Goal: Transaction & Acquisition: Complete application form

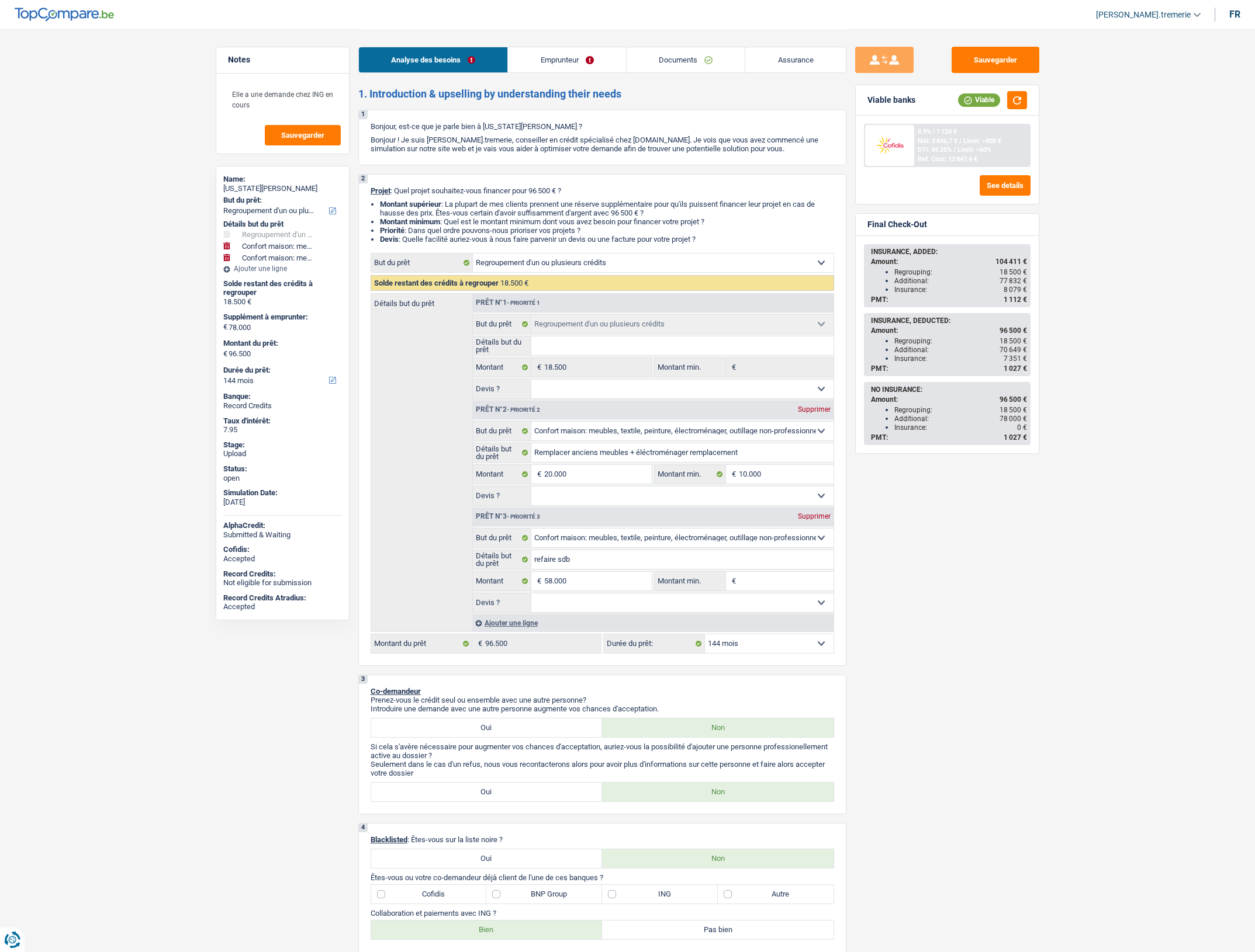
select select "refinancing"
select select "household"
select select "144"
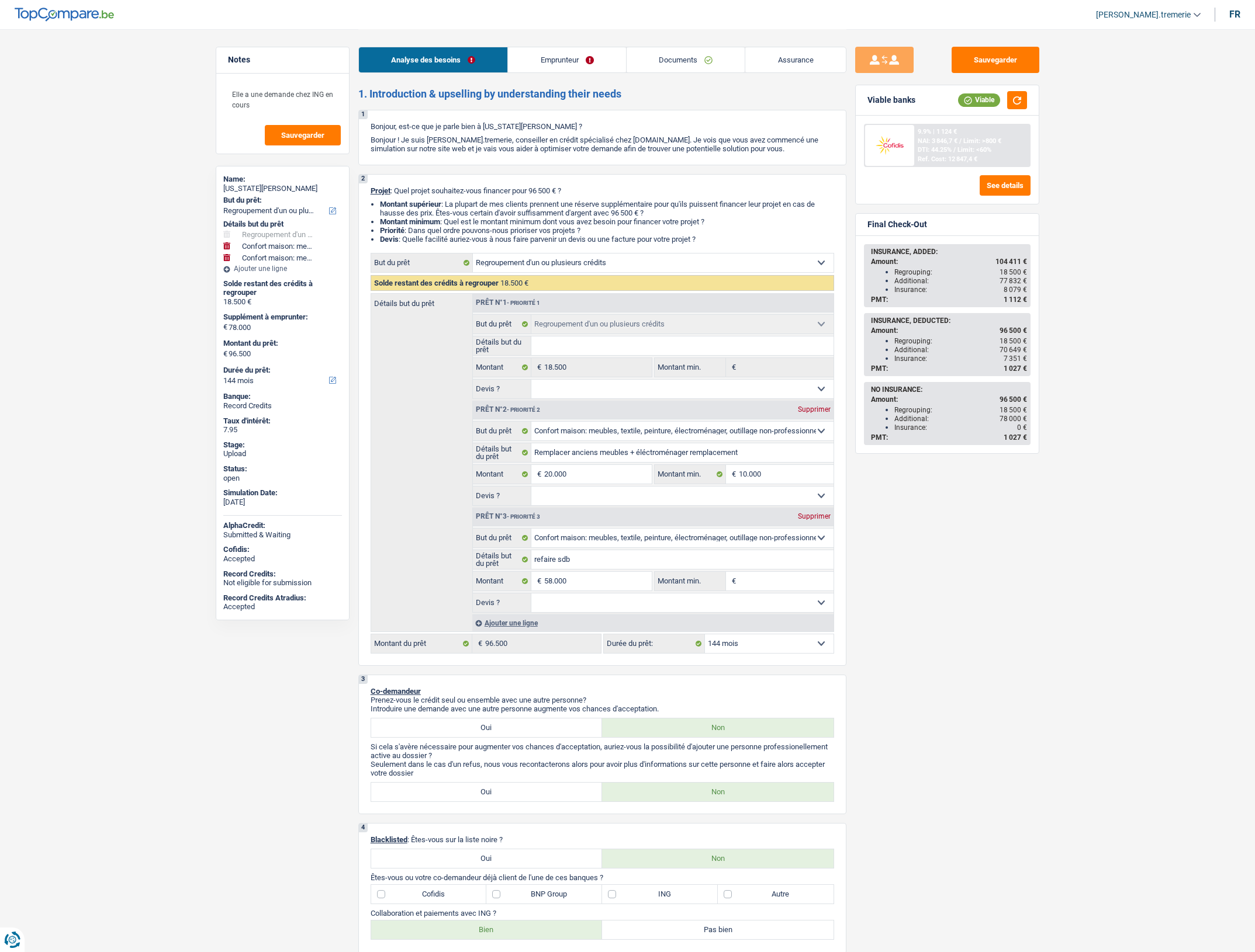
select select "refinancing"
select select "household"
select select "144"
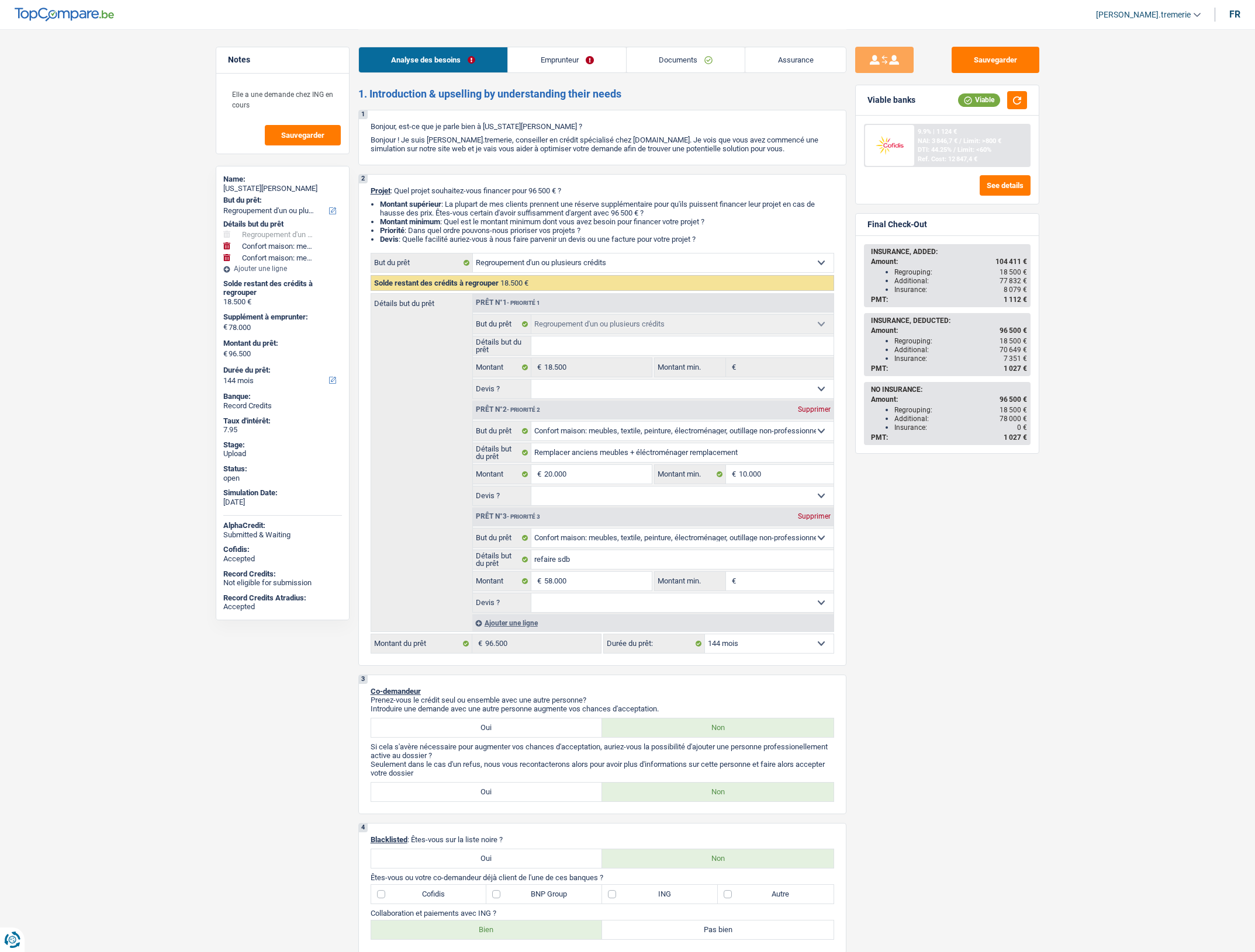
select select "publicEmployee"
select select "netSalary"
select select "mealVouchers"
select select "familyAllowances"
select select "ownerWithMortgage"
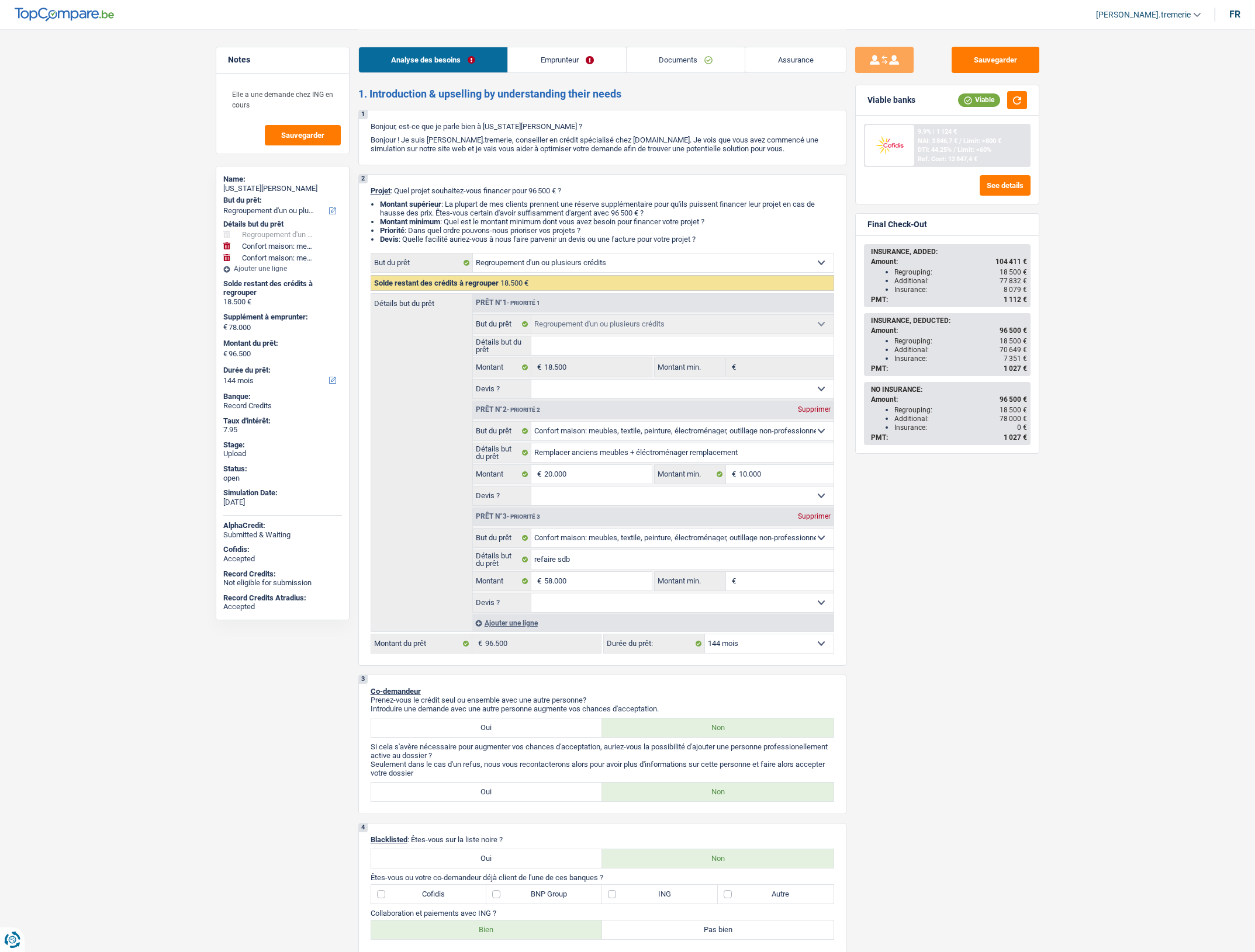
select select "mortgage"
select select "240"
select select "cardOrCredit"
select select "renovationLoan"
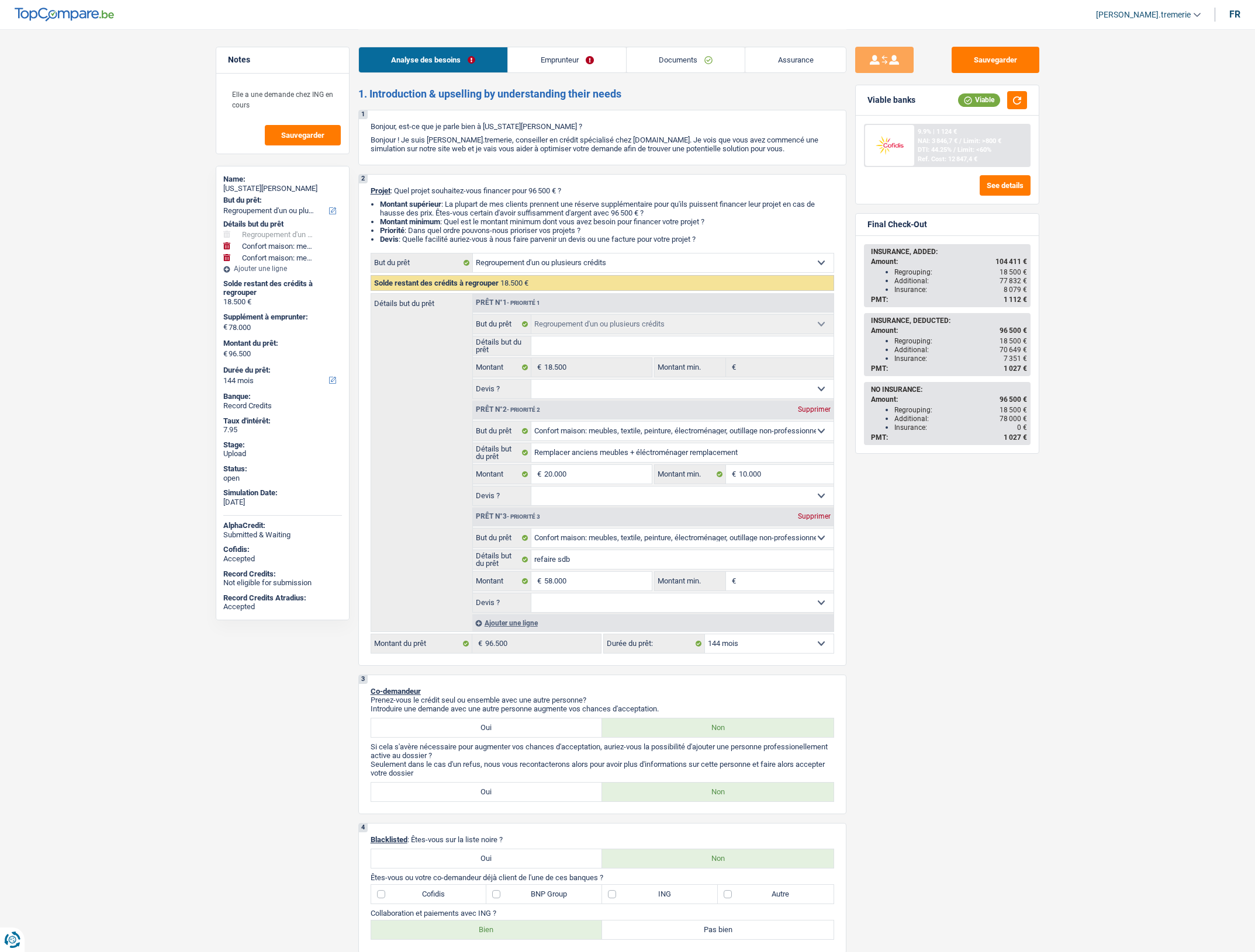
select select "84"
select select "refinancing"
select select "household"
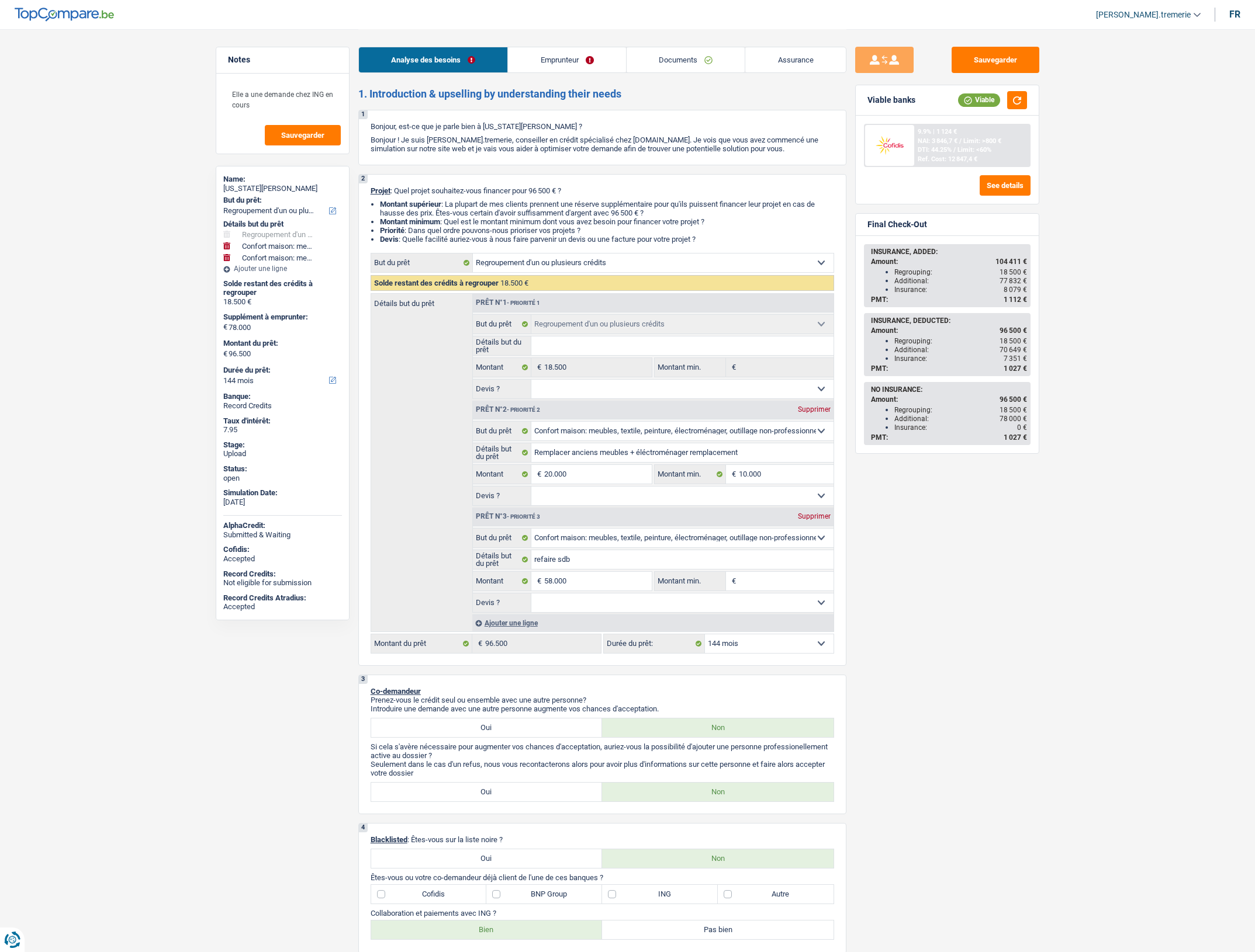
select select "144"
select select "ownerWithMortgage"
select select "BE"
select select "mortgage"
select select "240"
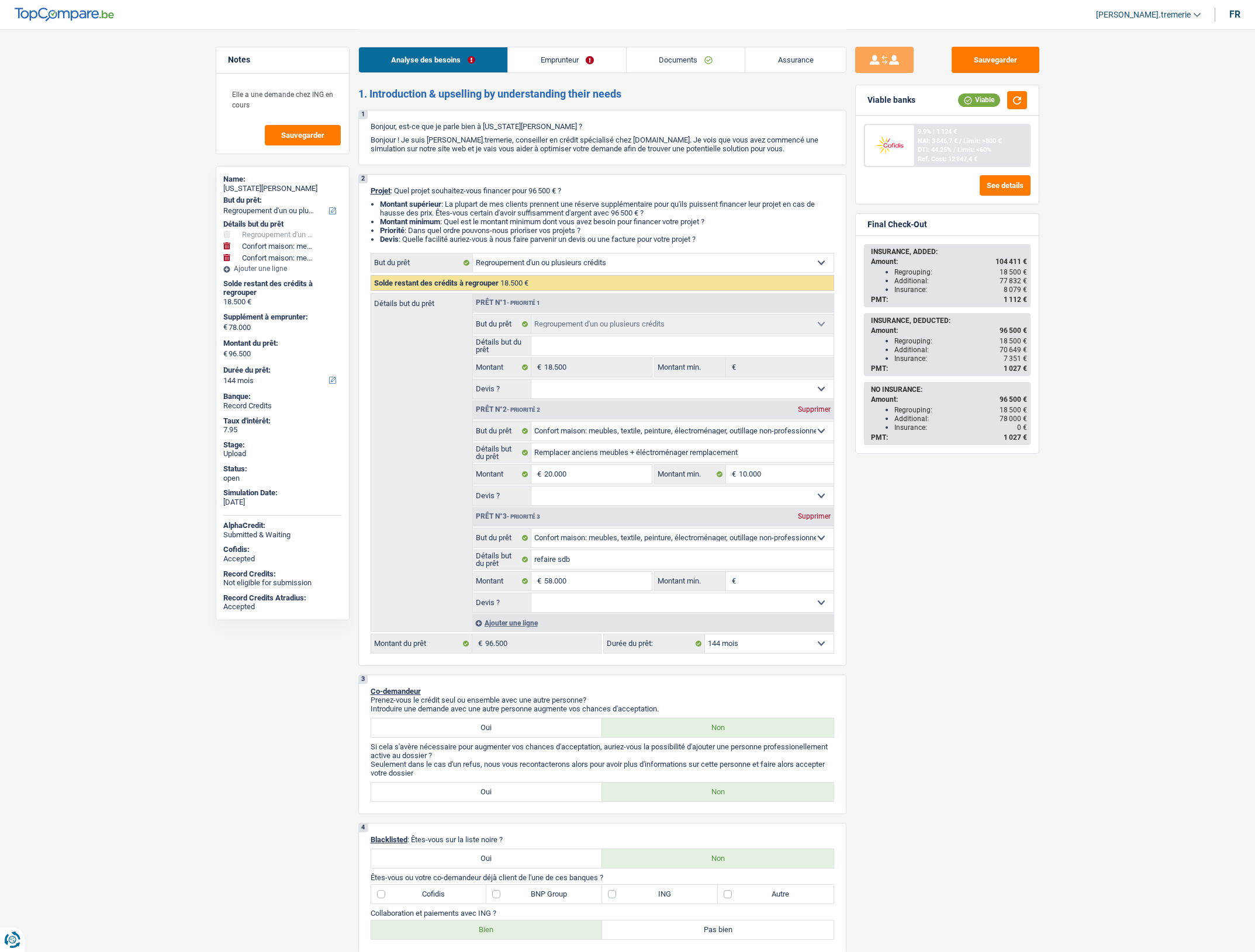
select select "cardOrCredit"
select select "renovationLoan"
select select "84"
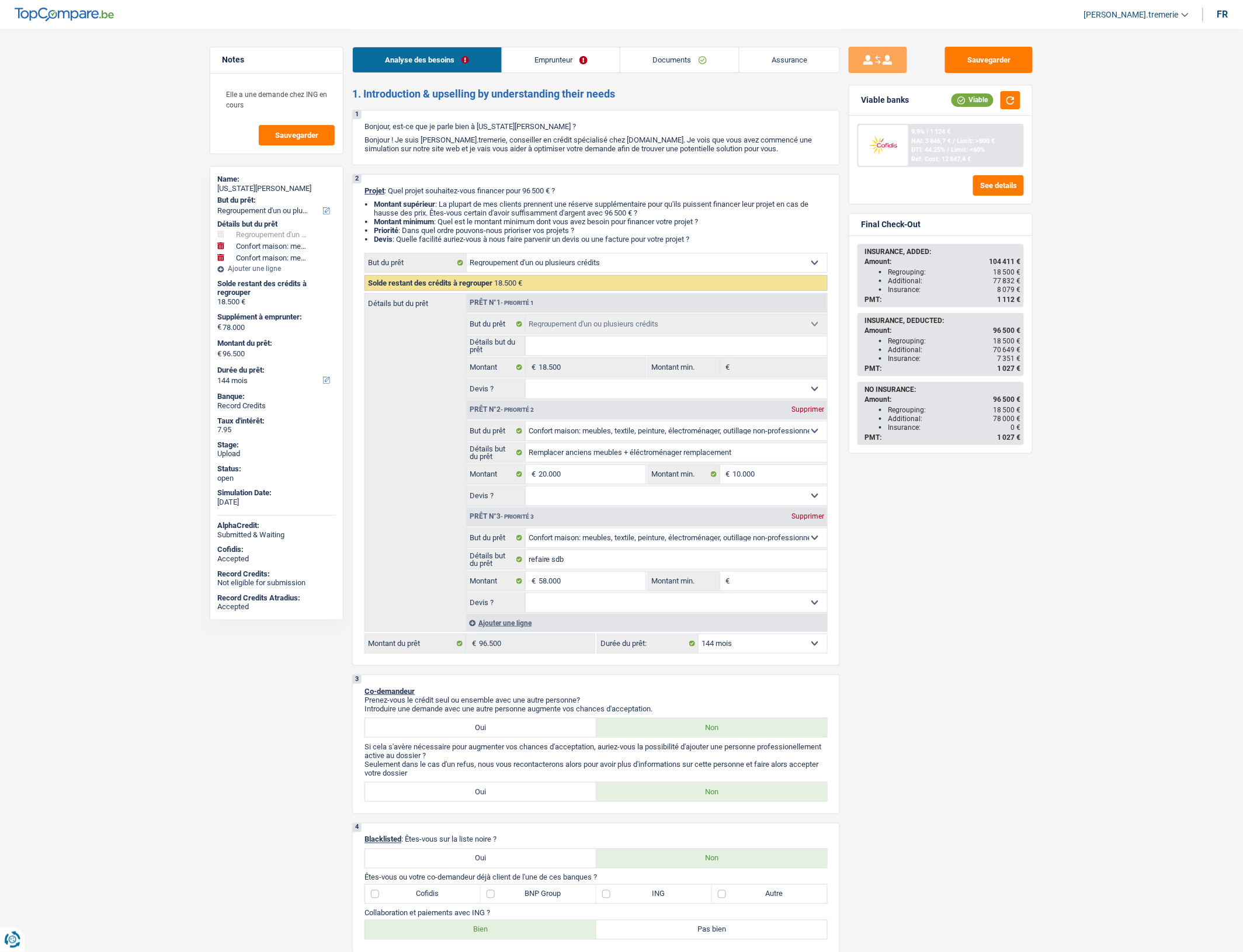
click at [557, 60] on link "Emprunteur" at bounding box center [561, 60] width 118 height 25
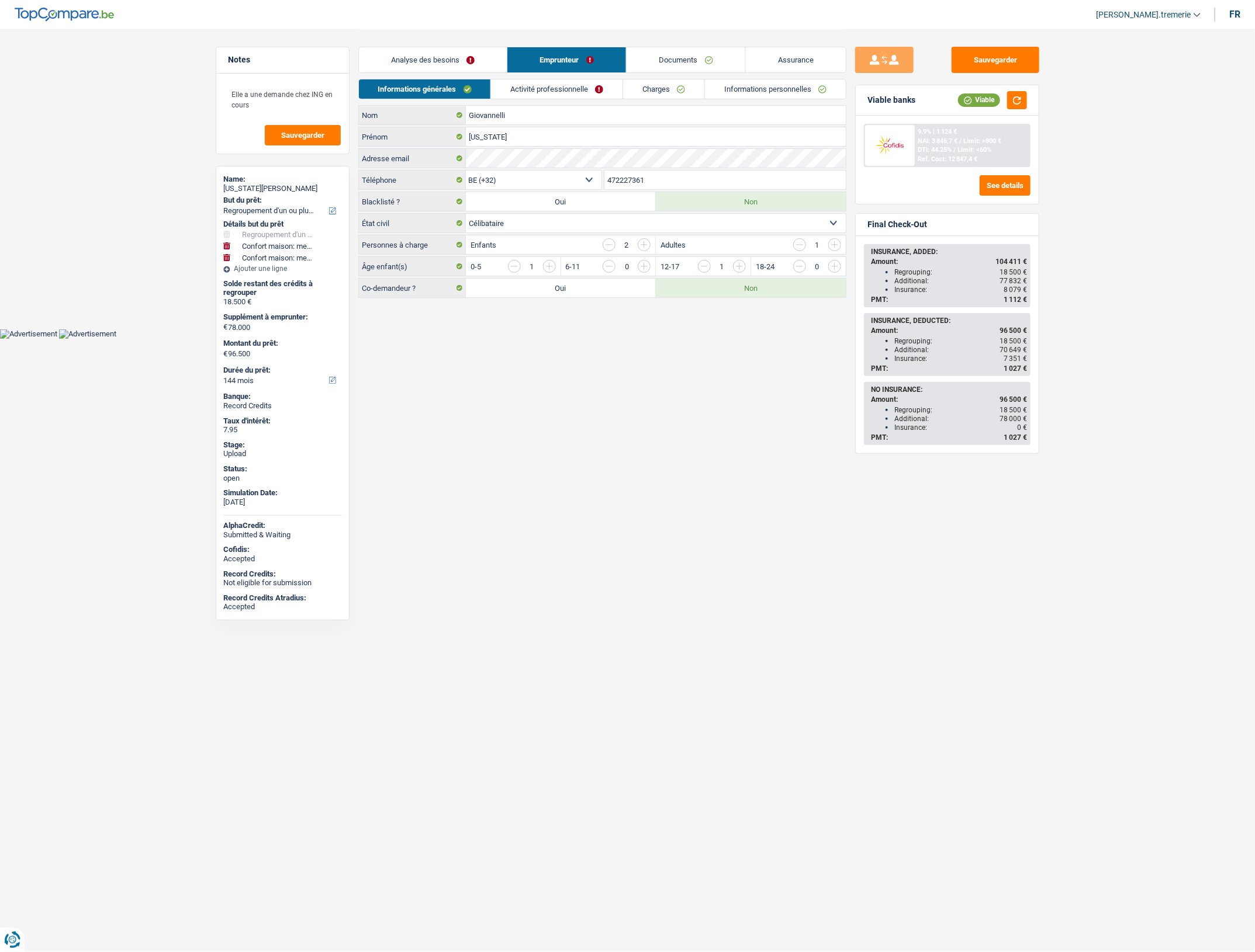
click at [657, 86] on link "Charges" at bounding box center [664, 88] width 81 height 19
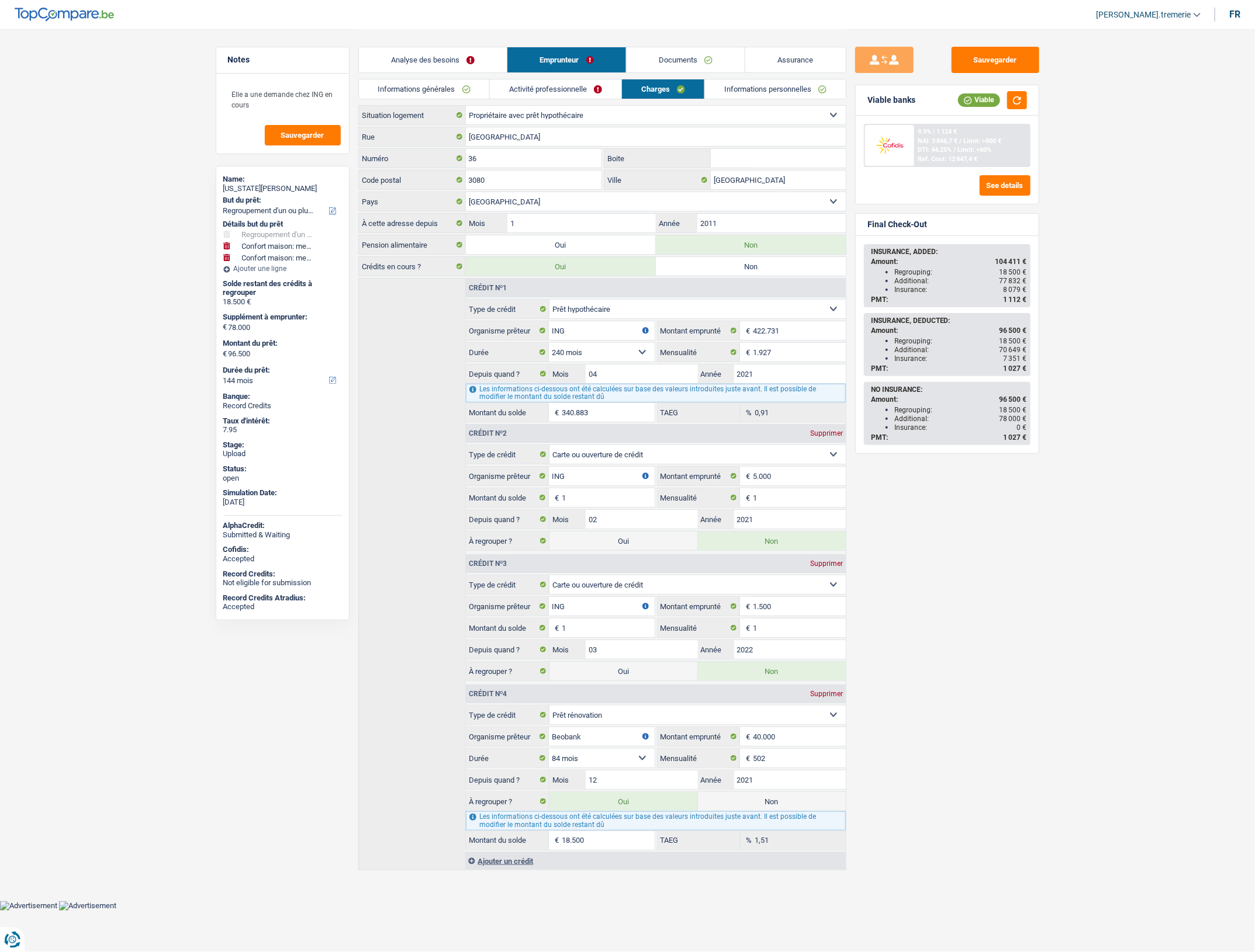
click at [568, 849] on input "18.500" at bounding box center [608, 841] width 92 height 18
type input "2"
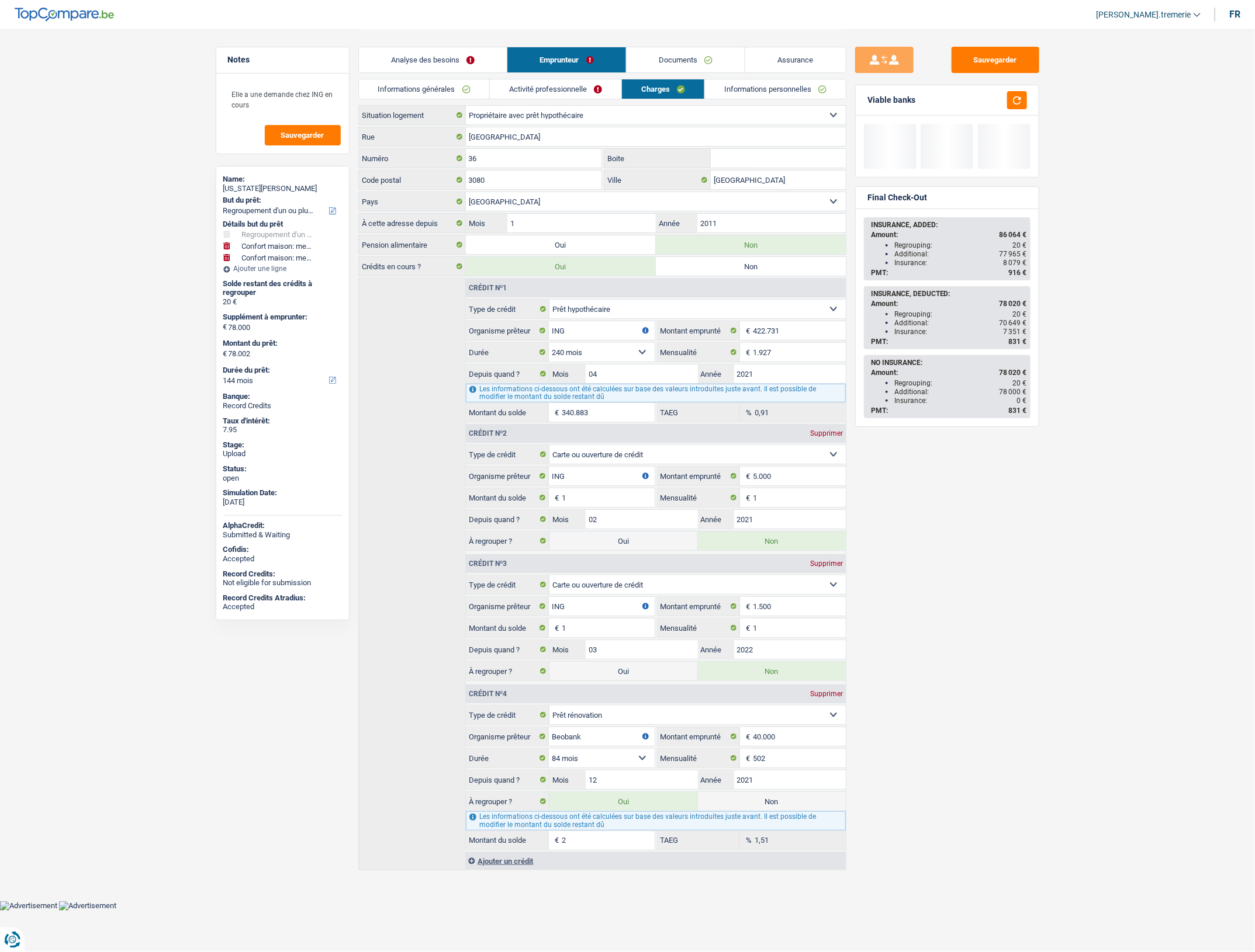
type input "78.020"
type input "200"
type input "78.200"
type input "2.000"
type input "98.000"
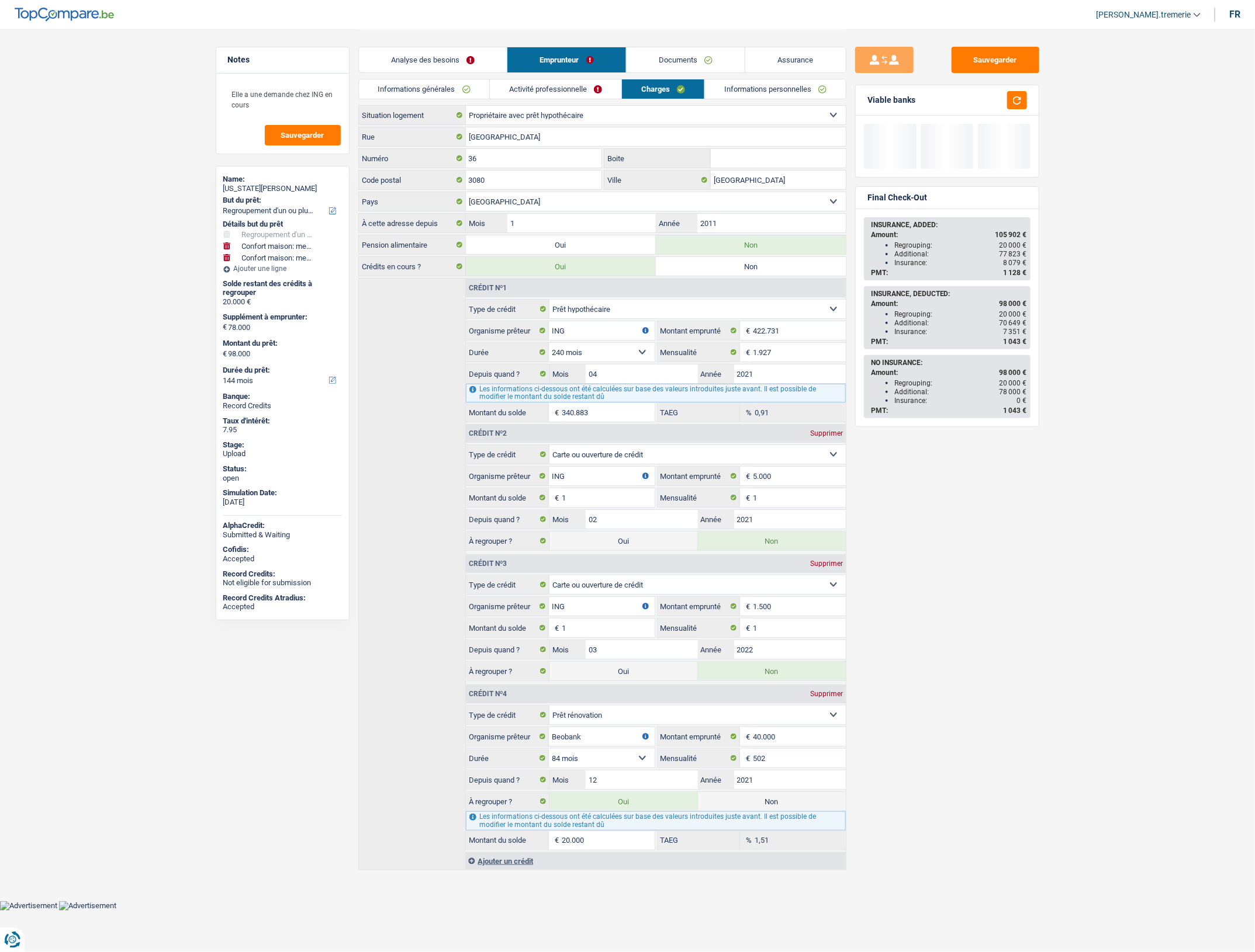
type input "200.000"
type input "98.000"
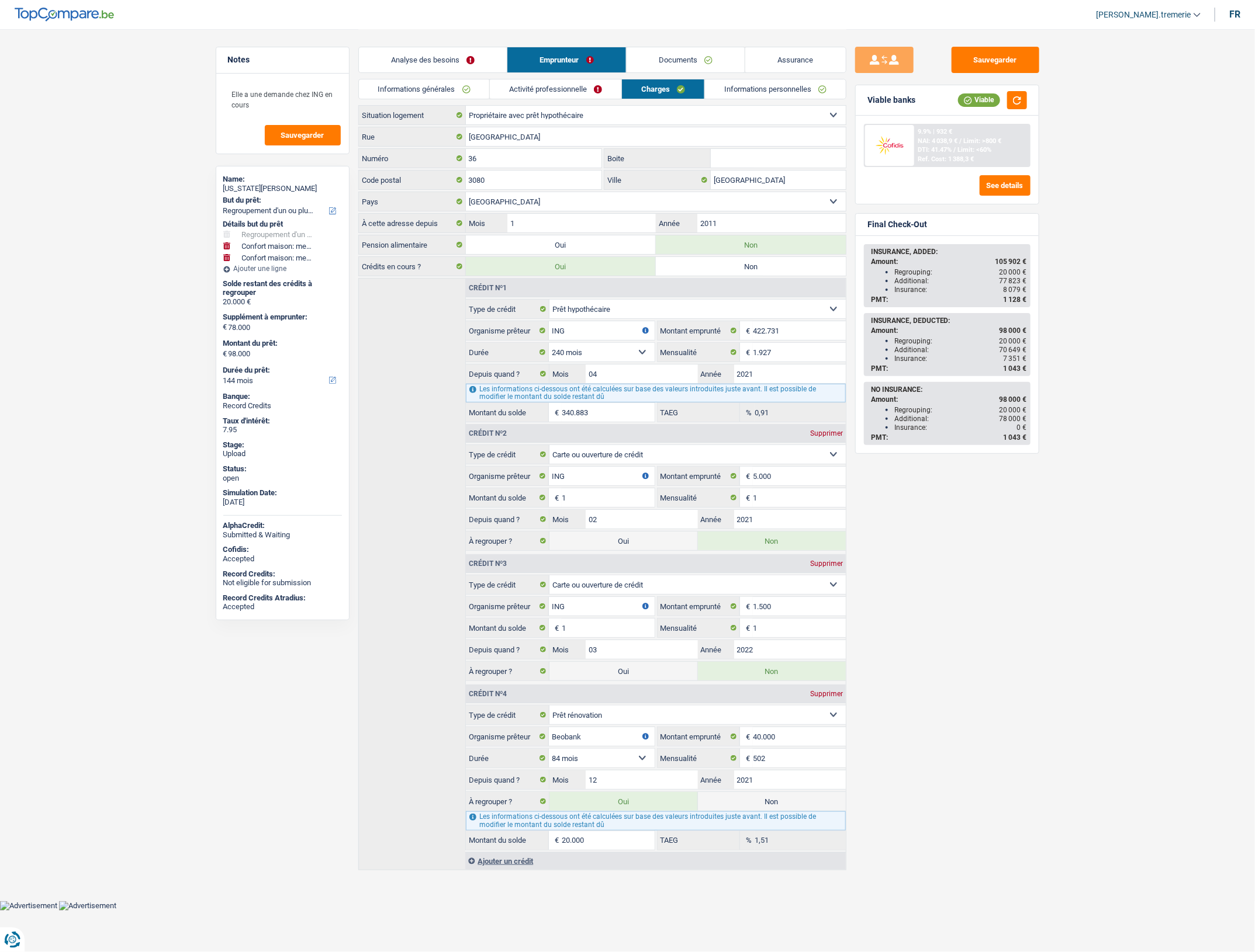
type input "20.000"
click at [913, 595] on div "Sauvegarder Viable banks Viable 9.9% | 932 € NAI: 4 038,9 € / Limit: >800 € DTI…" at bounding box center [947, 490] width 202 height 887
click at [1009, 104] on button "button" at bounding box center [1017, 101] width 20 height 18
click at [476, 59] on link "Analyse des besoins" at bounding box center [432, 60] width 148 height 25
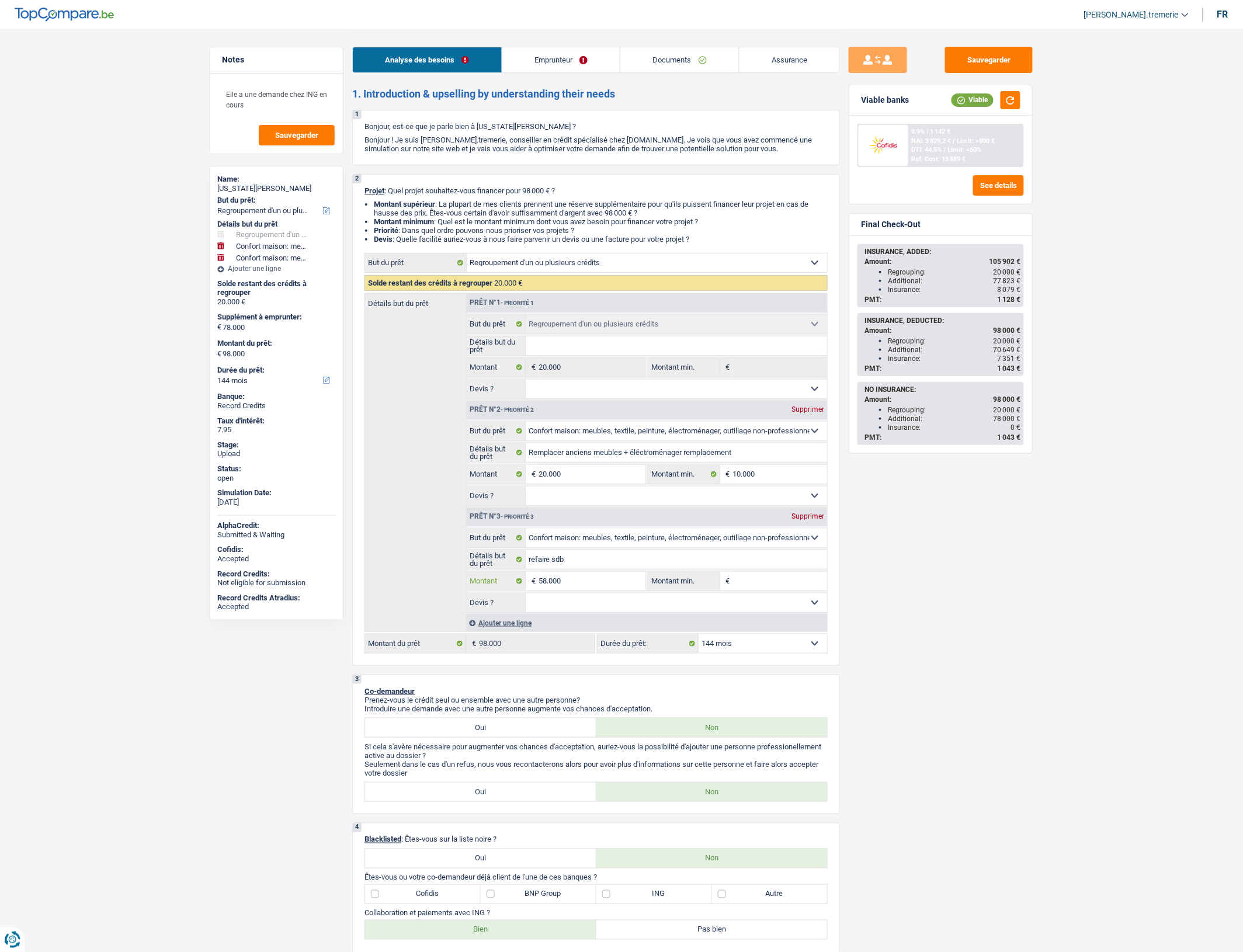
click at [546, 590] on input "58.000" at bounding box center [592, 581] width 107 height 18
type input "5.000"
type input "59.000"
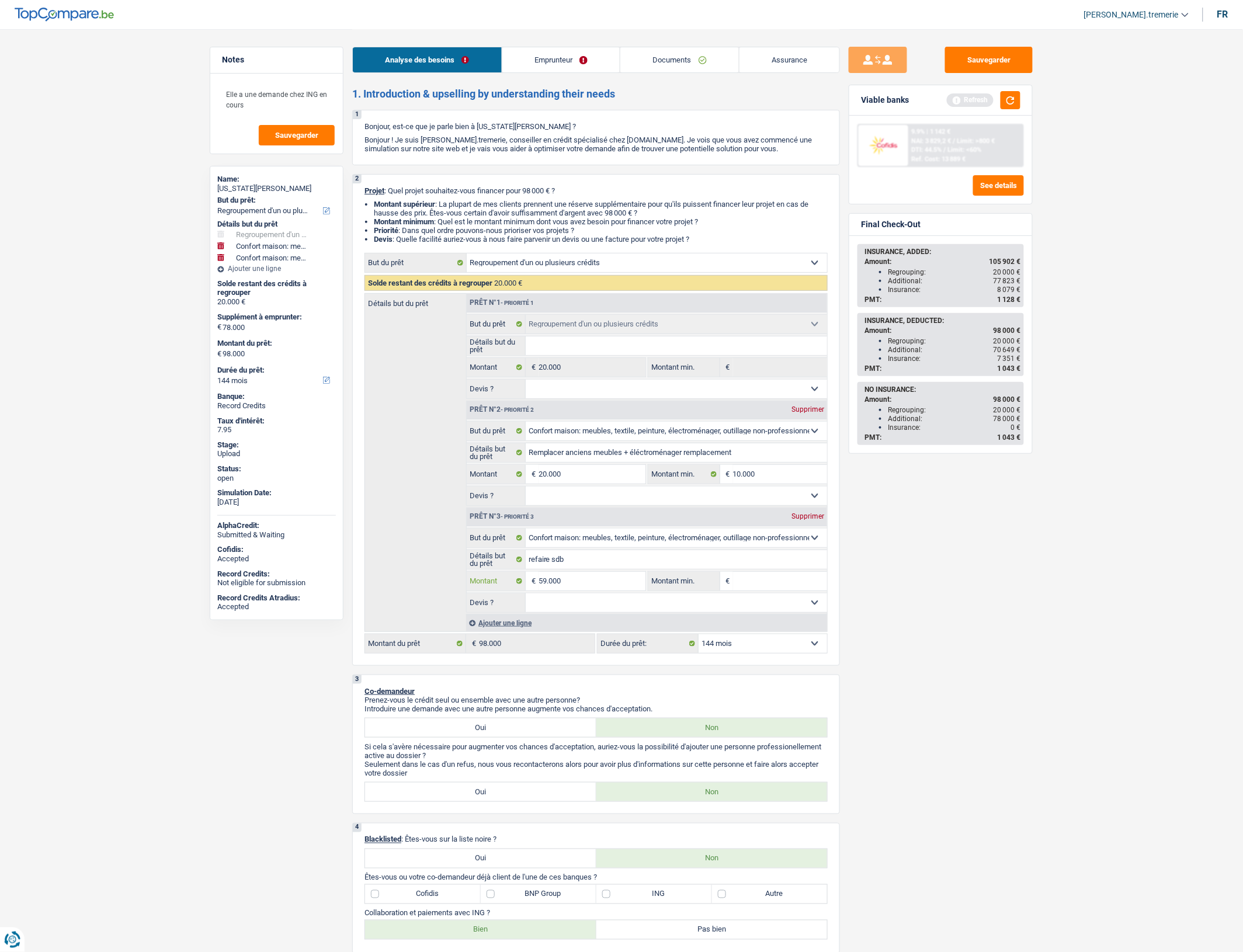
type input "59.000"
type input "79.000"
type input "99.000"
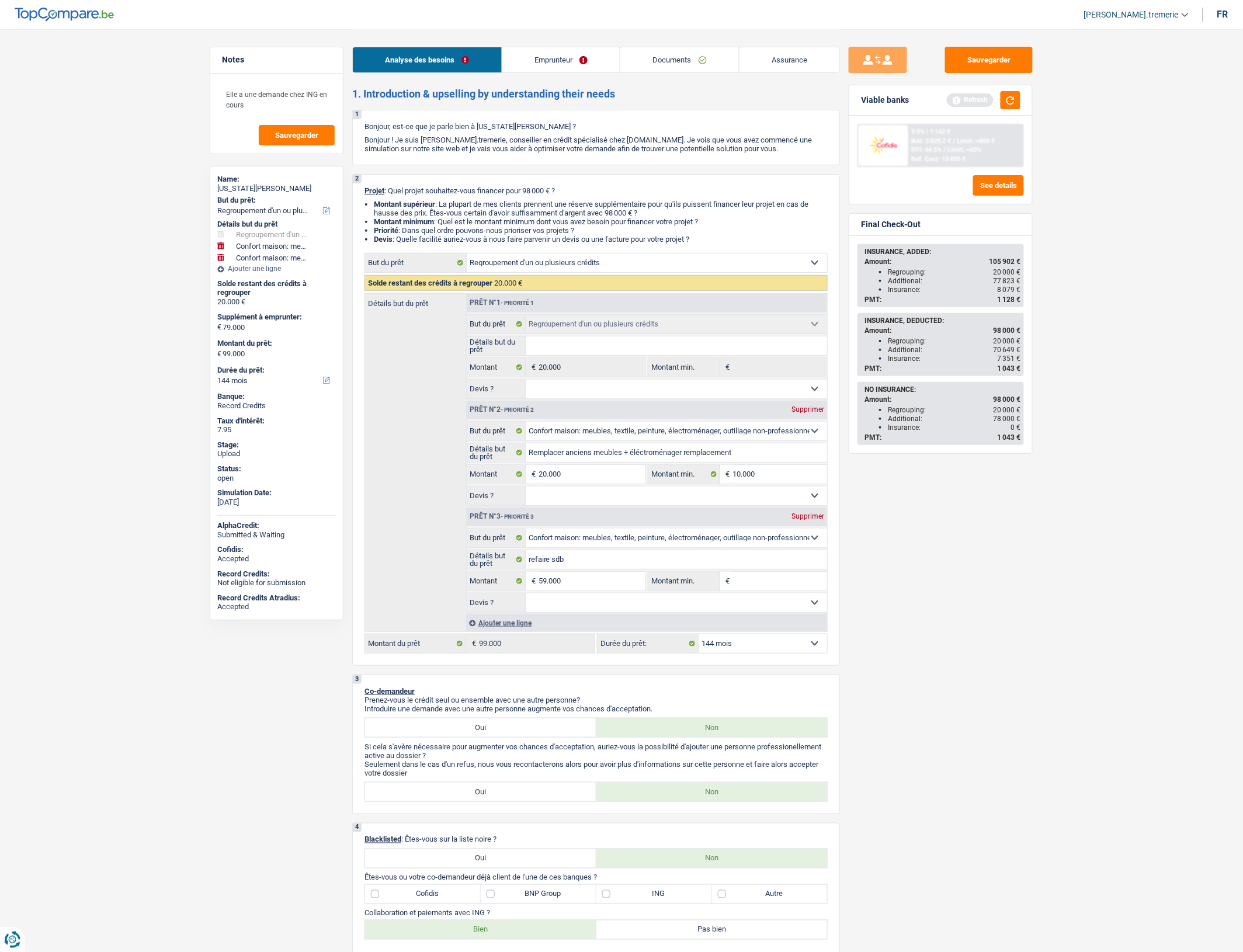
click at [944, 568] on div "Sauvegarder Viable banks Refresh 9.9% | 1 142 € NAI: 3 829,2 € / Limit: >800 € …" at bounding box center [941, 490] width 202 height 887
click at [1020, 108] on button "button" at bounding box center [1011, 101] width 20 height 18
click at [771, 653] on select "12 mois 18 mois 24 mois 30 mois 36 mois 42 mois 48 mois 60 mois 72 mois 84 mois…" at bounding box center [762, 643] width 128 height 18
select select "120"
click at [699, 646] on select "12 mois 18 mois 24 mois 30 mois 36 mois 42 mois 48 mois 60 mois 72 mois 84 mois…" at bounding box center [762, 643] width 128 height 18
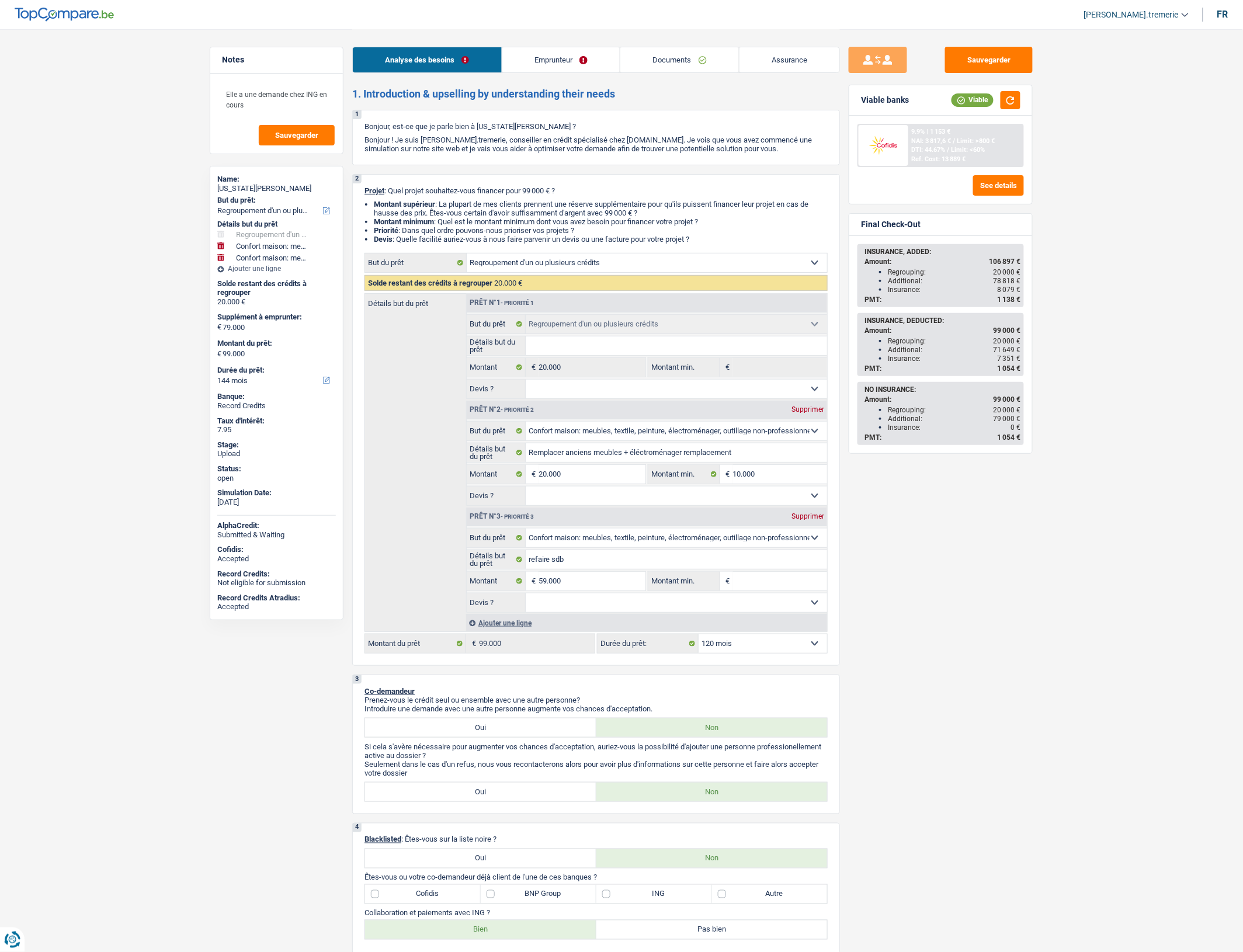
select select "120"
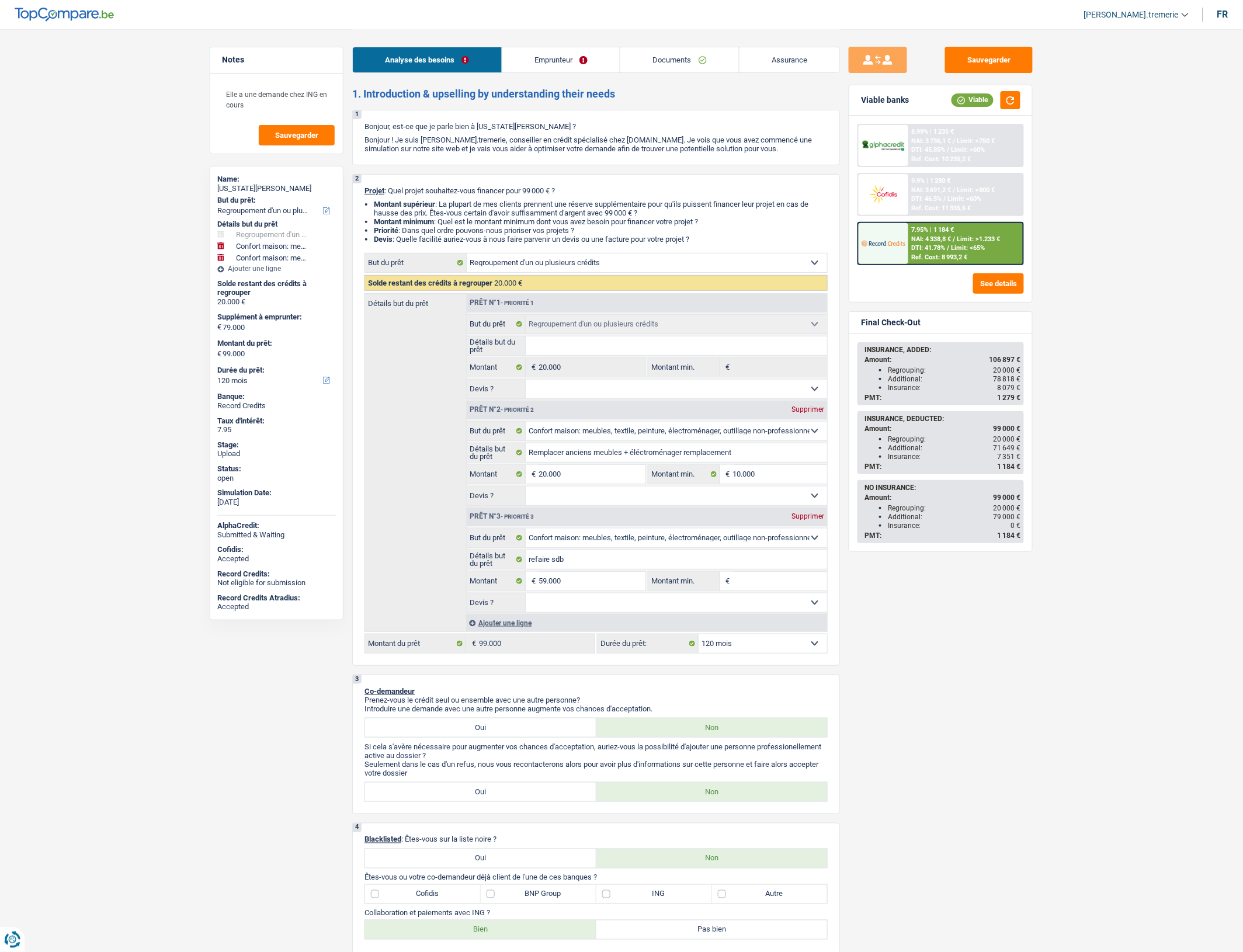
click at [917, 250] on div "7.95% | 1 184 € NAI: 4 338,8 € / Limit: >1.233 € DTI: 41.78% / Limit: <65% Ref.…" at bounding box center [966, 243] width 115 height 41
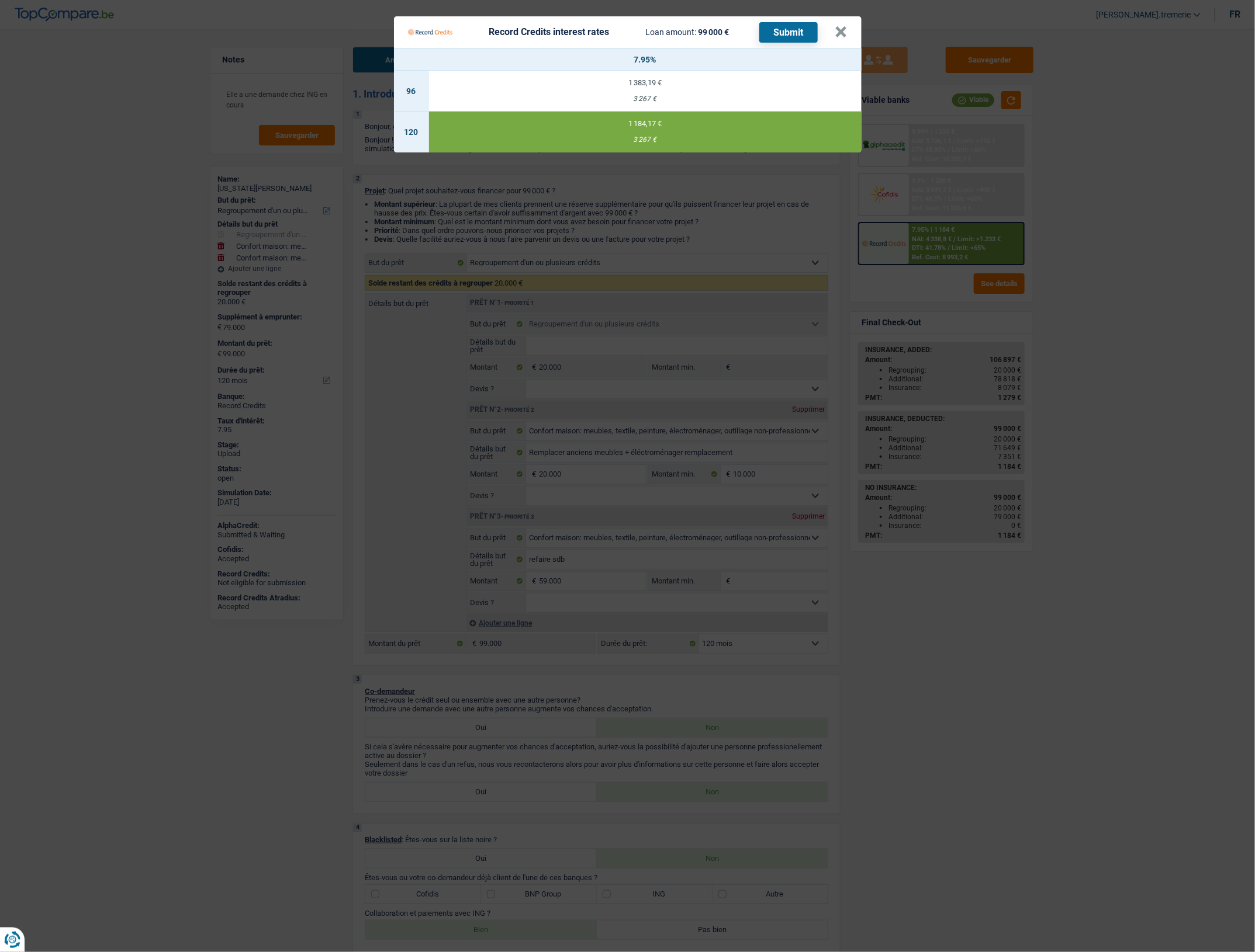
click at [847, 25] on Credits___BV_modal_header_ "Record Credits interest rates Loan amount: 99 000 € Submit ×" at bounding box center [628, 31] width 468 height 31
click at [837, 31] on button "×" at bounding box center [841, 31] width 12 height 12
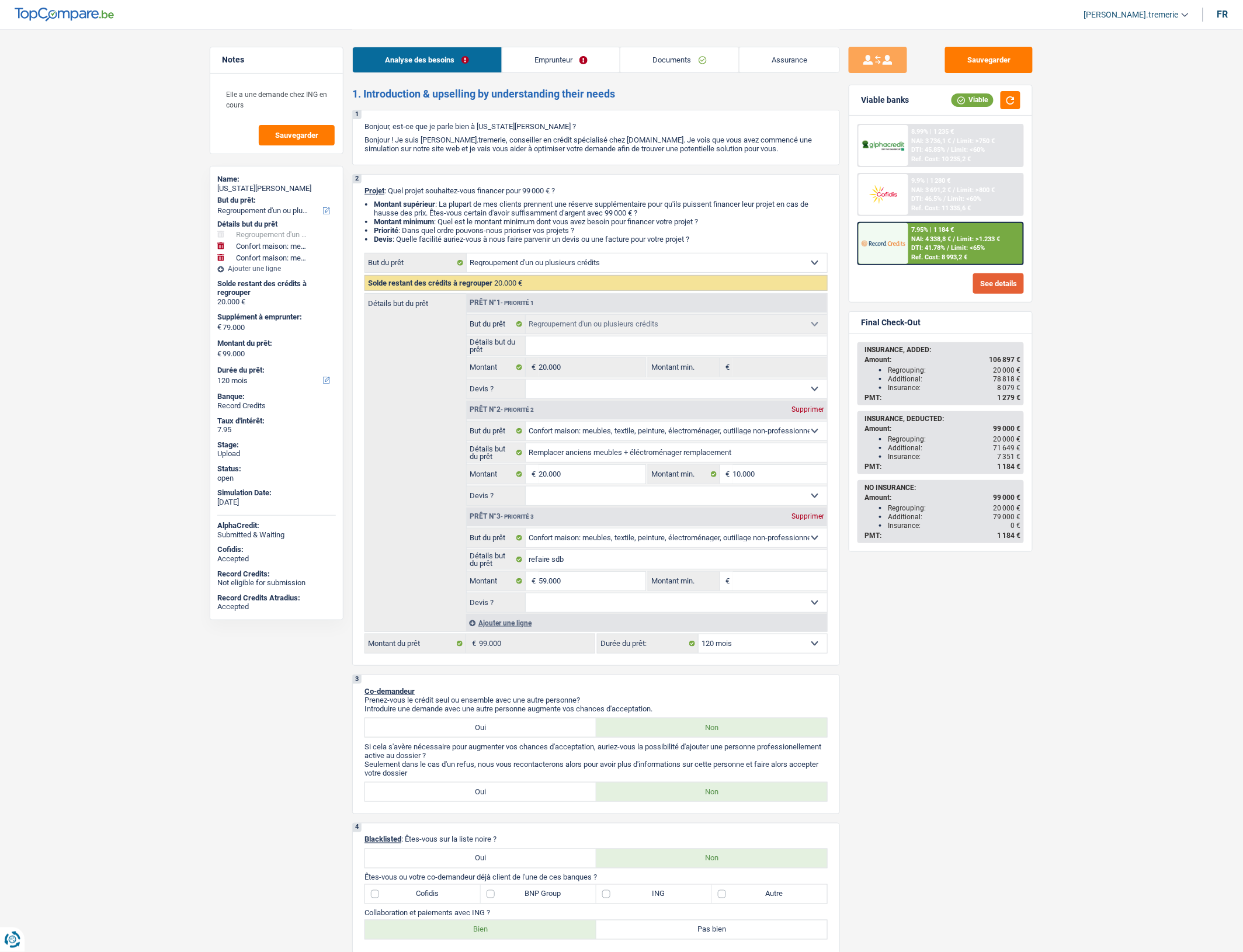
click at [997, 278] on button "See details" at bounding box center [999, 283] width 51 height 21
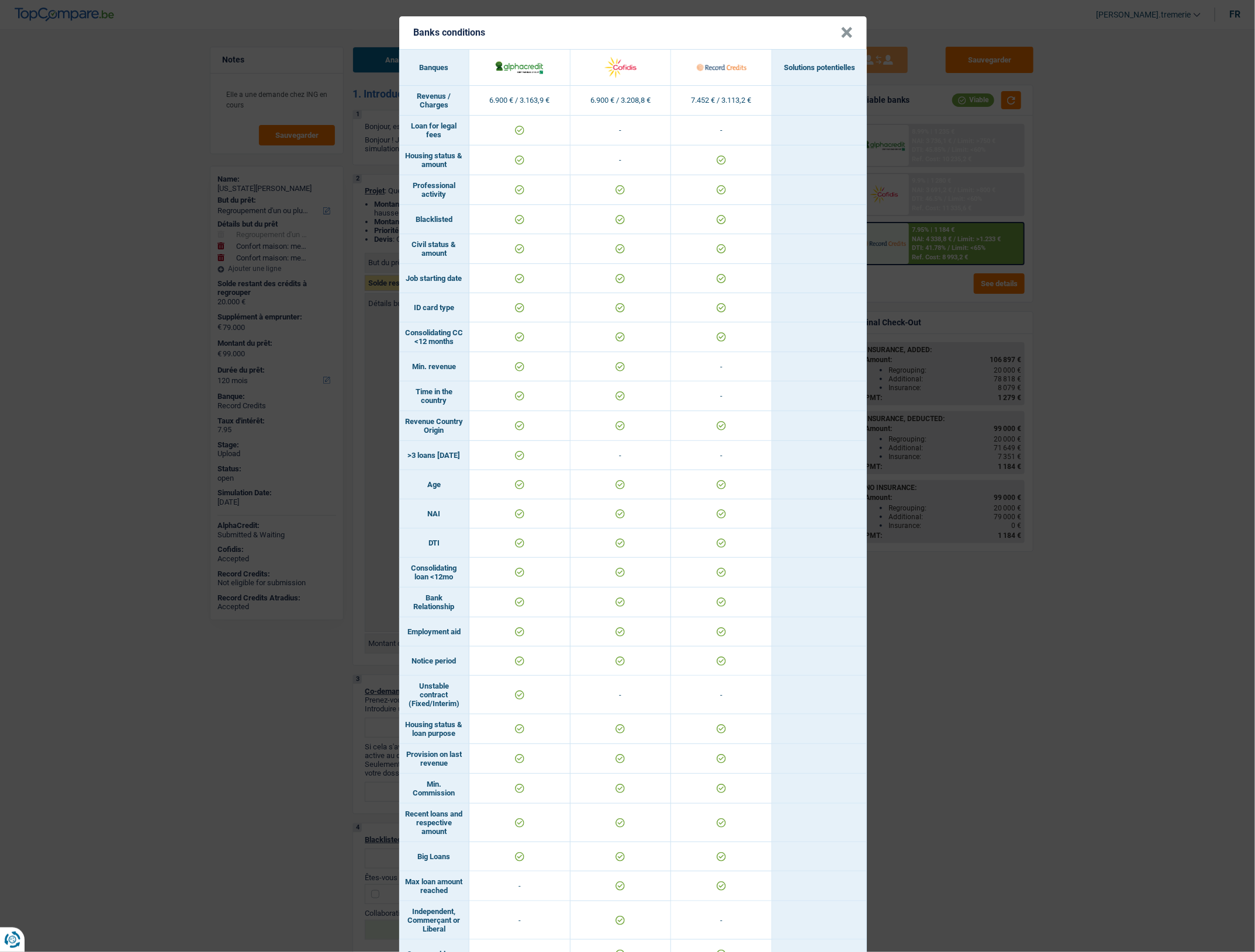
drag, startPoint x: 843, startPoint y: 31, endPoint x: 903, endPoint y: 117, distance: 104.9
click at [843, 31] on button "×" at bounding box center [846, 32] width 12 height 12
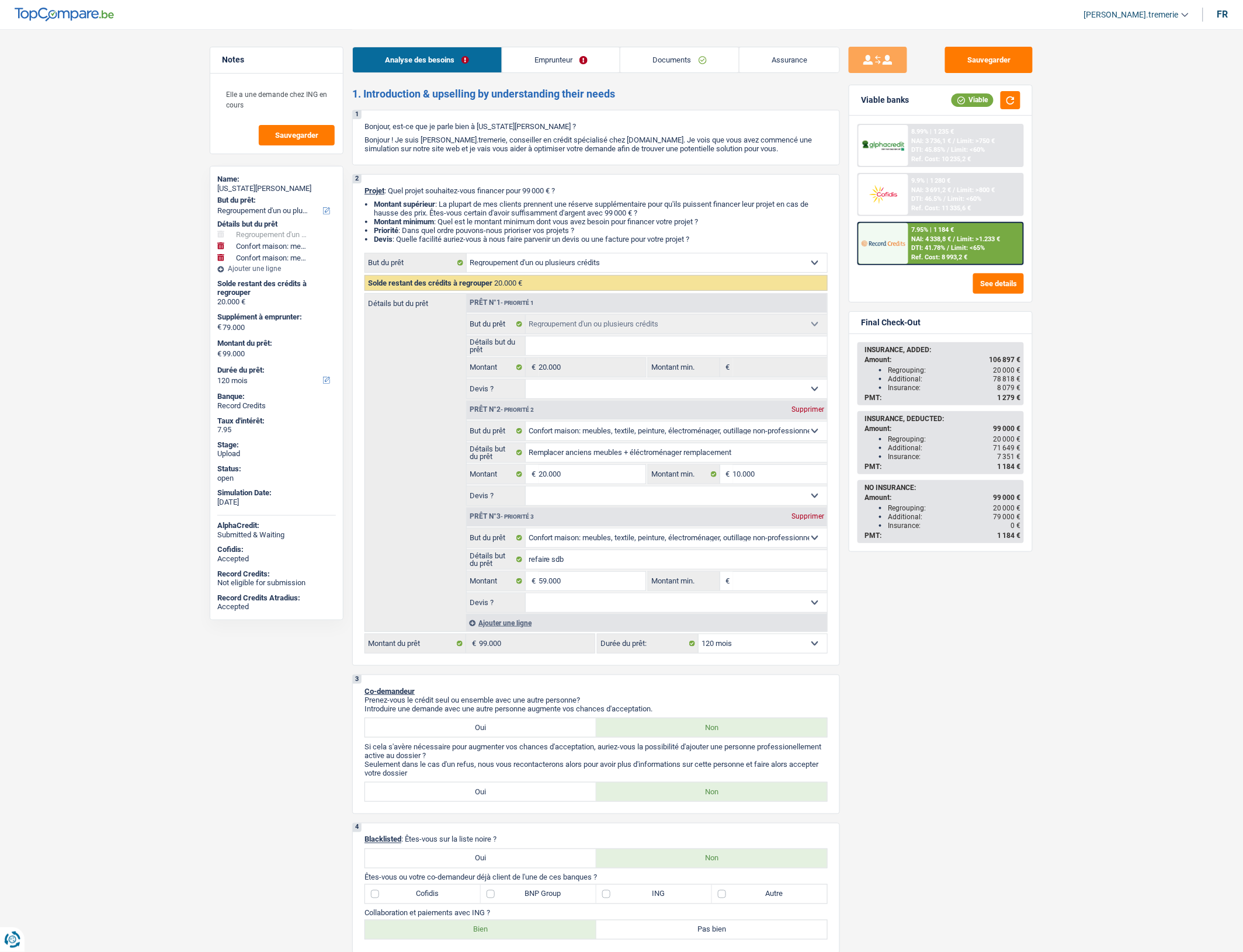
click at [970, 187] on span "Limit: >800 €" at bounding box center [976, 190] width 38 height 8
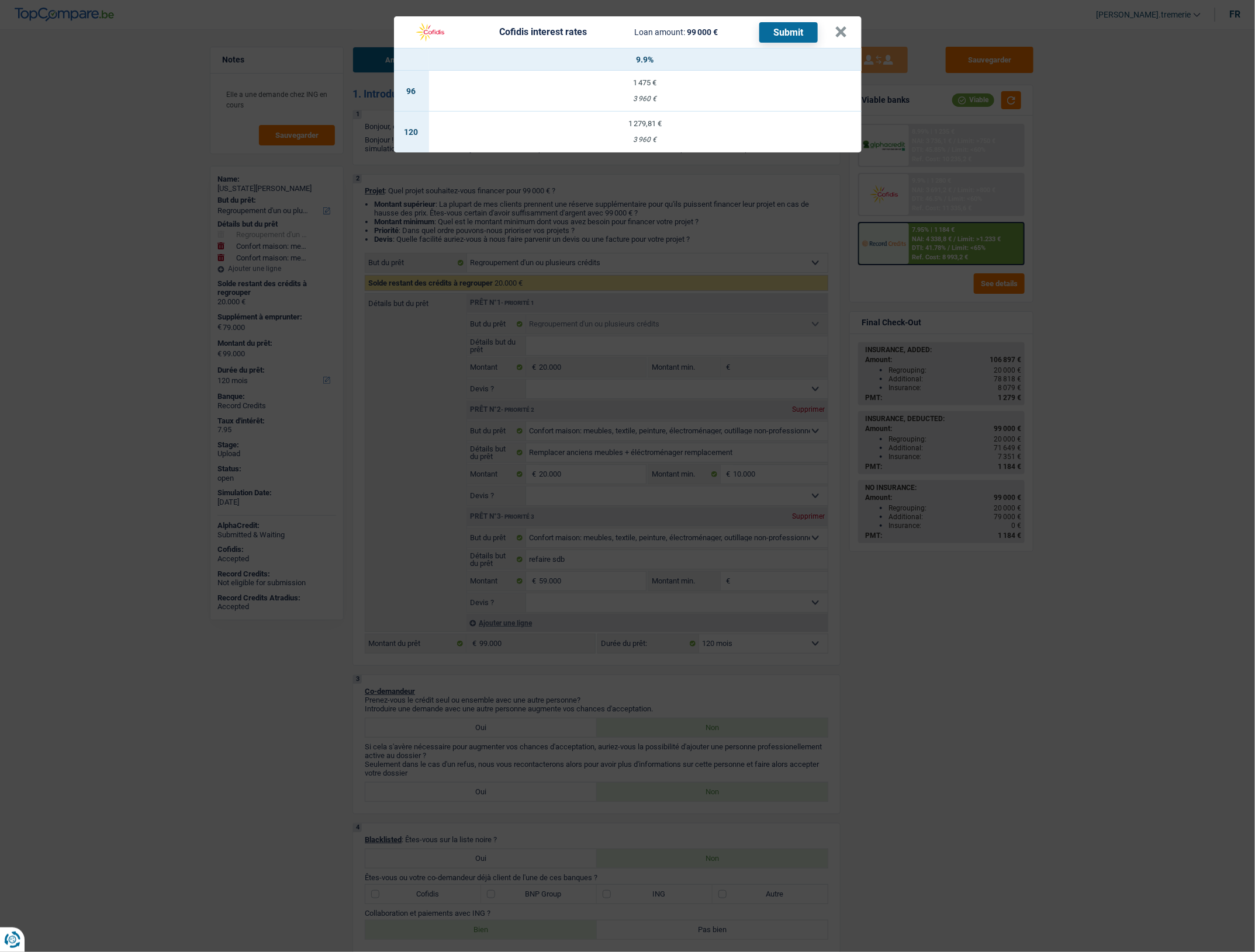
click at [686, 127] on td "1 279,81 € 3 960 €" at bounding box center [645, 131] width 432 height 41
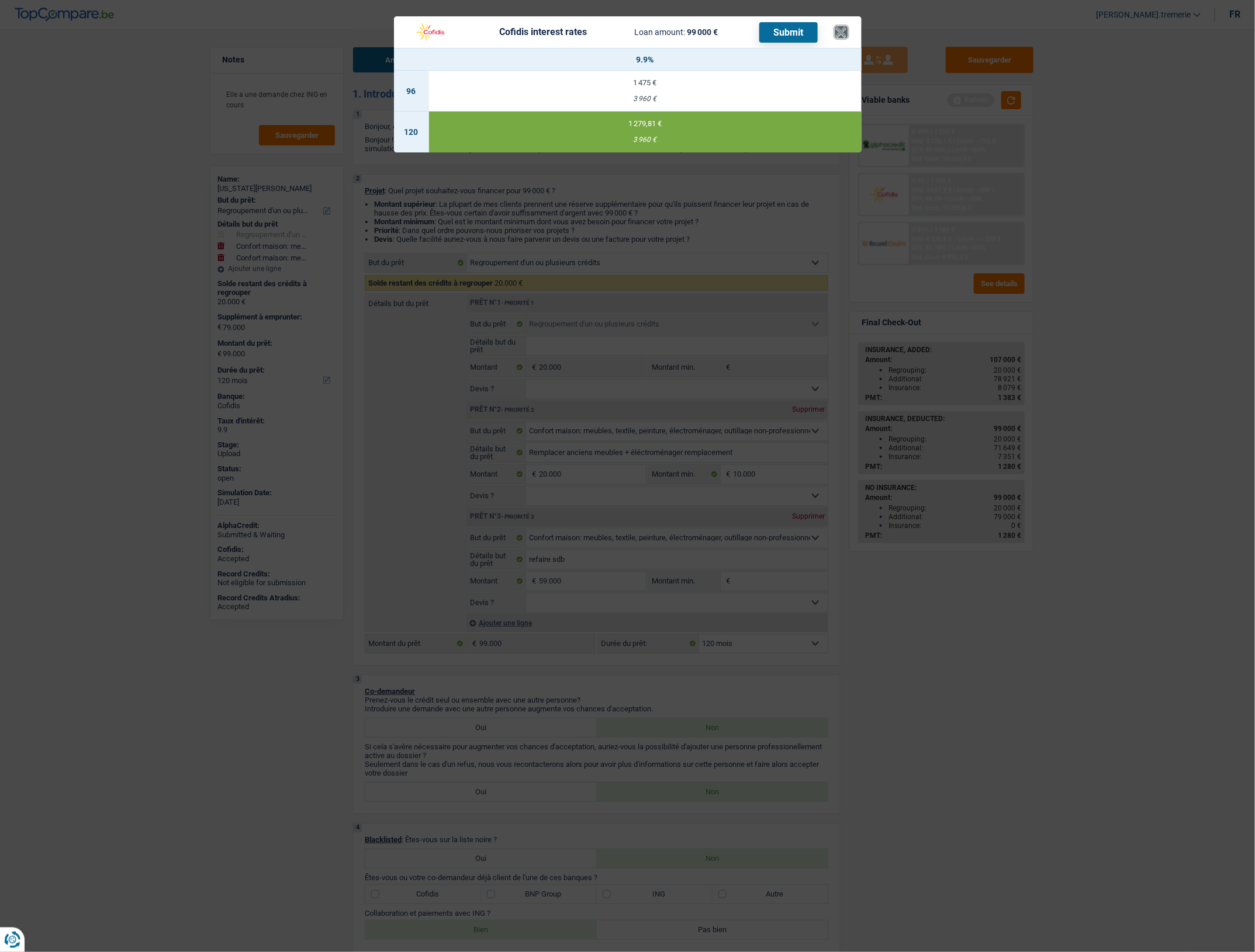
click at [842, 30] on button "×" at bounding box center [841, 31] width 12 height 12
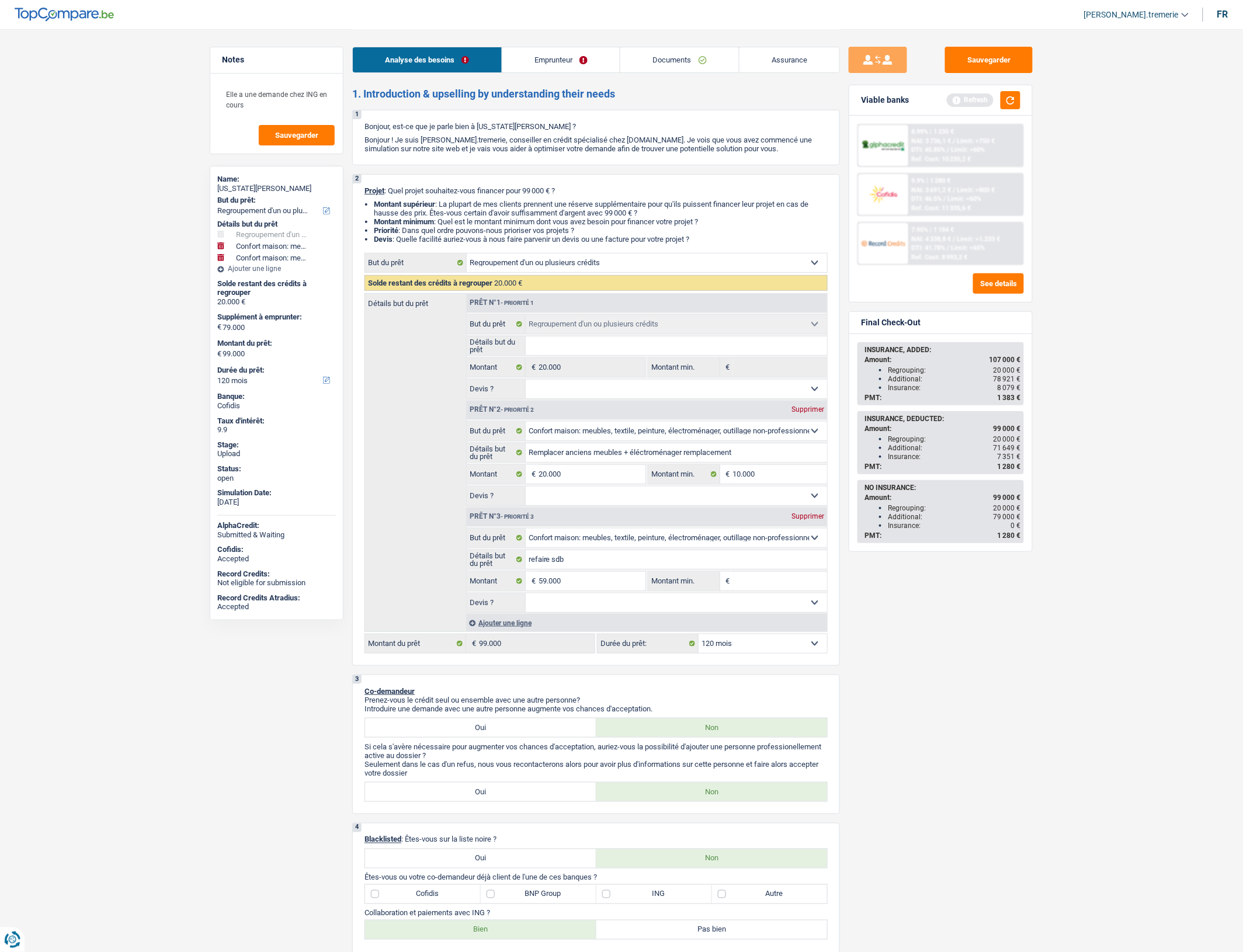
click at [948, 187] on span "NAI: 3 691,2 €" at bounding box center [932, 190] width 40 height 8
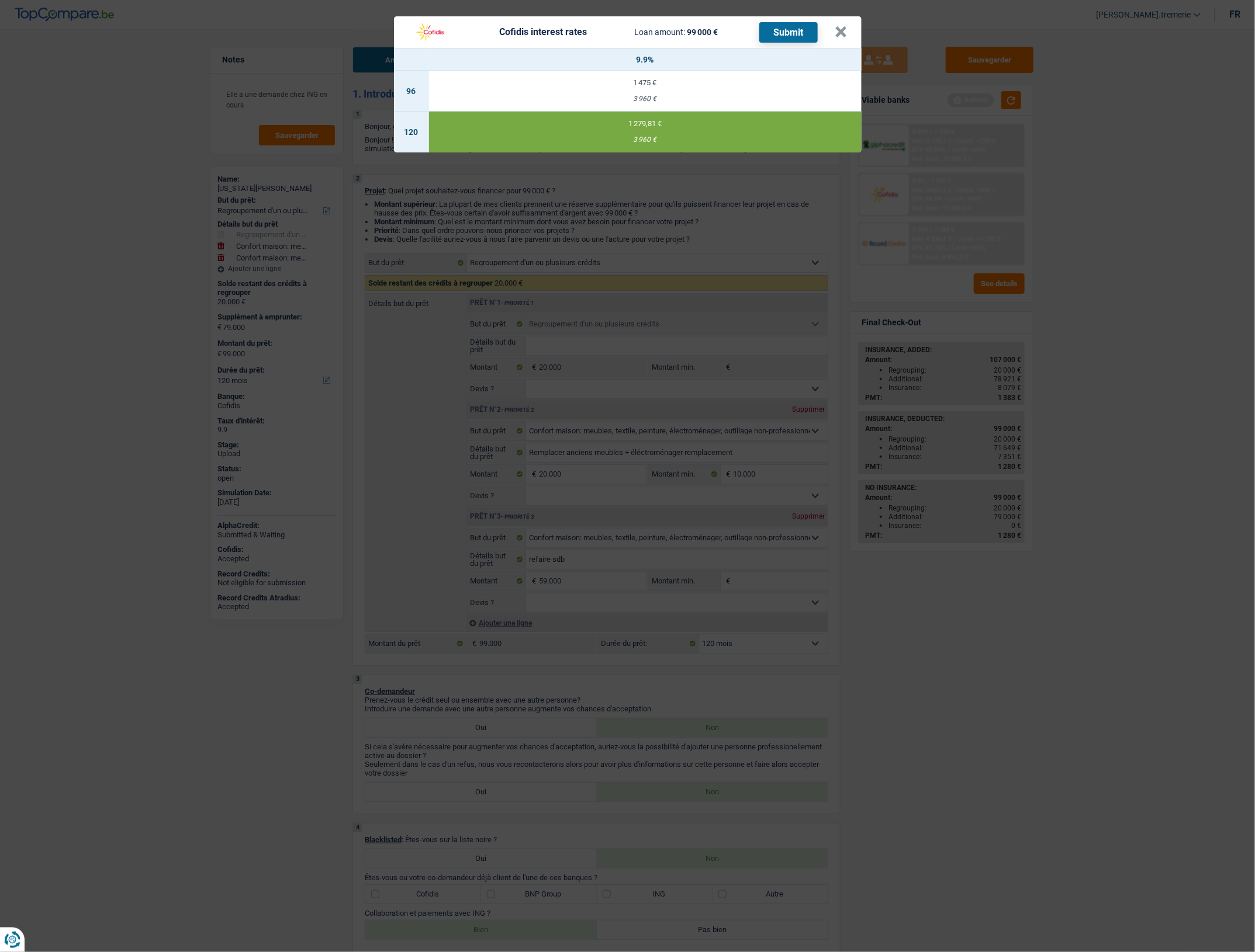
click at [744, 97] on div "3 960 €" at bounding box center [645, 99] width 432 height 8
select select "96"
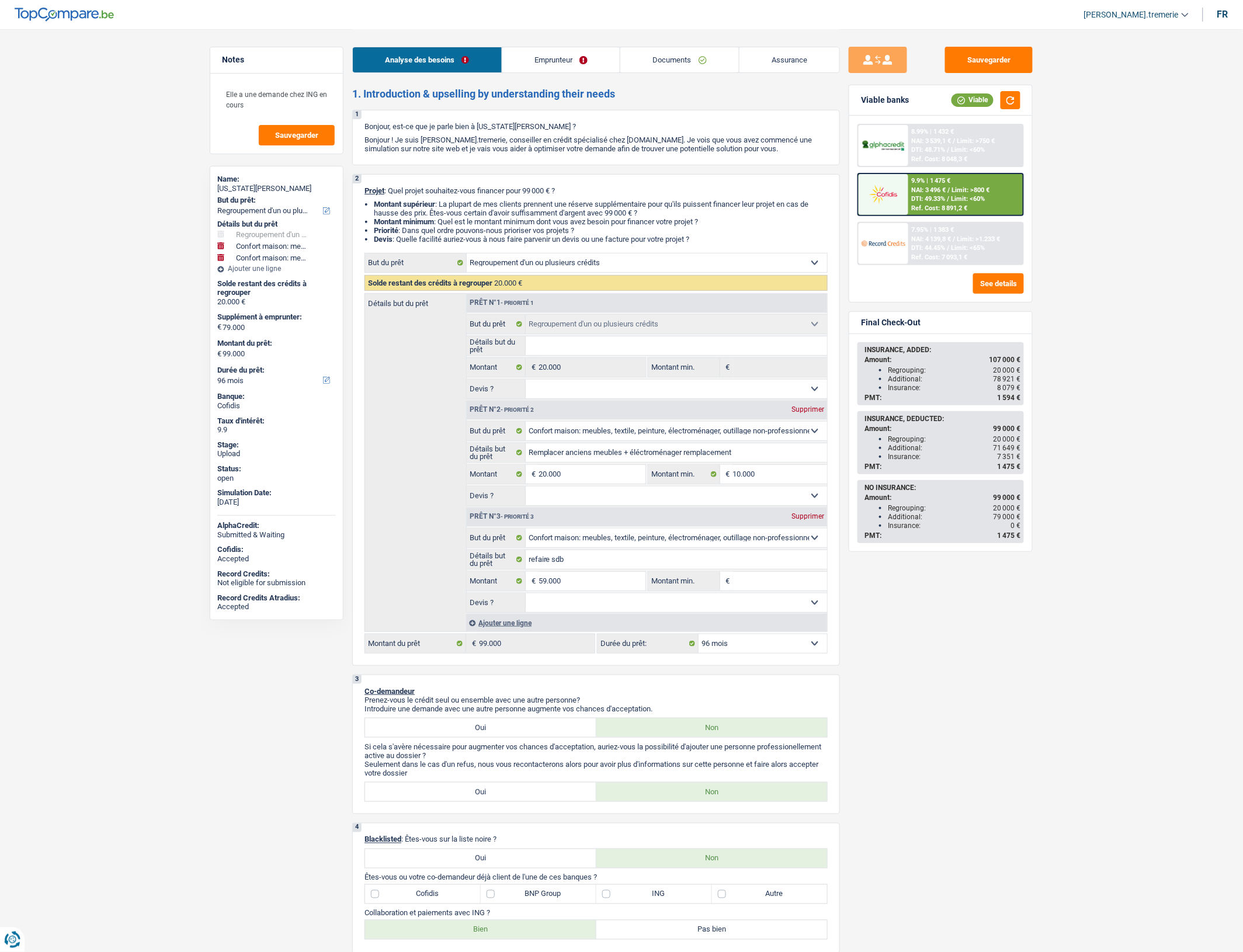
click at [973, 207] on div "9.9% | 1 475 € NAI: 3 496 € / Limit: >800 € DTI: 49.33% / Limit: <60% Ref. Cost…" at bounding box center [966, 194] width 115 height 41
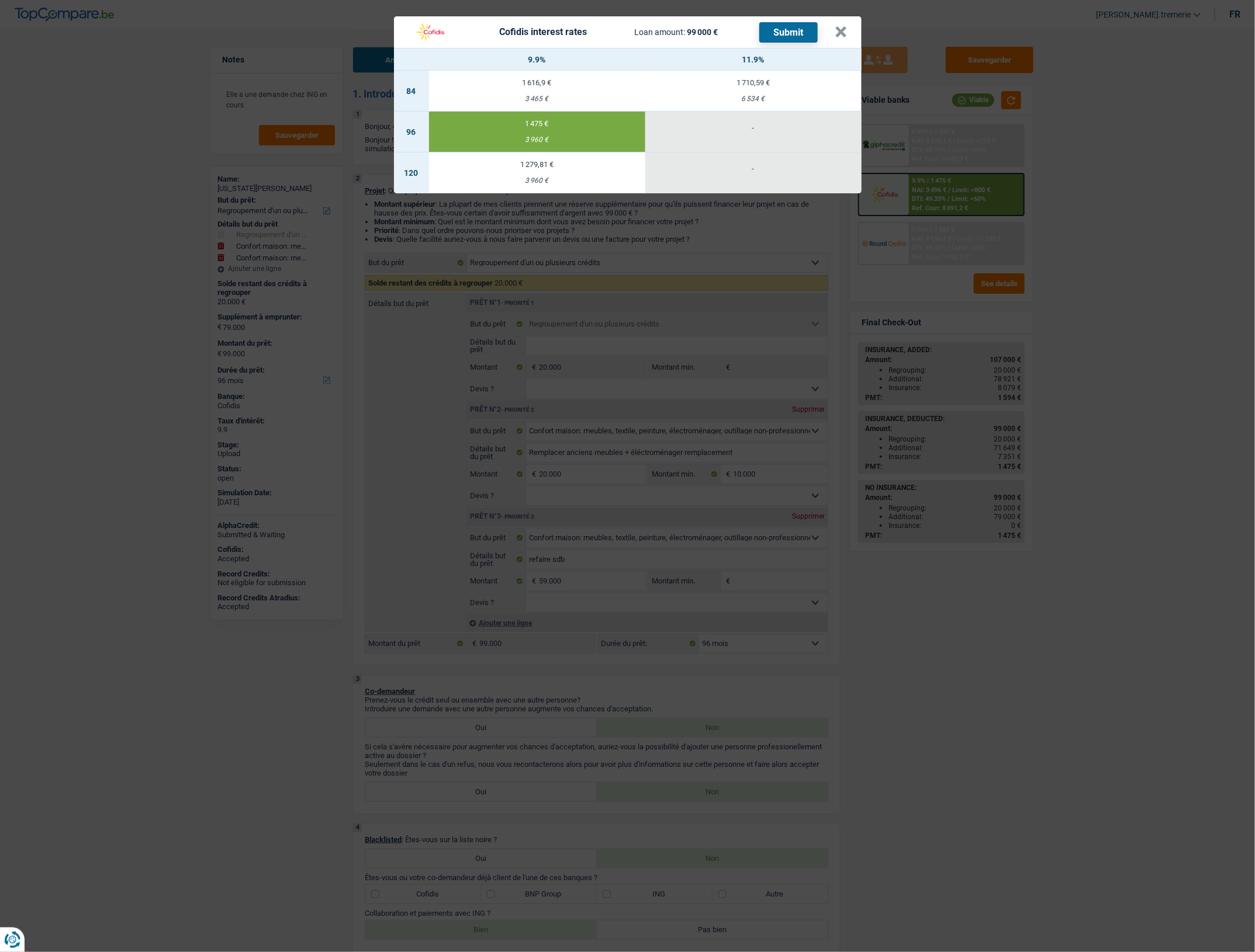
click at [779, 95] on div "6 534 €" at bounding box center [753, 99] width 217 height 8
select select "84"
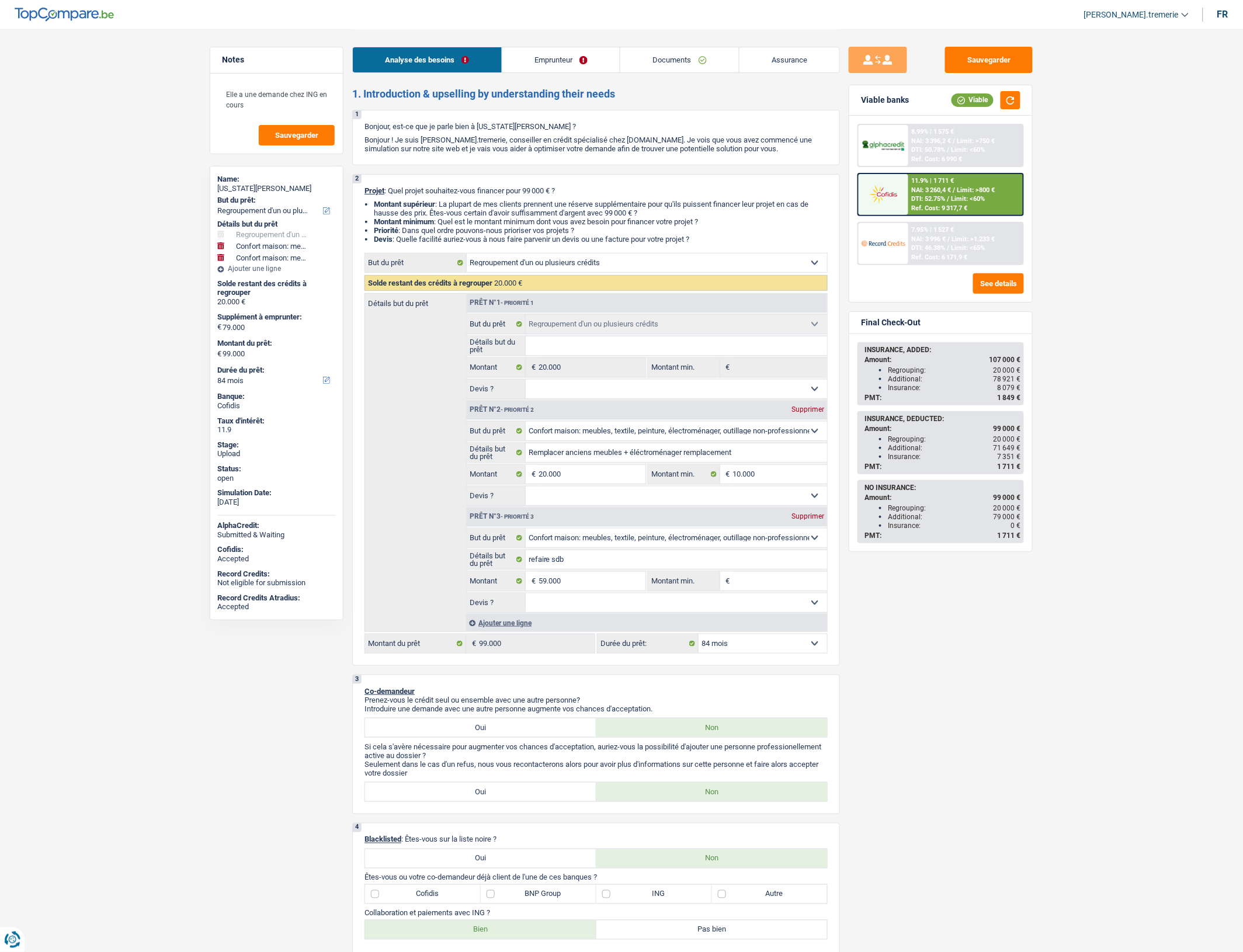
click at [941, 192] on span "NAI: 3 260,4 €" at bounding box center [932, 190] width 40 height 8
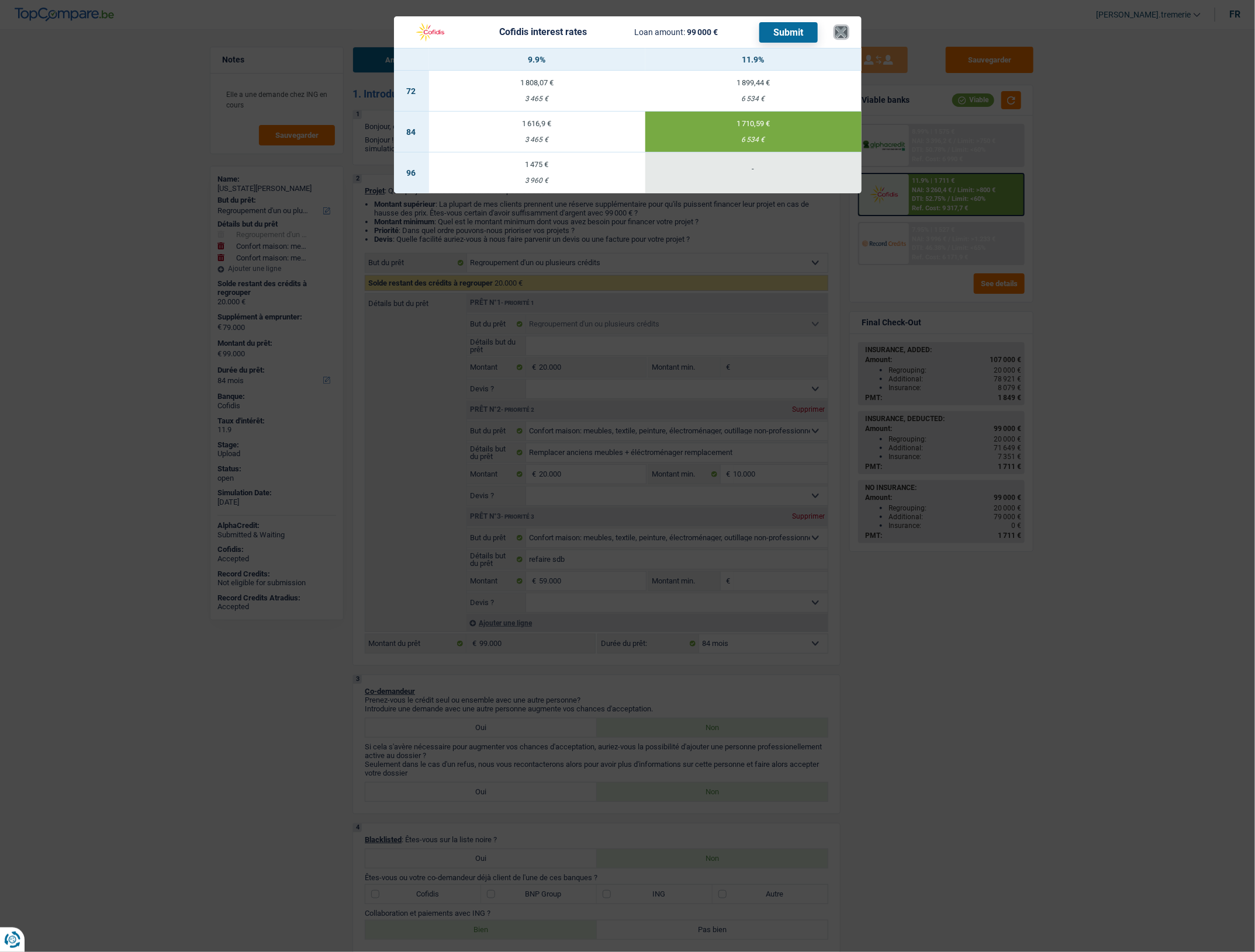
click at [840, 35] on button "×" at bounding box center [841, 31] width 12 height 12
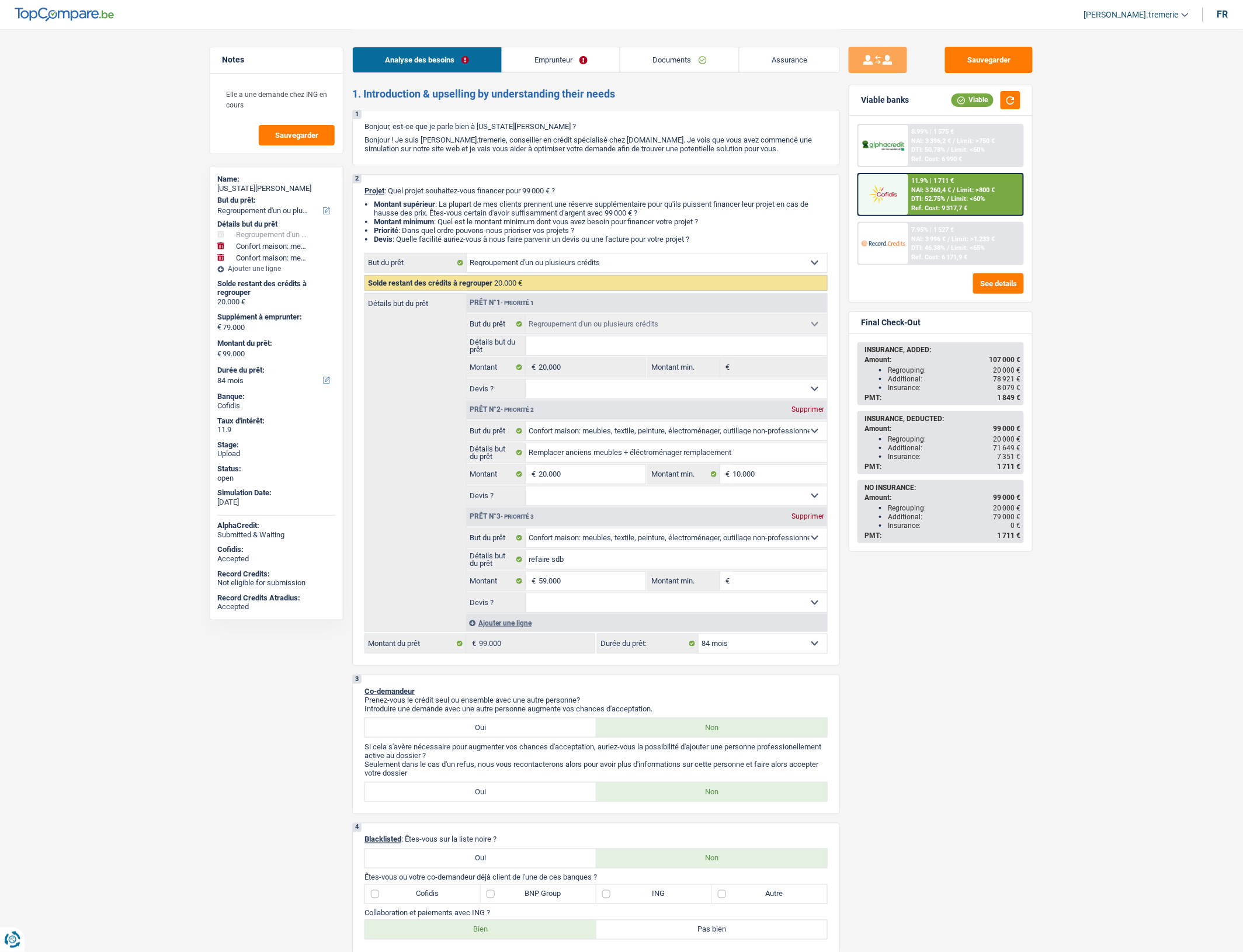
click at [714, 653] on select "12 mois 18 mois 24 mois 30 mois 36 mois 42 mois 48 mois 60 mois 72 mois 84 mois…" at bounding box center [762, 643] width 128 height 18
select select "120"
click at [699, 646] on select "12 mois 18 mois 24 mois 30 mois 36 mois 42 mois 48 mois 60 mois 72 mois 84 mois…" at bounding box center [762, 643] width 128 height 18
select select "120"
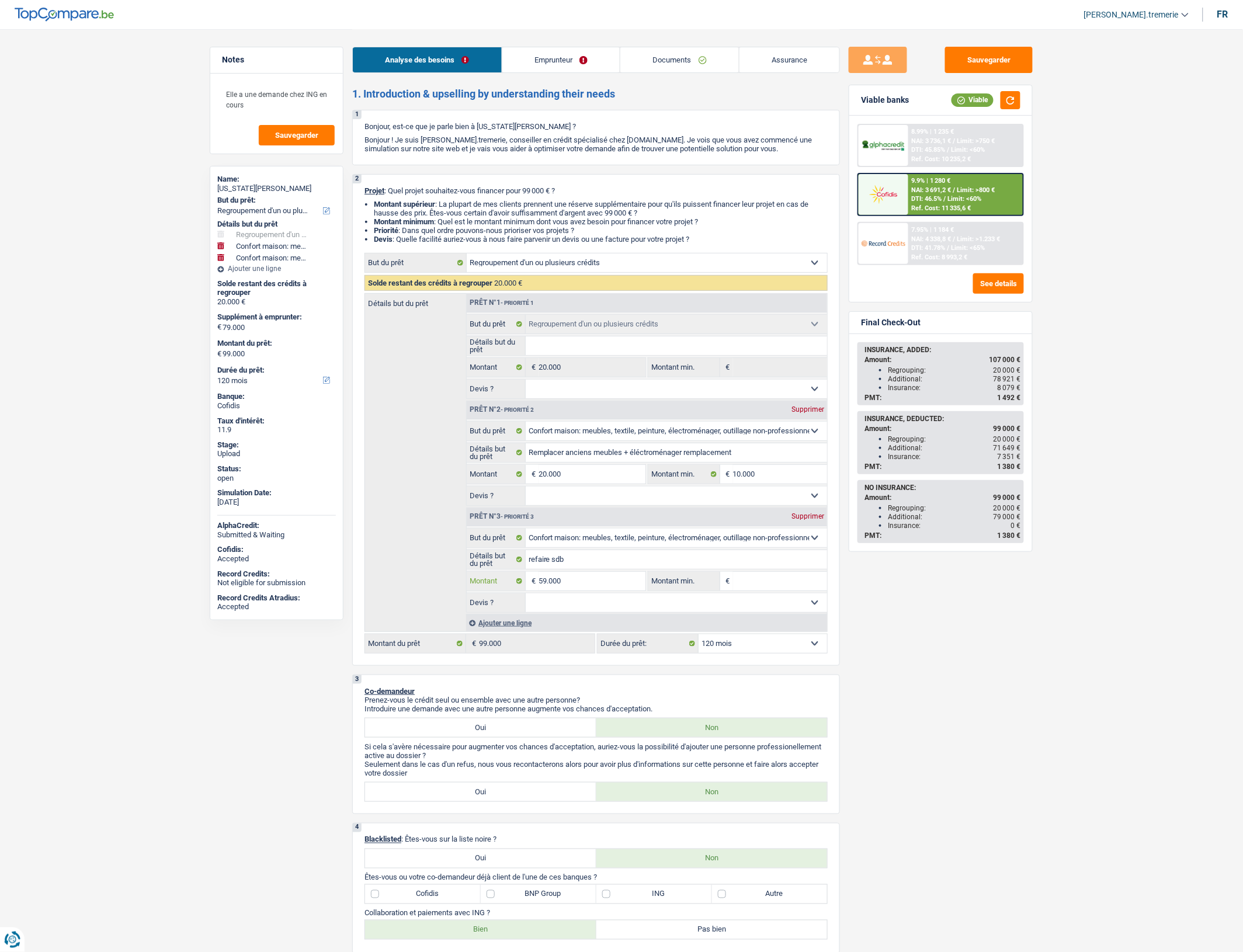
click at [567, 590] on input "59.000" at bounding box center [592, 581] width 107 height 18
type input "5.900"
type input "590"
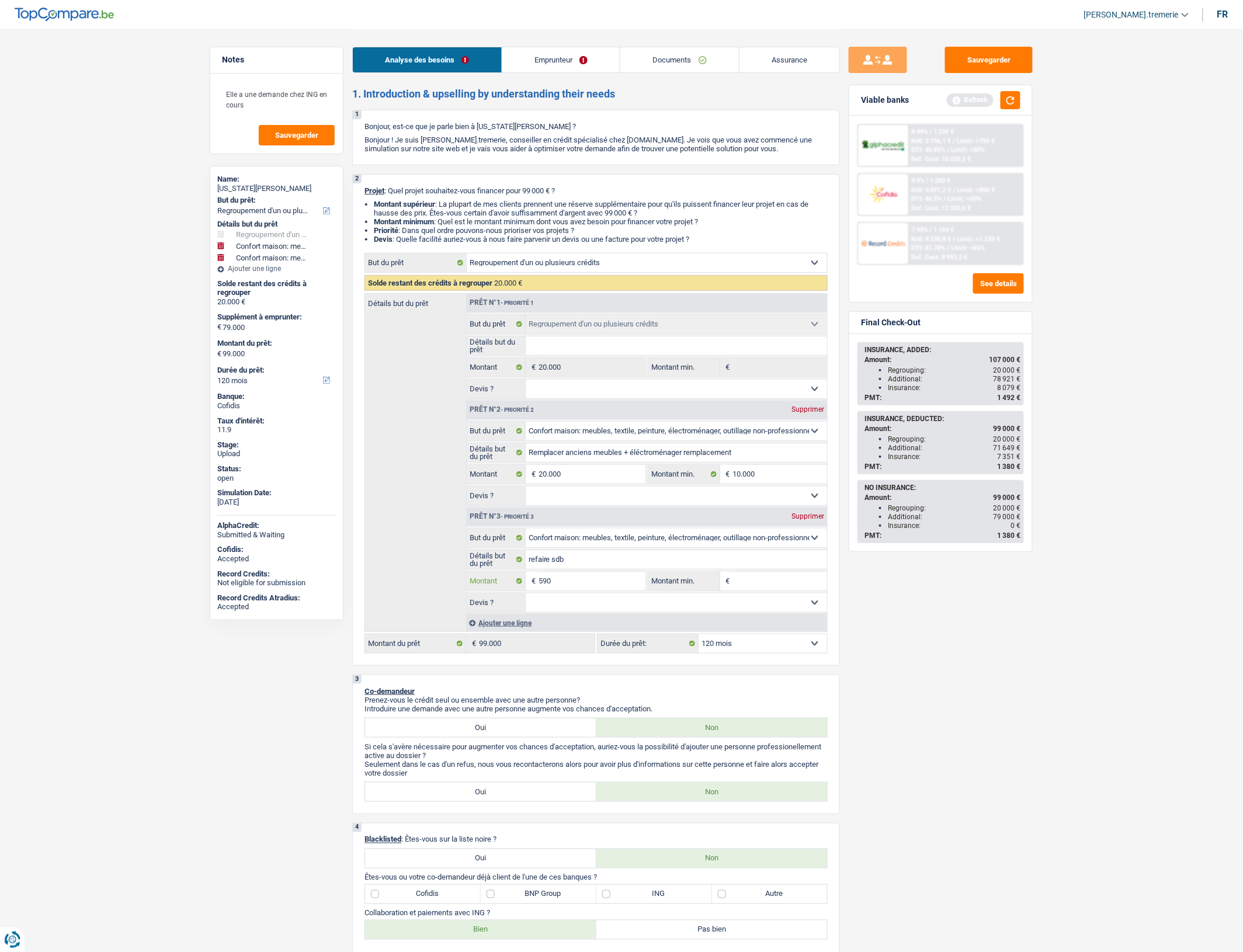
type input "59"
type input "599"
type input "5.999"
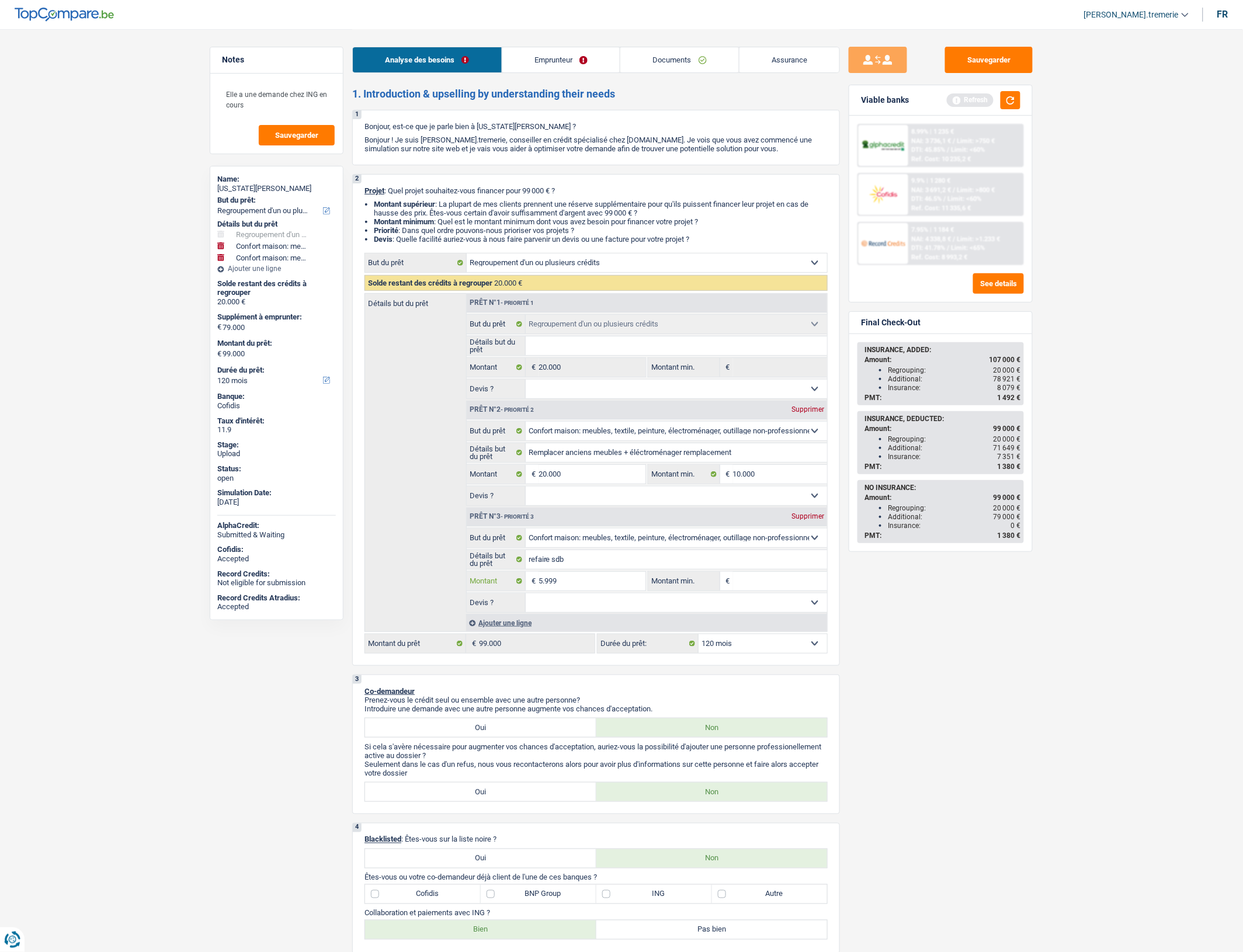
type input "5.999"
type input "59.999"
type input "79.999"
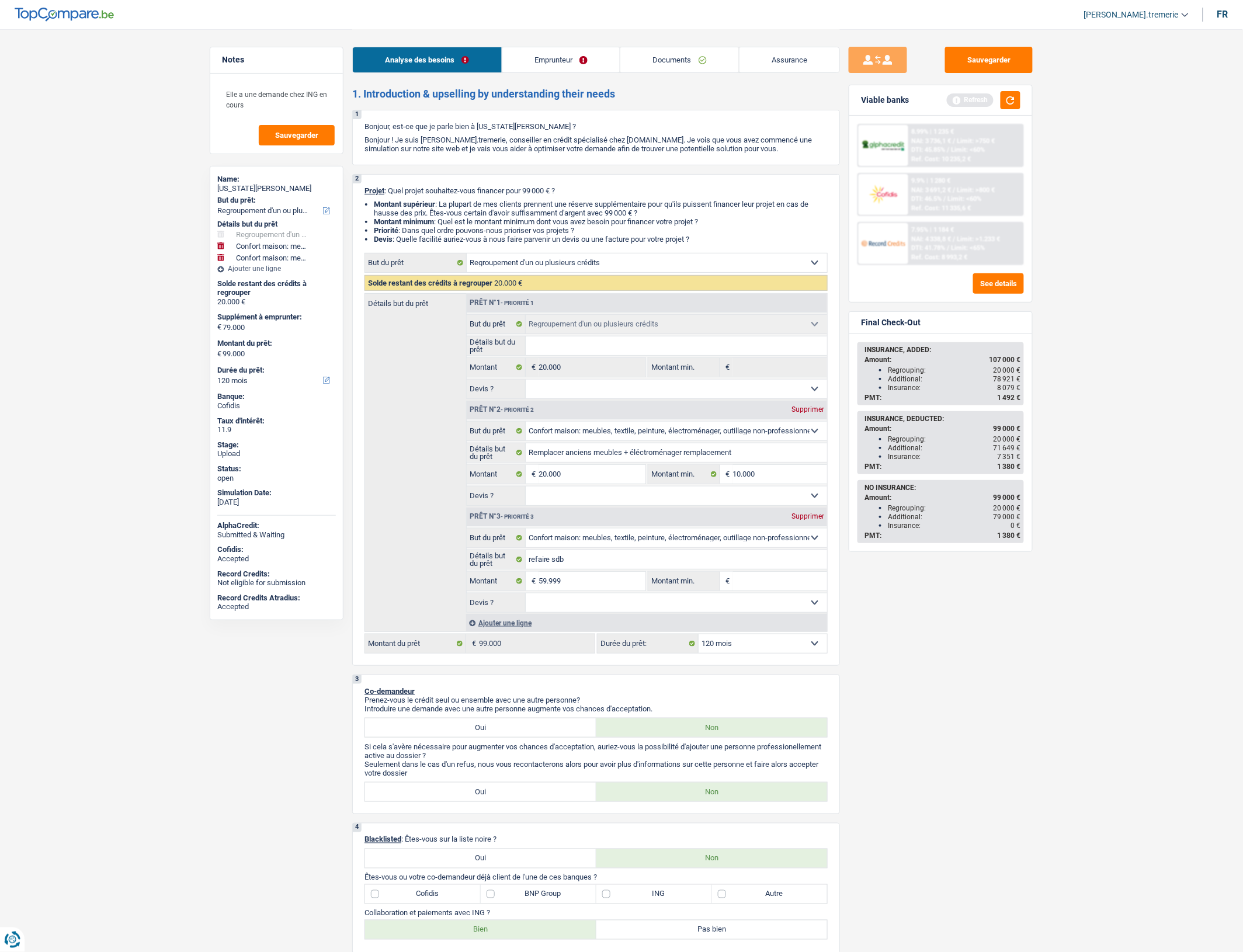
type input "99.999"
select select "144"
type input "99.999"
select select "144"
type input "99.999"
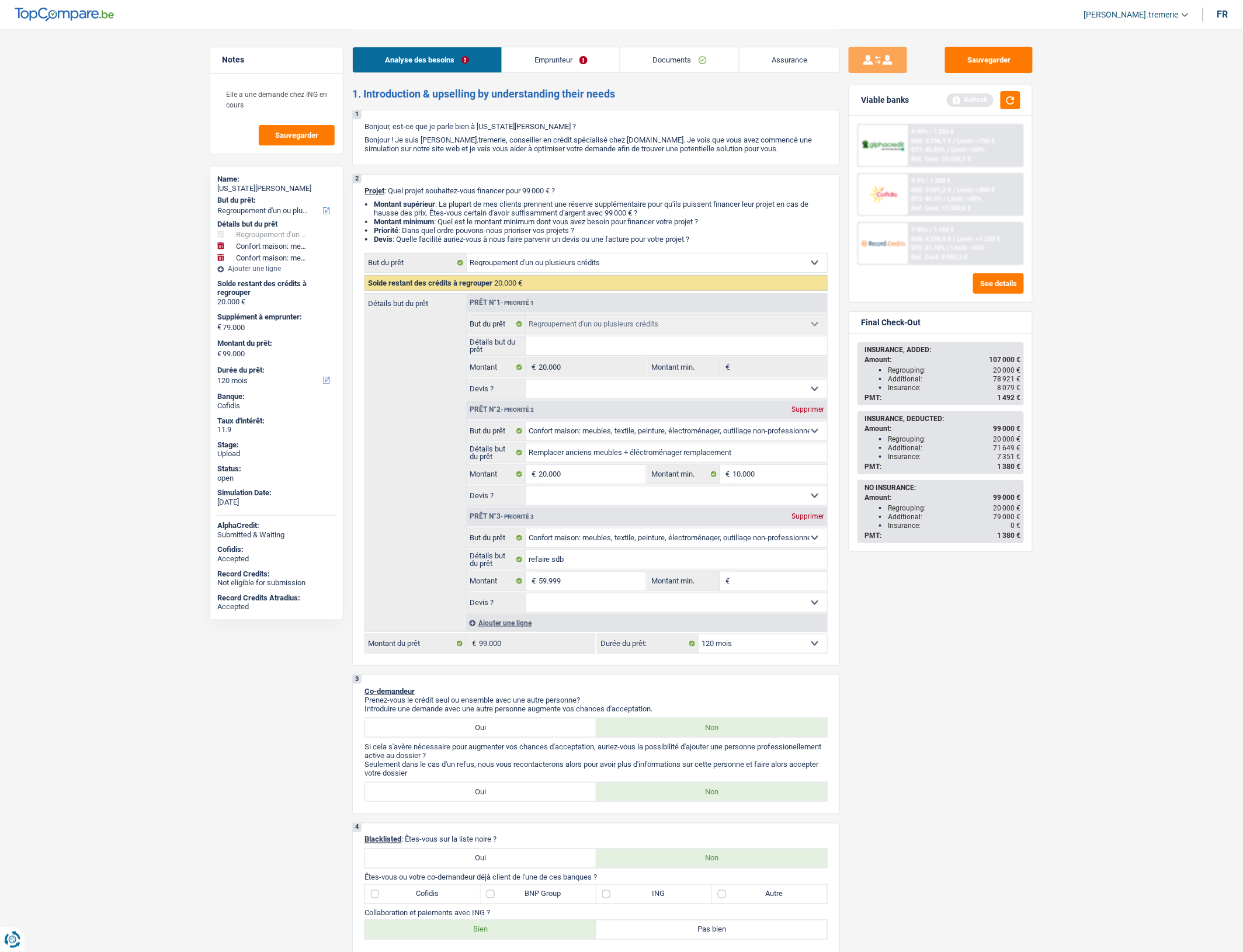
select select "144"
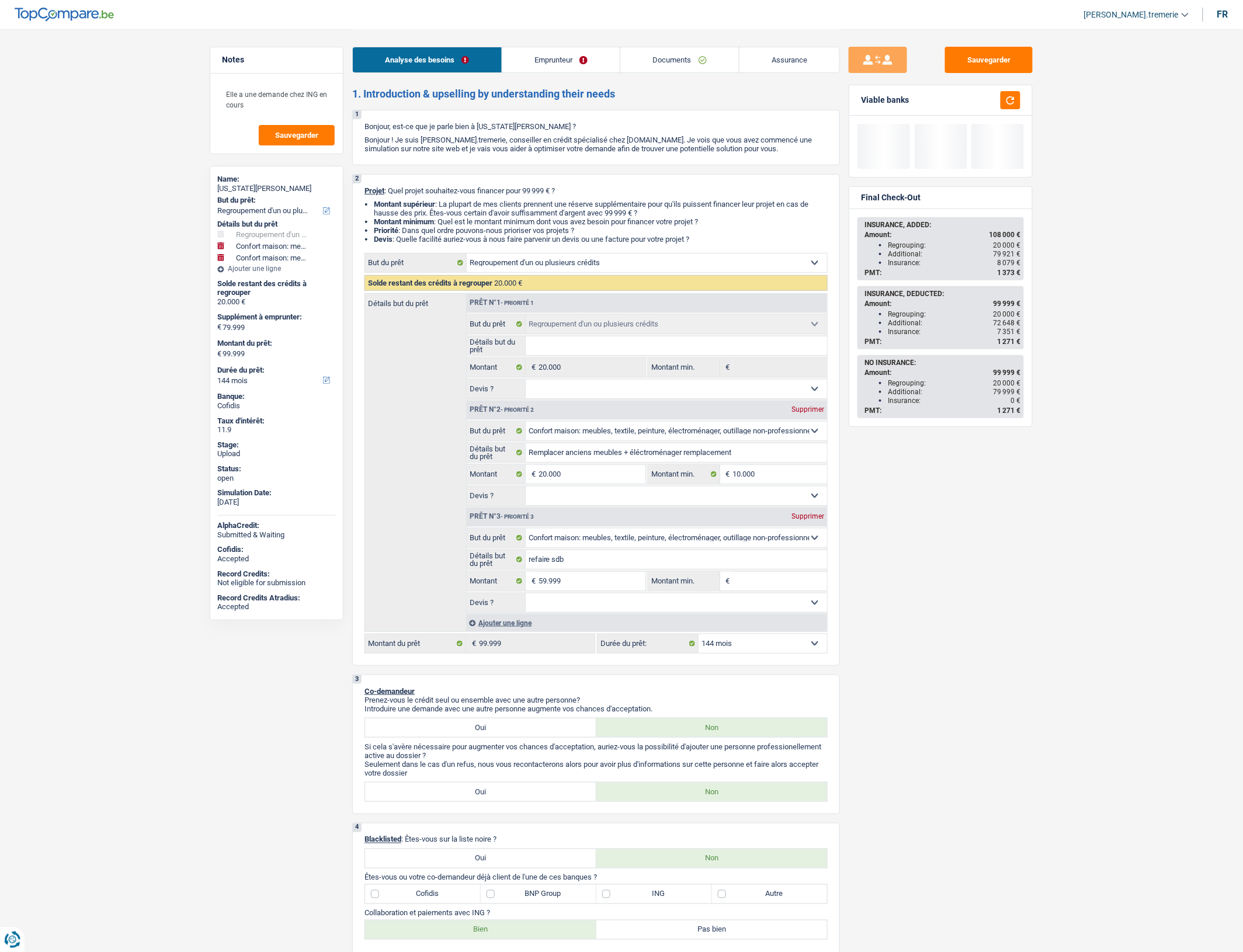
click at [960, 690] on div "Sauvegarder Viable banks Final Check-Out INSURANCE, ADDED: Amount: 108 000 € Re…" at bounding box center [941, 490] width 202 height 887
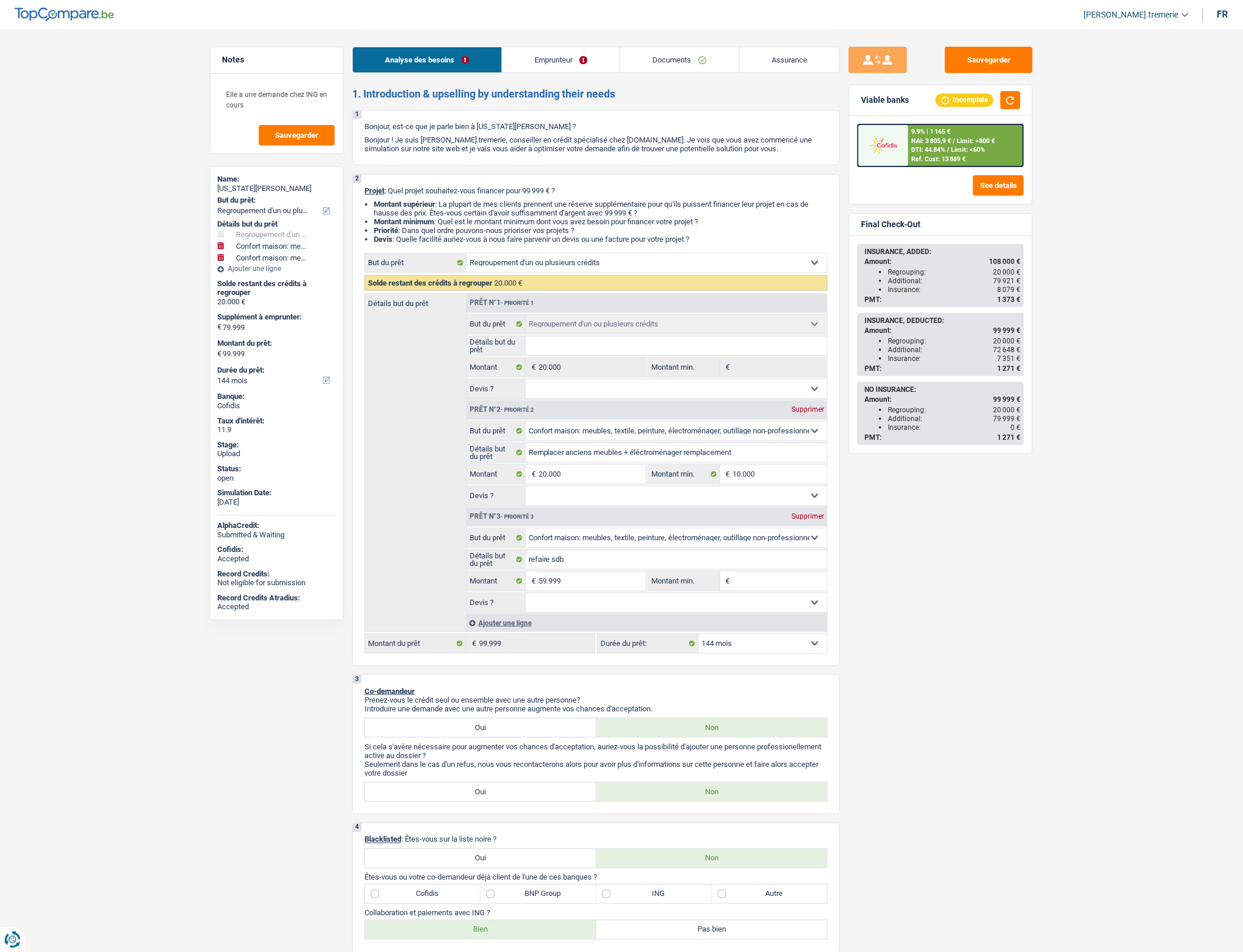
click at [948, 150] on span "/" at bounding box center [948, 150] width 2 height 8
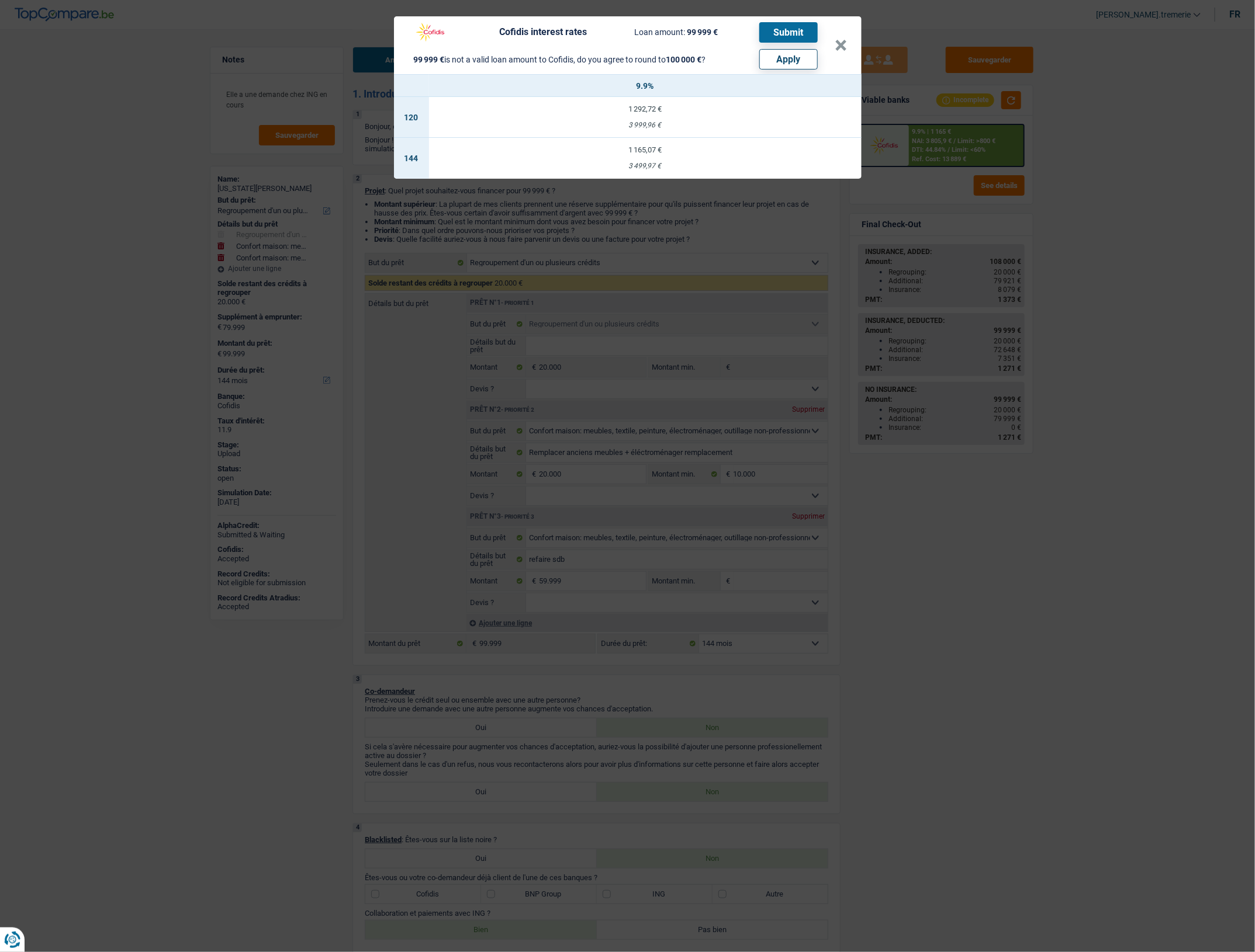
click at [733, 111] on div "1 292,72 €" at bounding box center [645, 109] width 432 height 8
select select "120"
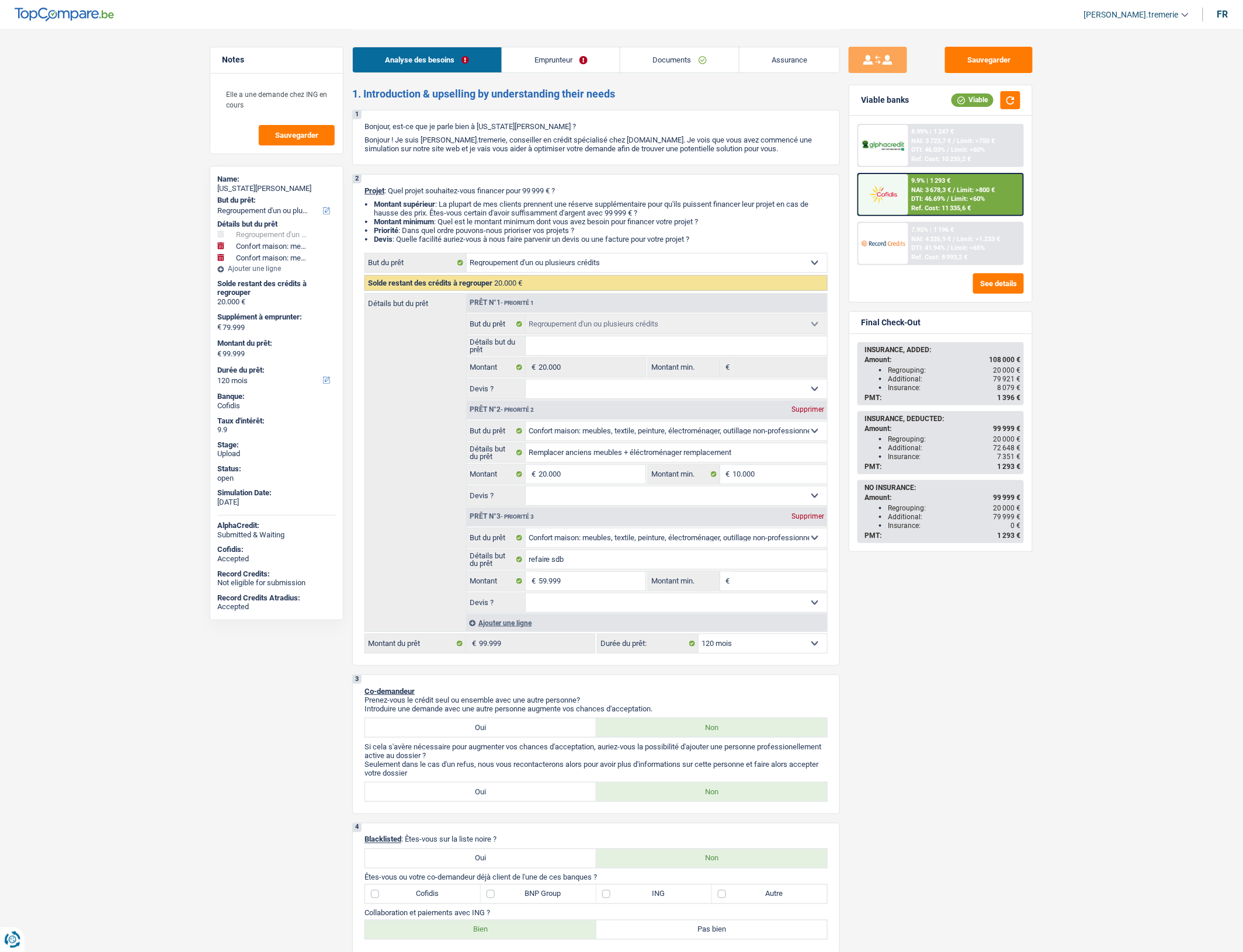
click at [937, 189] on span "NAI: 3 678,3 €" at bounding box center [932, 190] width 40 height 8
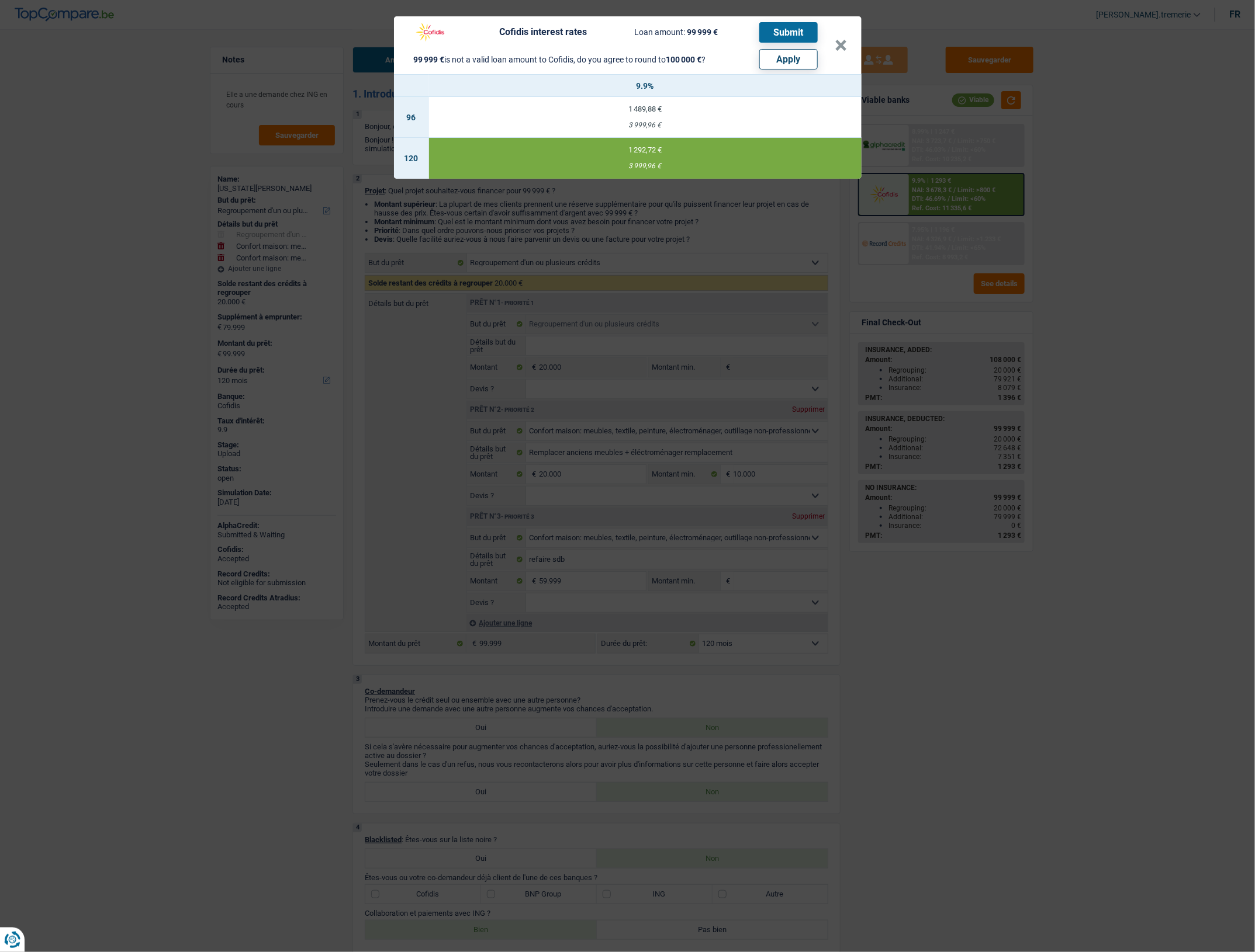
click at [798, 61] on button "Apply" at bounding box center [788, 59] width 58 height 21
type input "80.000"
type input "100.000"
select select "144"
type input "100.000"
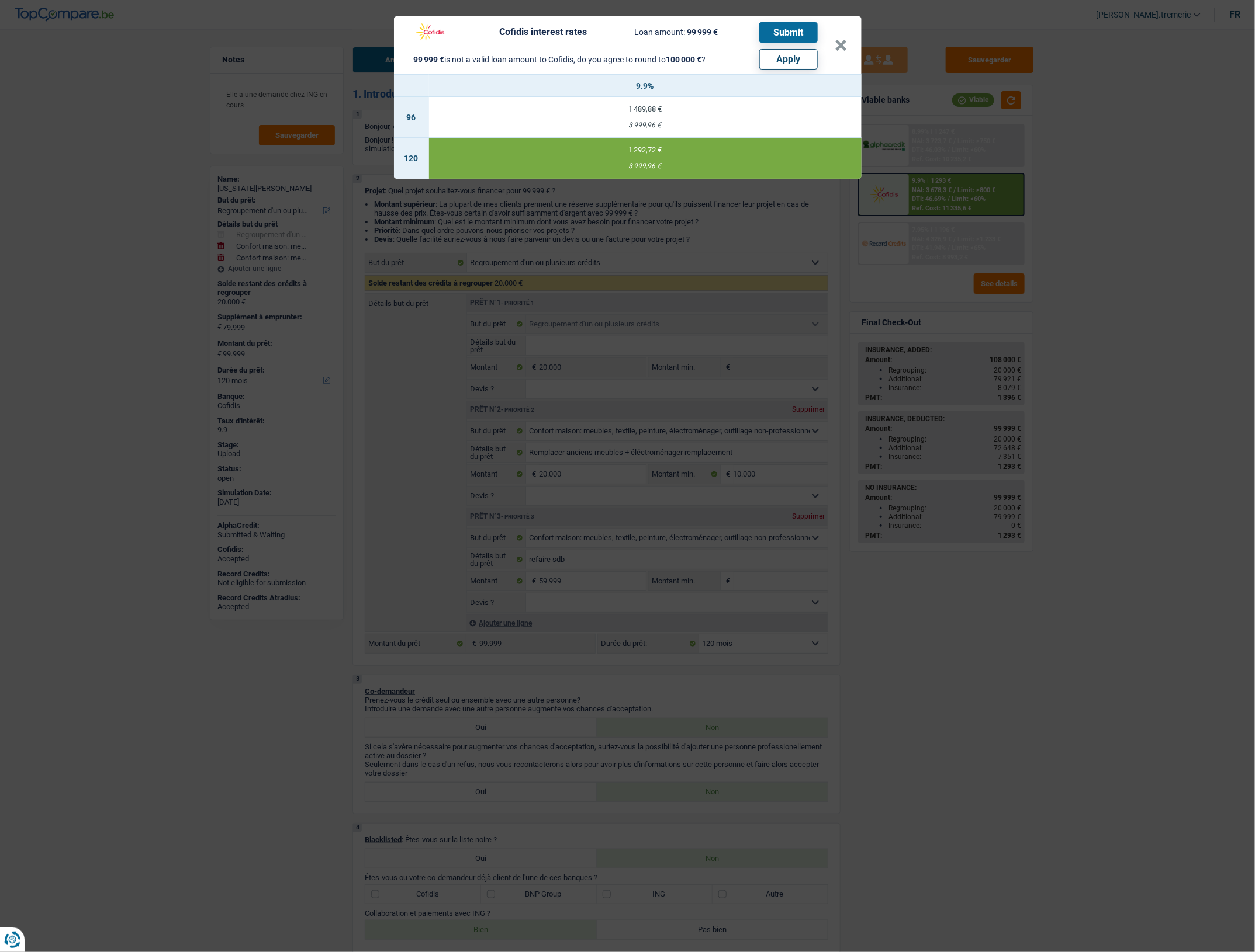
select select "144"
type input "100.000"
select select "144"
select select "other"
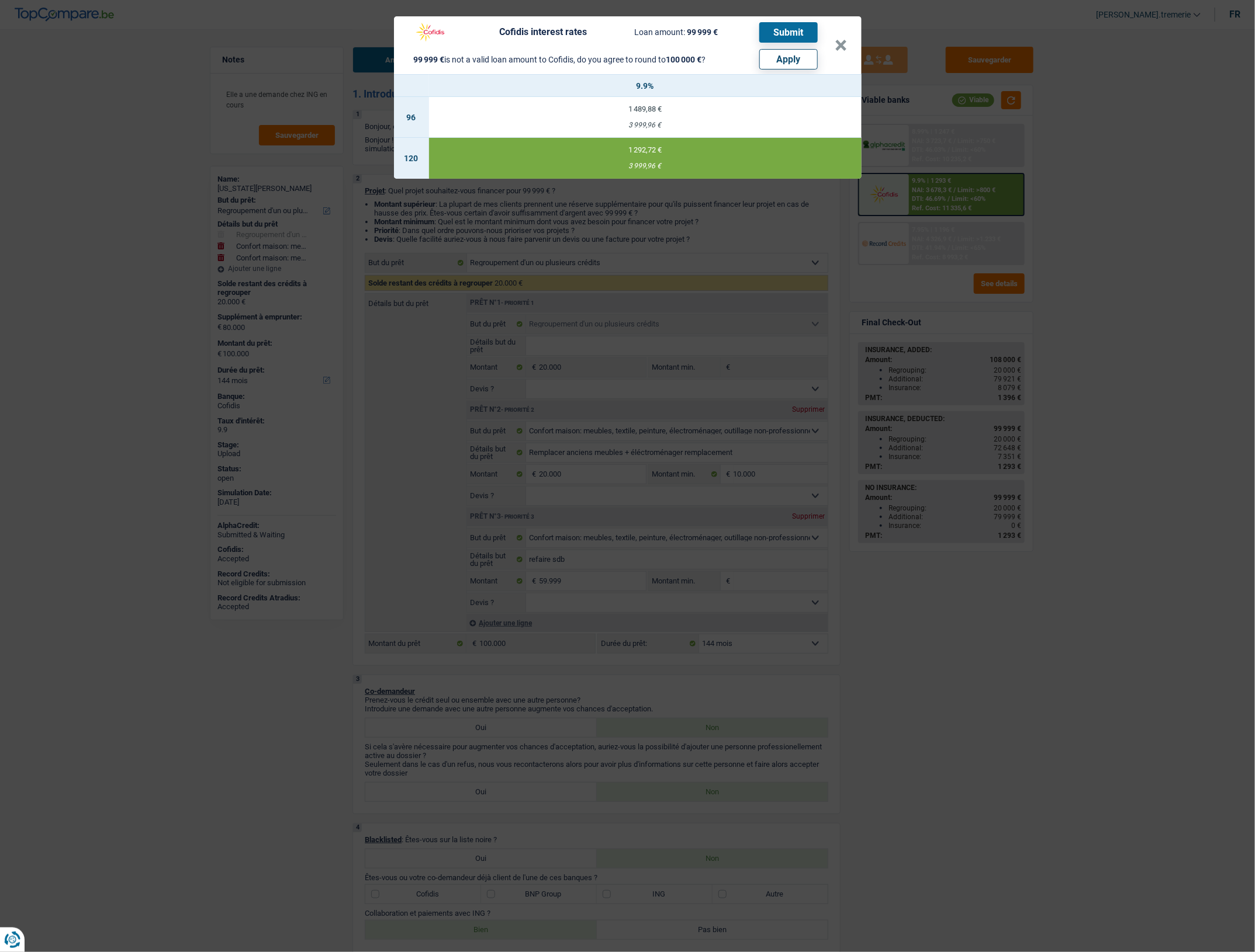
select select "other"
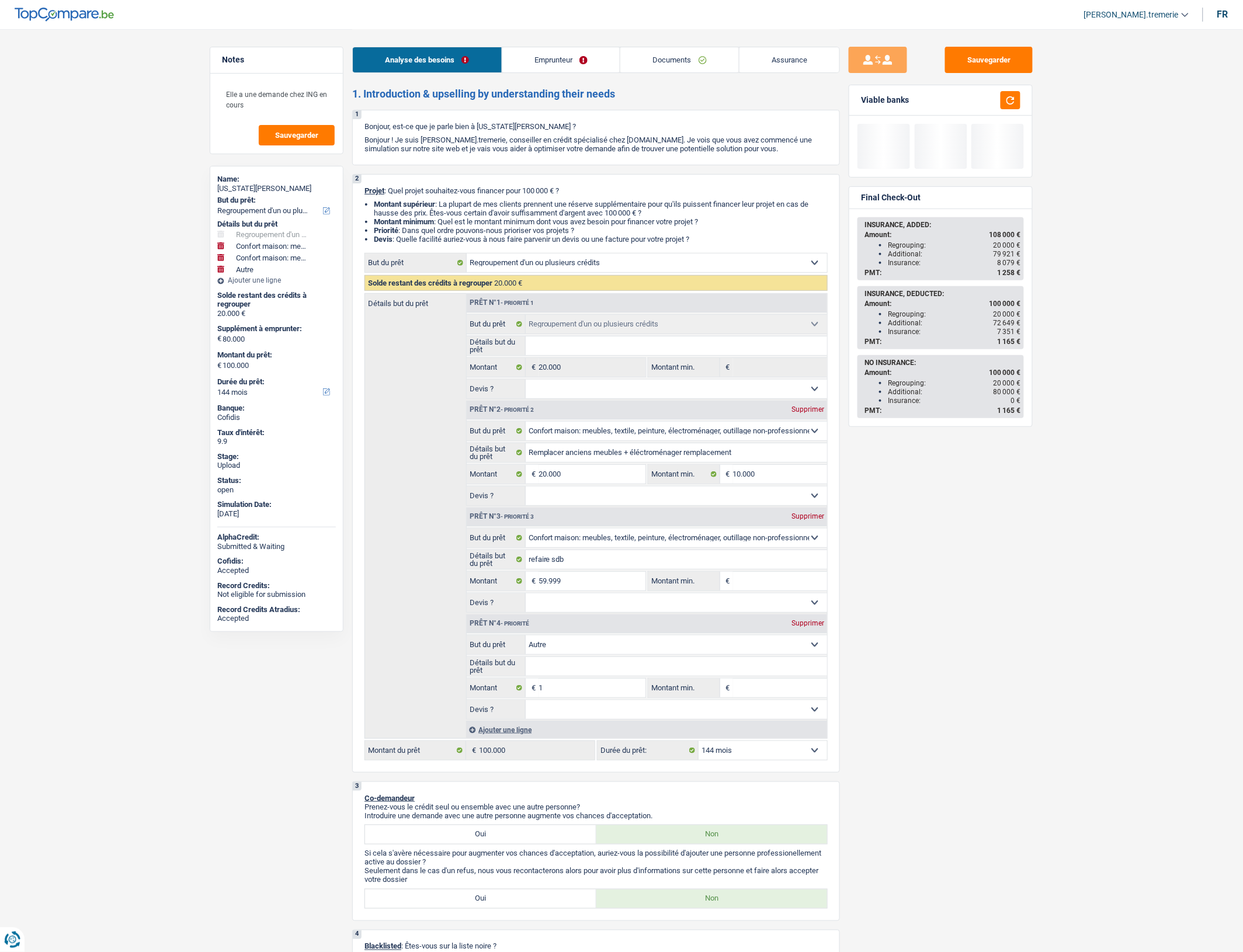
click at [723, 760] on select "12 mois 18 mois 24 mois 30 mois 36 mois 42 mois 48 mois 60 mois 72 mois 84 mois…" at bounding box center [762, 751] width 128 height 18
select select "120"
click at [699, 754] on select "12 mois 18 mois 24 mois 30 mois 36 mois 42 mois 48 mois 60 mois 72 mois 84 mois…" at bounding box center [762, 751] width 128 height 18
select select "120"
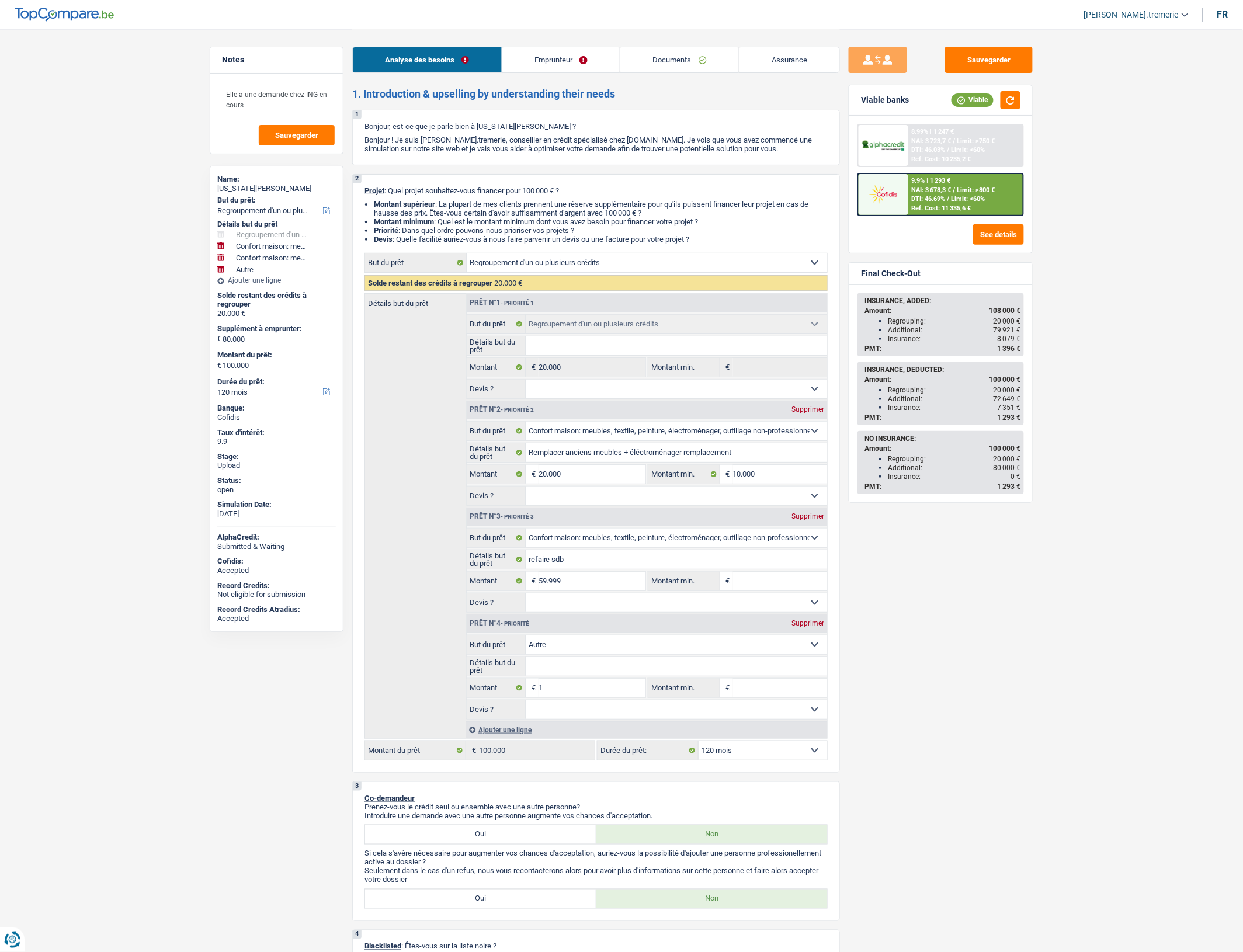
click at [944, 199] on span "DTI: 46.69%" at bounding box center [929, 199] width 34 height 8
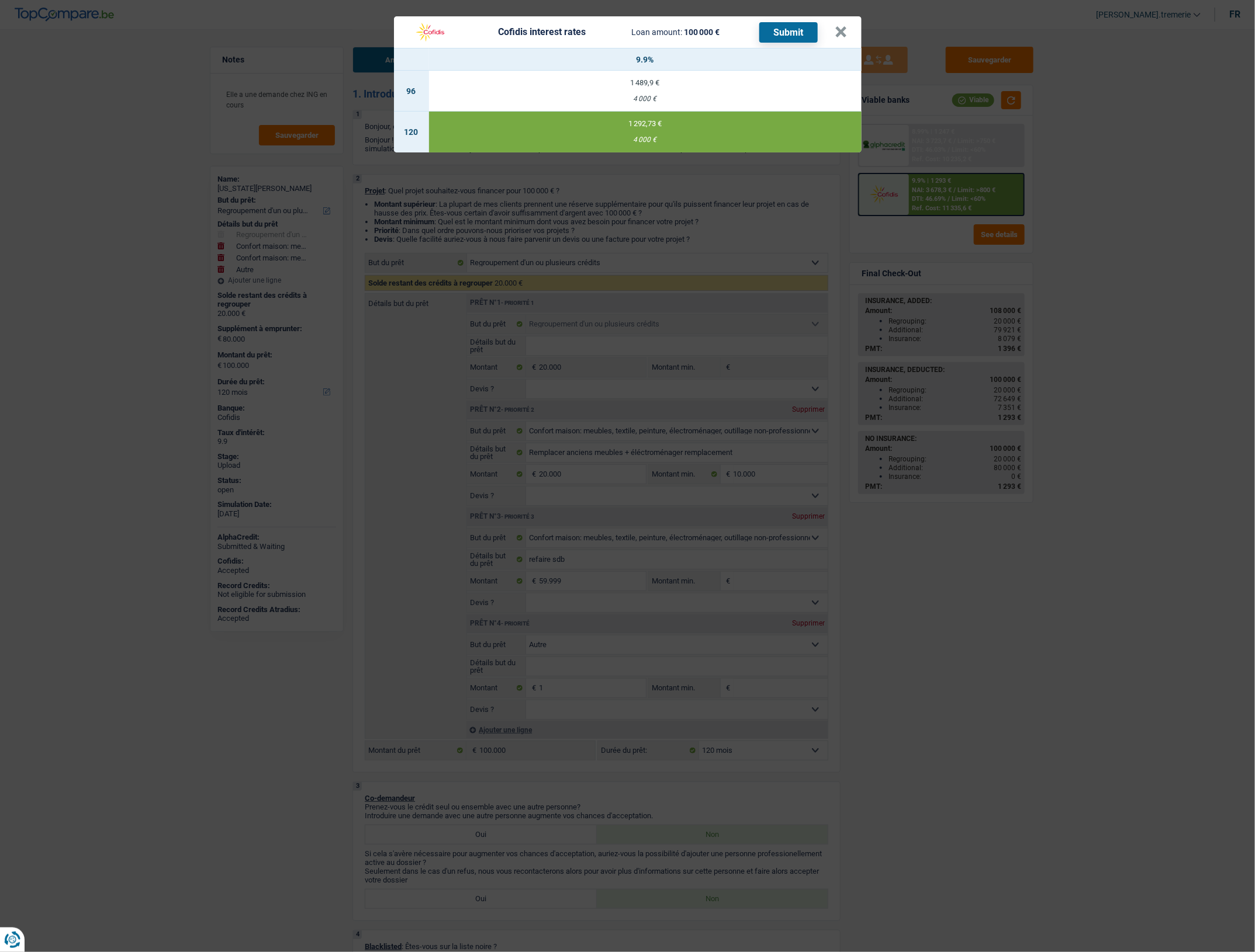
click at [779, 33] on button "Submit" at bounding box center [788, 32] width 58 height 21
click at [835, 32] on button "×" at bounding box center [841, 31] width 12 height 12
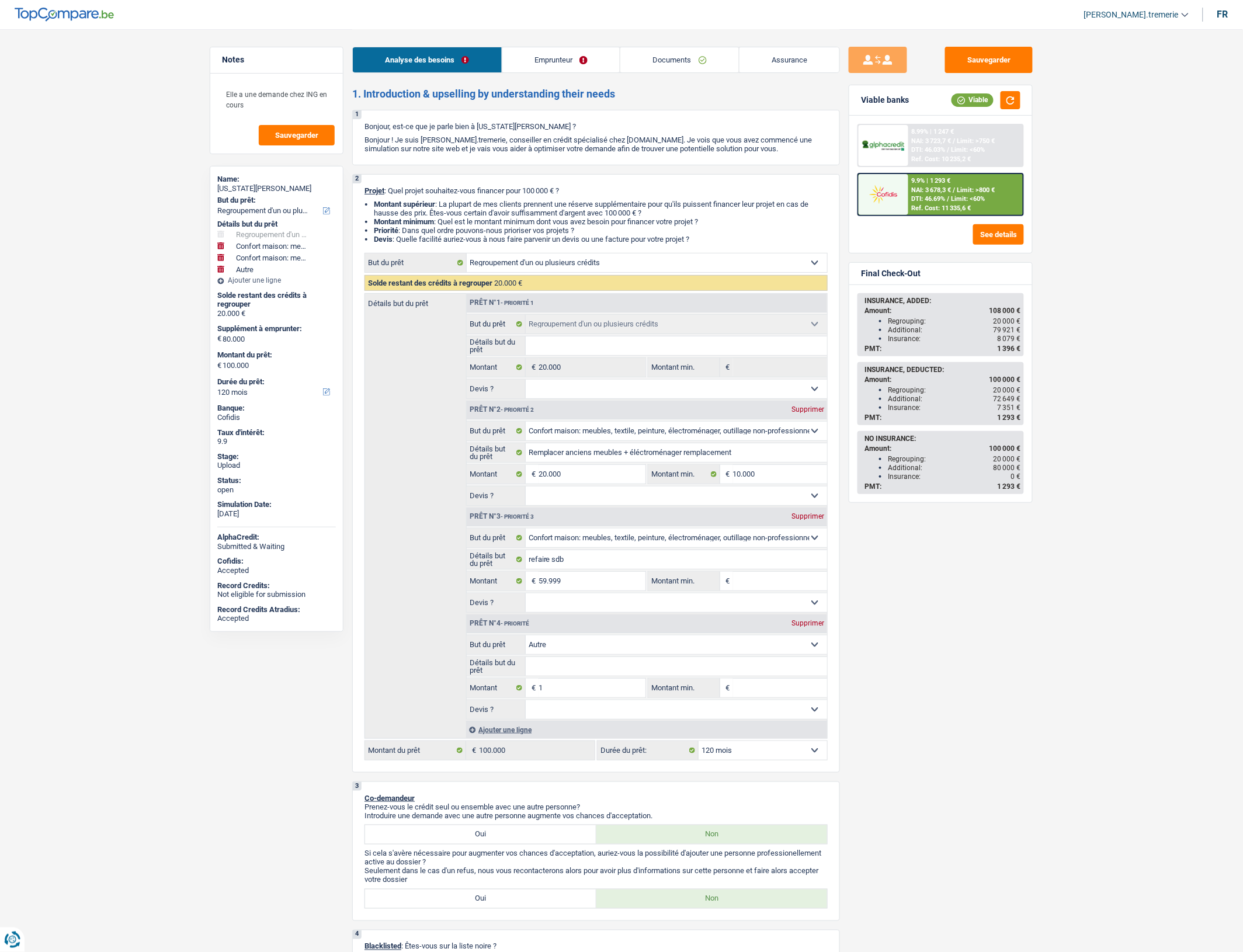
click at [559, 71] on link "Emprunteur" at bounding box center [561, 60] width 118 height 25
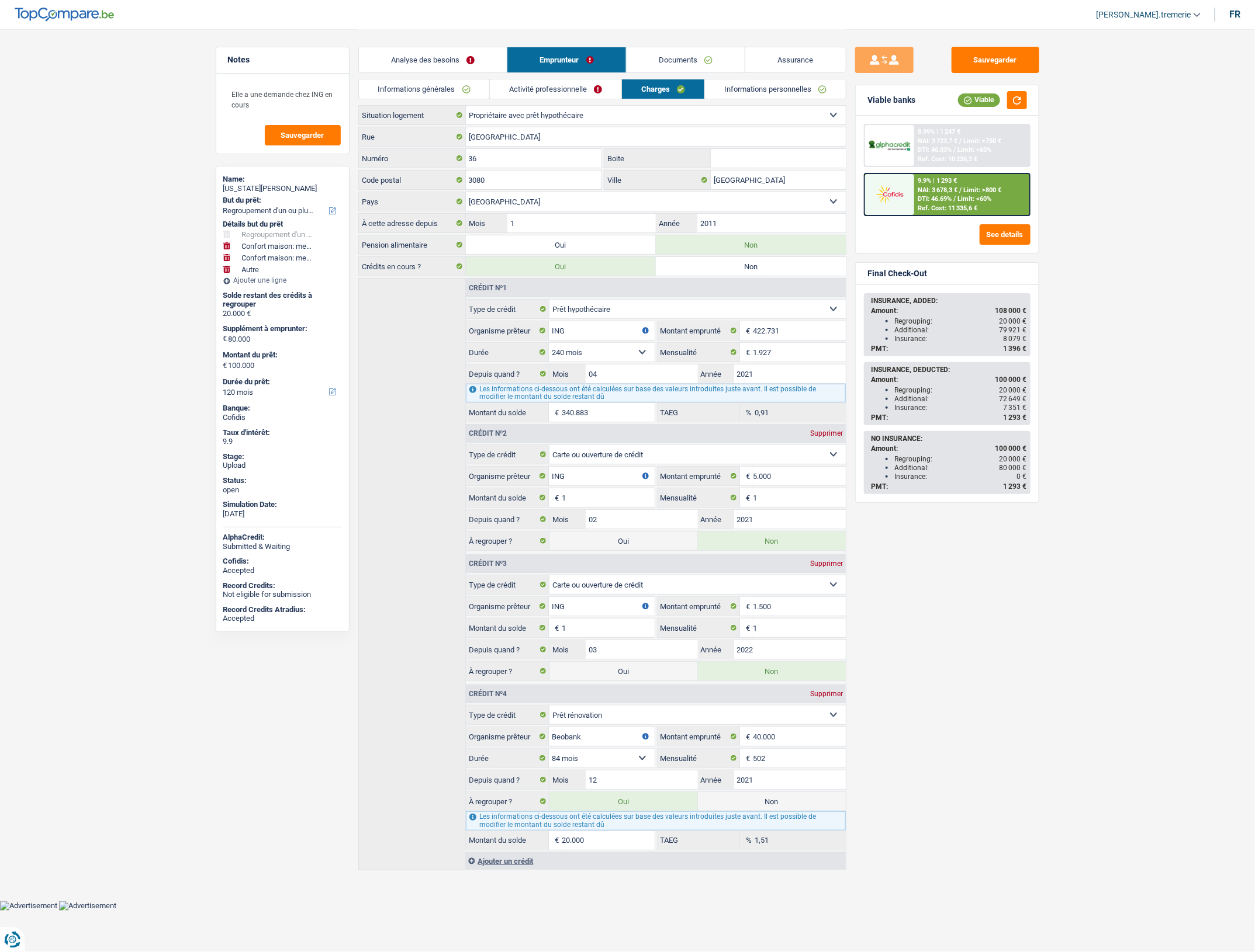
click at [763, 86] on link "Informations personnelles" at bounding box center [775, 88] width 141 height 19
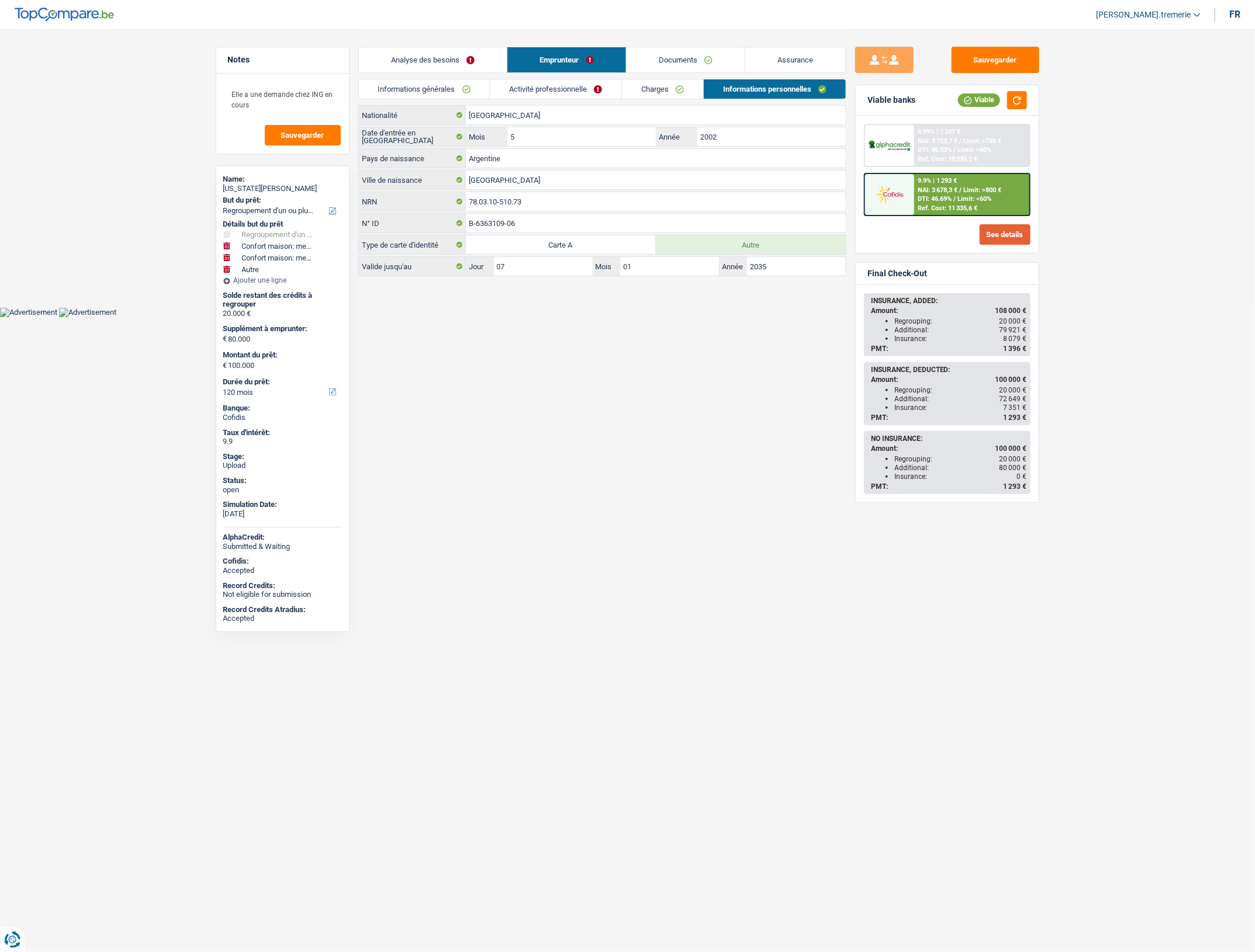
click at [998, 233] on button "See details" at bounding box center [1005, 234] width 51 height 21
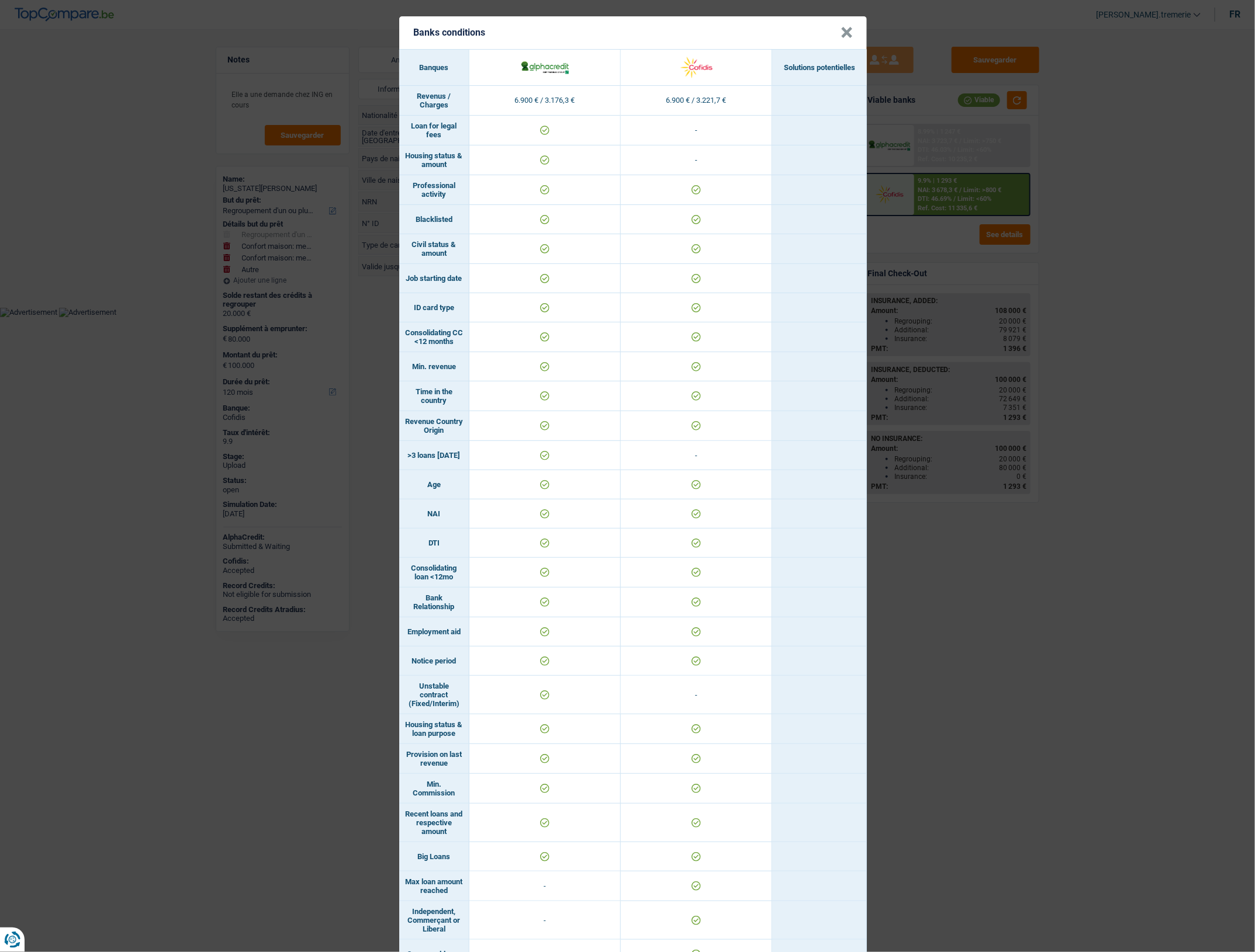
click at [840, 30] on button "×" at bounding box center [846, 32] width 12 height 12
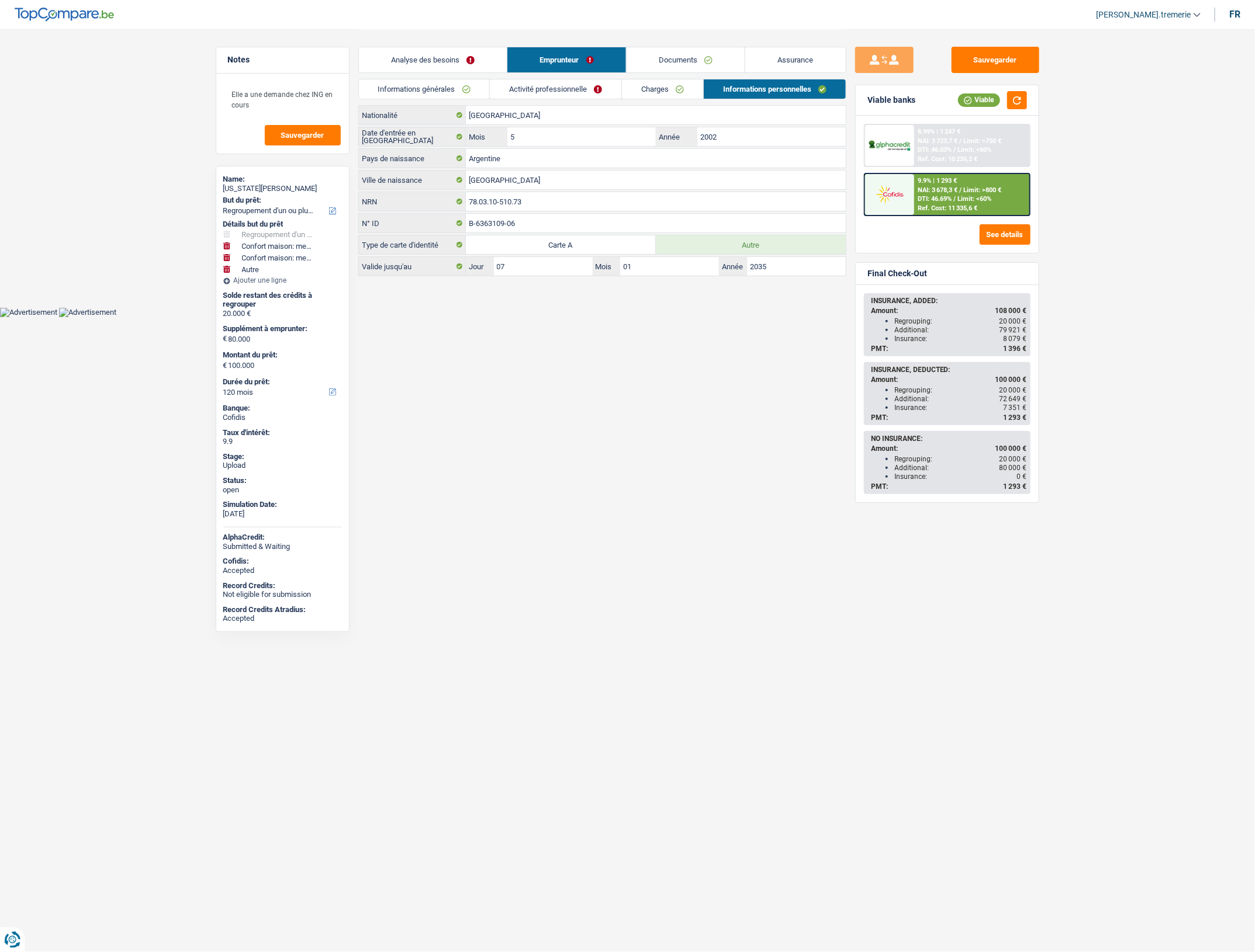
click at [939, 187] on span "NAI: 3 678,3 €" at bounding box center [938, 190] width 40 height 8
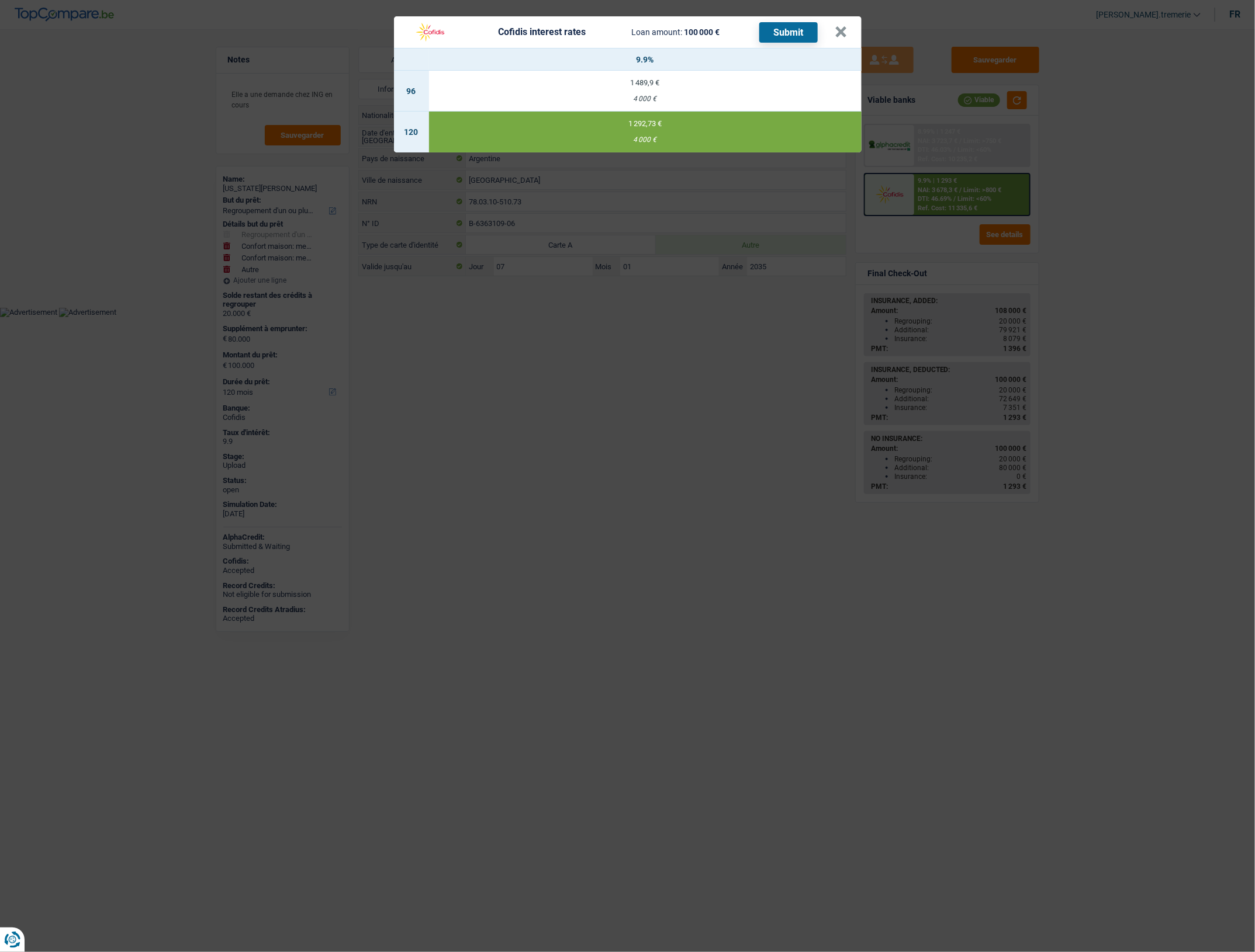
click at [796, 29] on button "Submit" at bounding box center [788, 32] width 58 height 21
click at [836, 32] on button "×" at bounding box center [841, 31] width 12 height 12
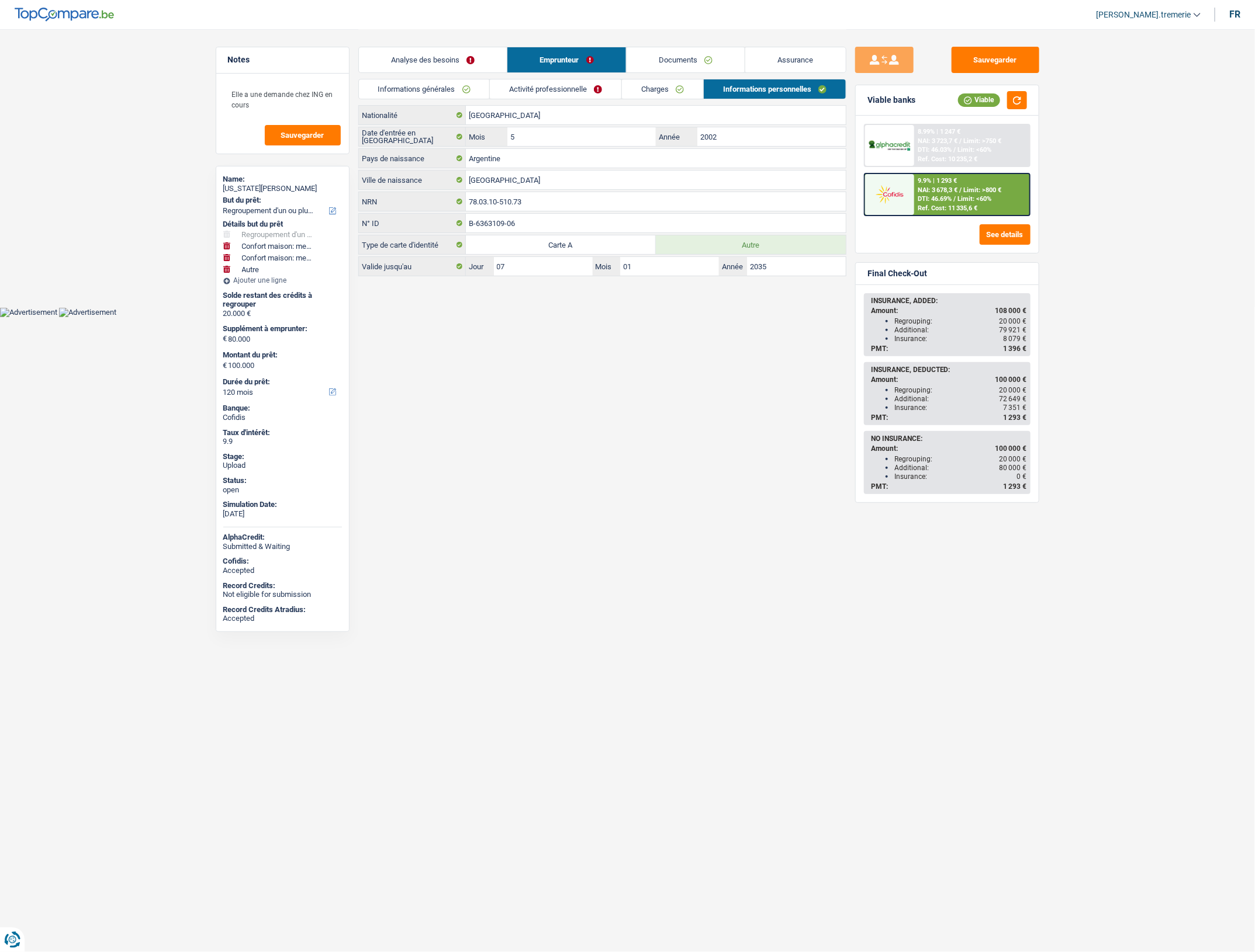
click at [690, 63] on link "Documents" at bounding box center [686, 60] width 118 height 25
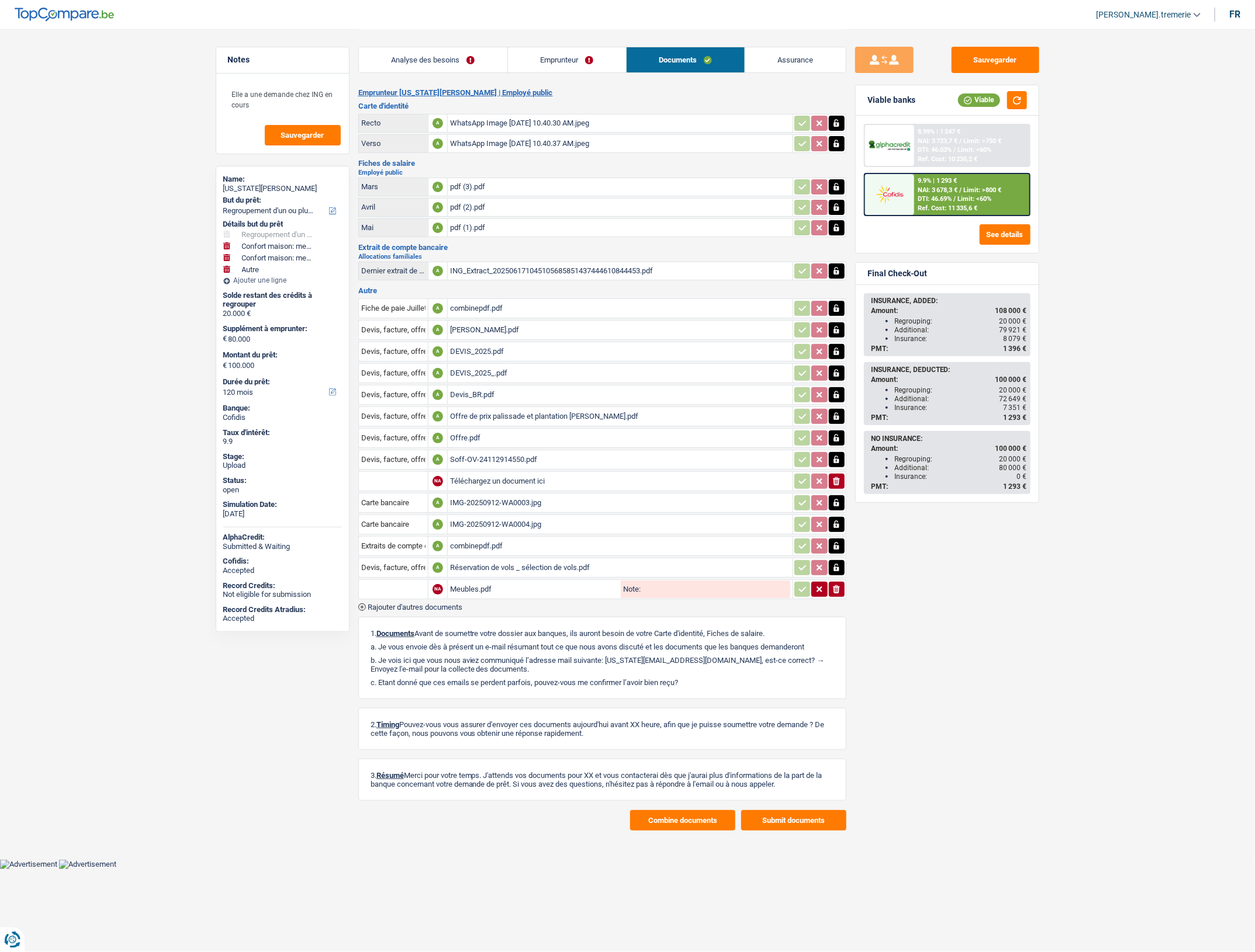
click at [465, 187] on div "pdf (3).pdf" at bounding box center [620, 187] width 340 height 18
click at [476, 547] on div "combinepdf.pdf" at bounding box center [620, 546] width 340 height 18
click at [479, 566] on div "Réservation de vols _ sélection de vols.pdf" at bounding box center [620, 567] width 340 height 18
click at [483, 306] on div "combinepdf.pdf" at bounding box center [620, 308] width 340 height 18
click at [790, 825] on button "Submit documents" at bounding box center [793, 820] width 105 height 21
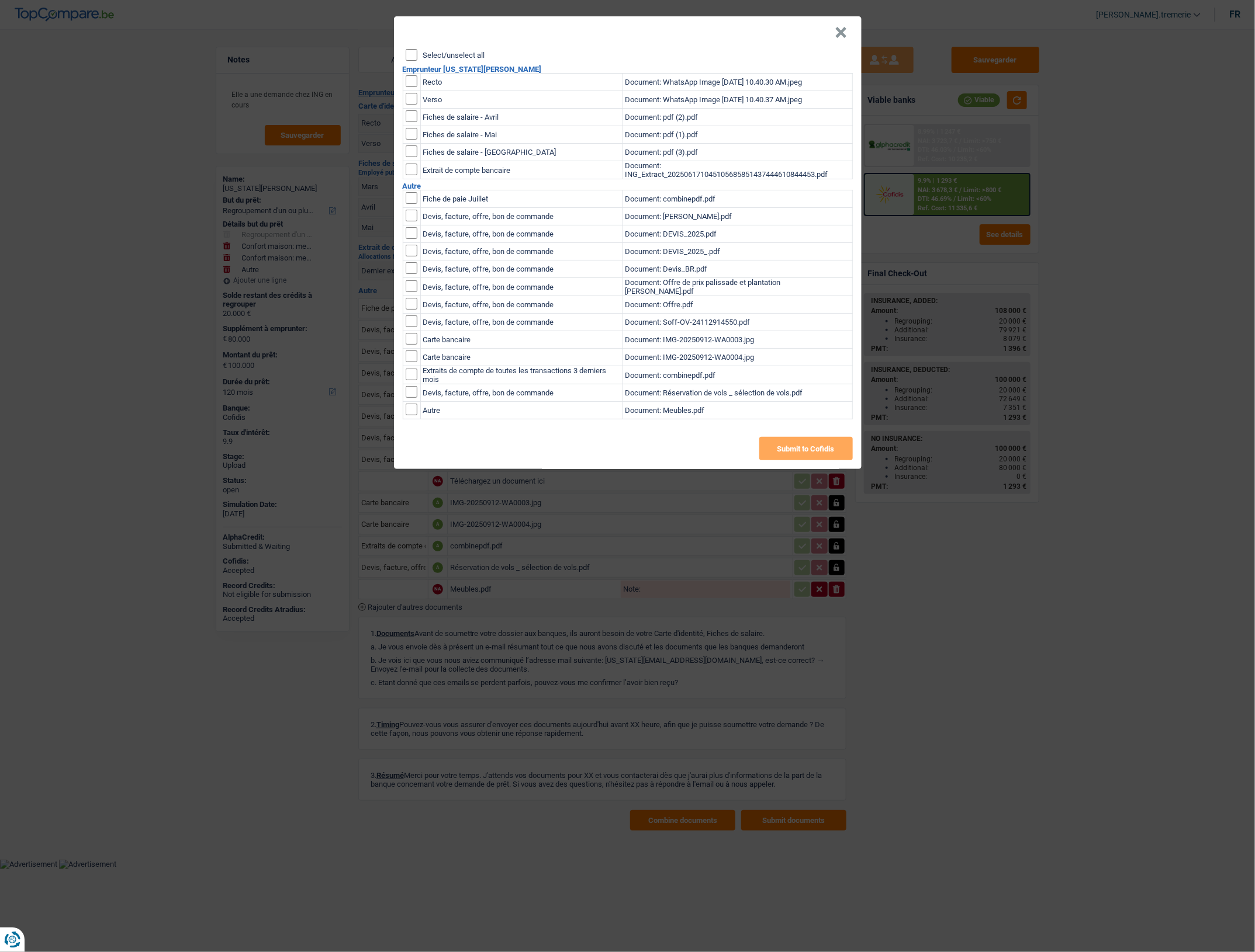
click at [407, 77] on input "checkbox" at bounding box center [411, 81] width 12 height 12
checkbox input "true"
click at [408, 98] on input "checkbox" at bounding box center [411, 98] width 12 height 12
checkbox input "true"
click at [413, 116] on input "checkbox" at bounding box center [411, 116] width 12 height 12
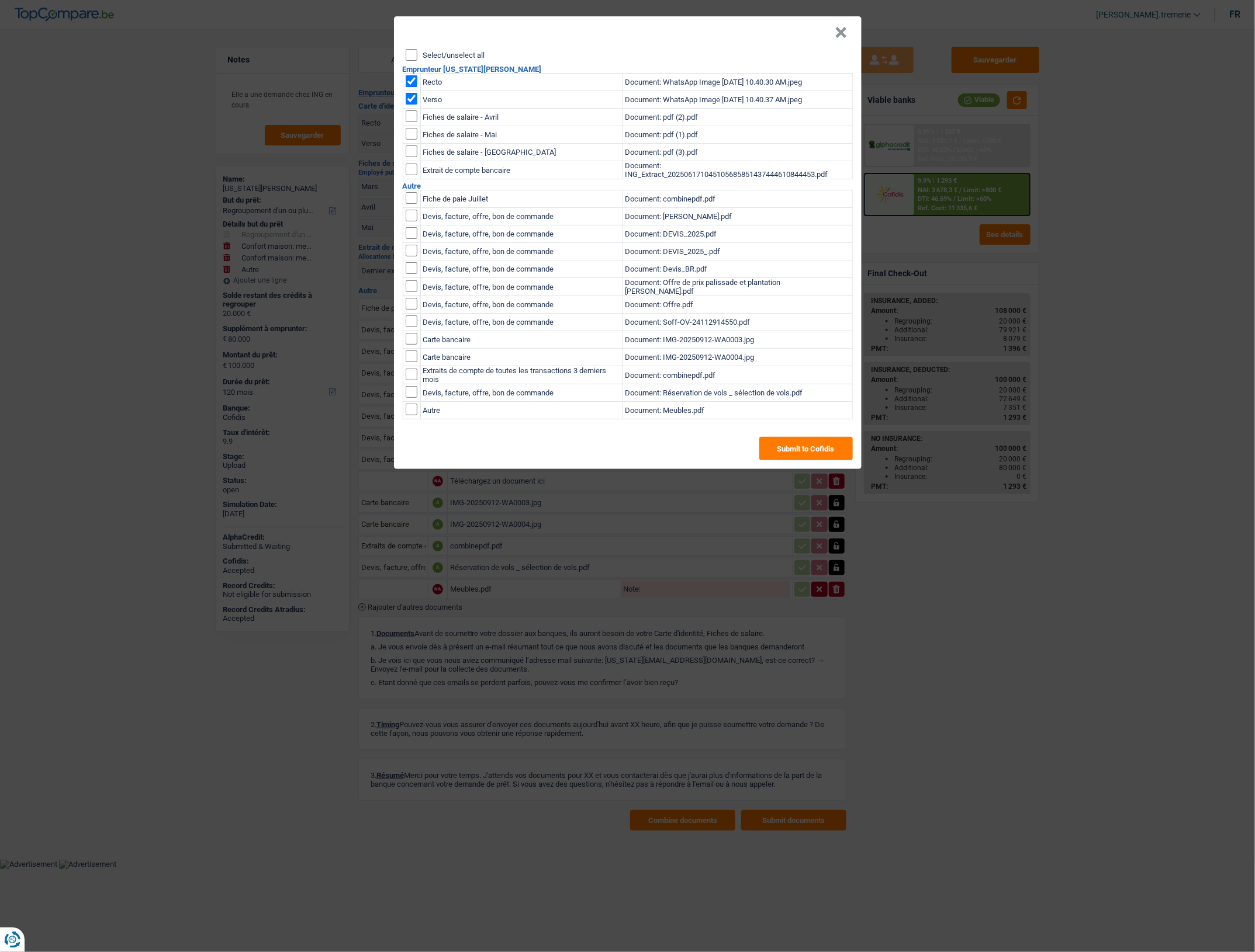
checkbox input "true"
click at [413, 130] on input "checkbox" at bounding box center [411, 134] width 12 height 12
checkbox input "true"
click at [413, 157] on td at bounding box center [411, 152] width 18 height 18
click at [411, 152] on input "checkbox" at bounding box center [411, 150] width 12 height 12
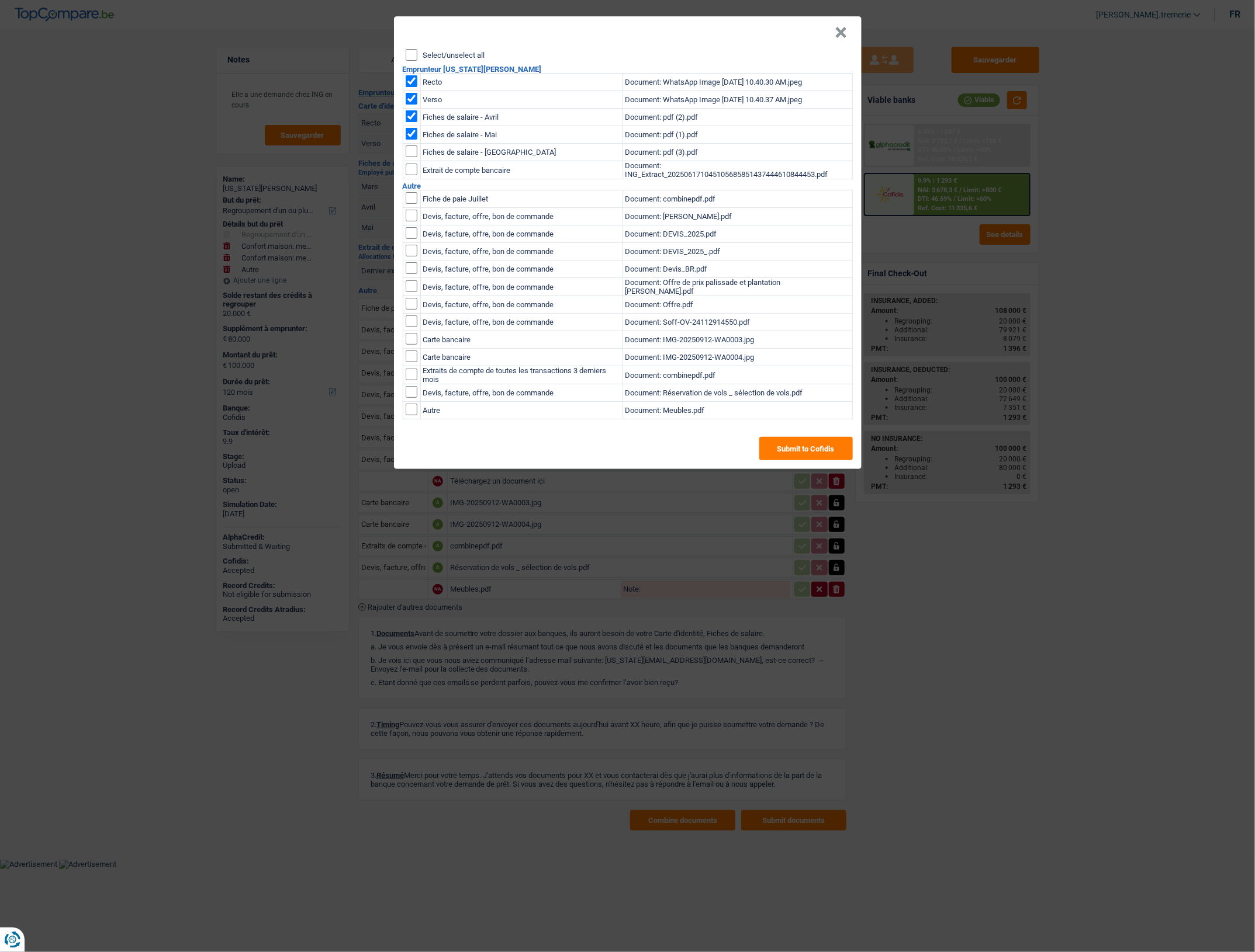
checkbox input "true"
click at [412, 167] on input "checkbox" at bounding box center [411, 169] width 12 height 12
checkbox input "true"
click at [409, 199] on input "checkbox" at bounding box center [411, 197] width 12 height 12
checkbox input "true"
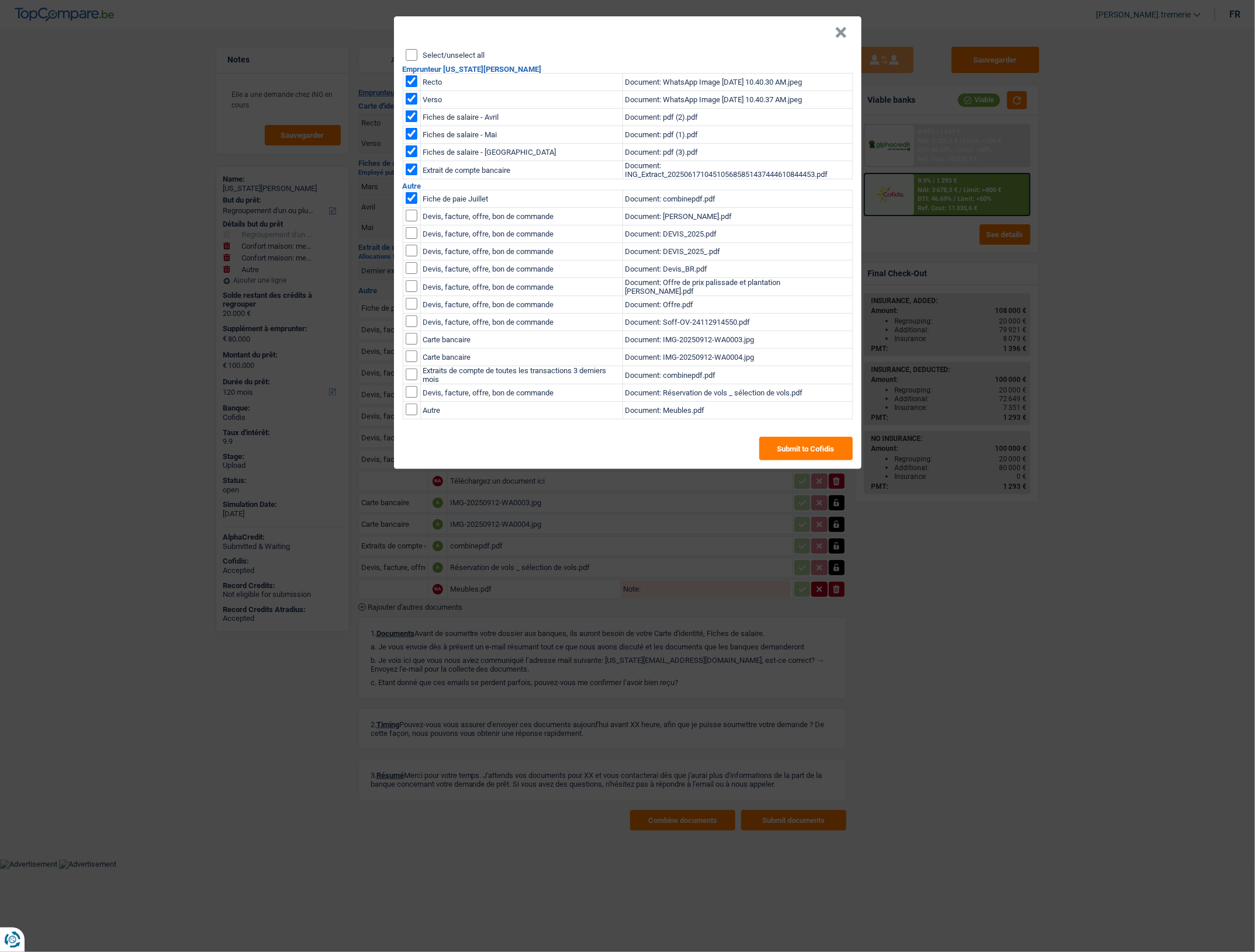
click at [414, 339] on input "checkbox" at bounding box center [411, 339] width 12 height 12
checkbox input "true"
click at [414, 357] on input "checkbox" at bounding box center [411, 356] width 12 height 12
checkbox input "true"
click at [801, 448] on button "Submit to Cofidis" at bounding box center [806, 448] width 94 height 23
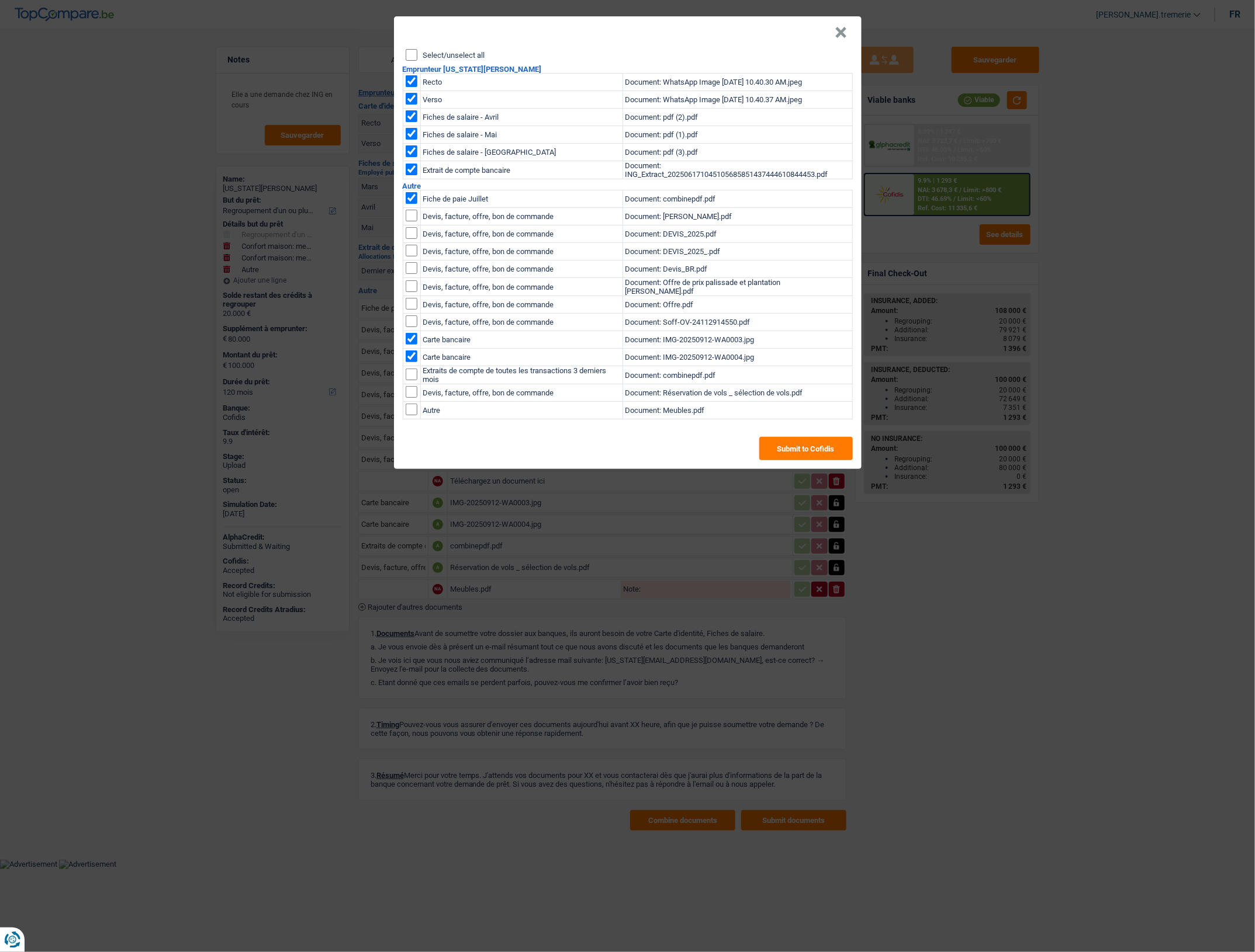
click at [837, 31] on button "×" at bounding box center [841, 32] width 12 height 12
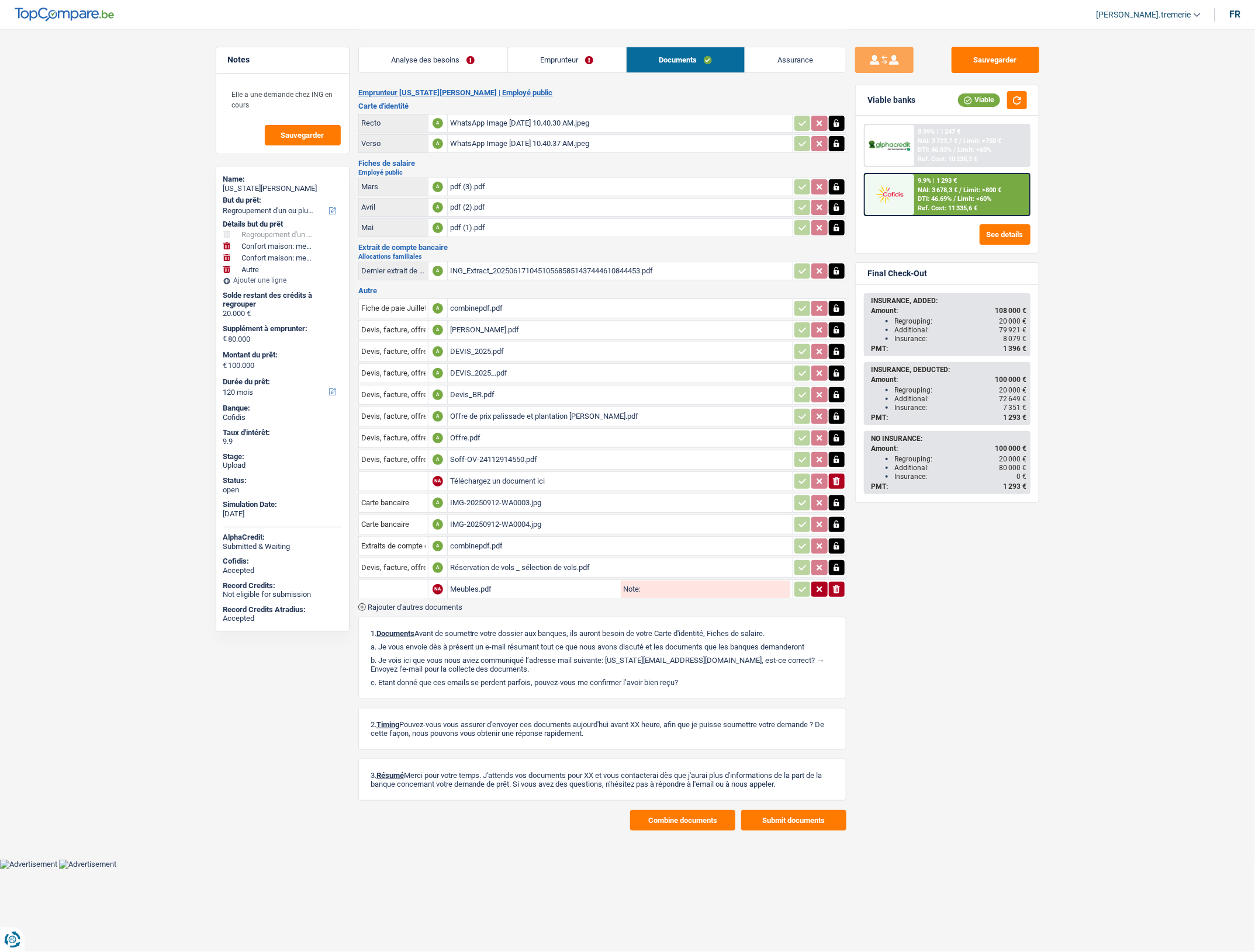
click at [489, 188] on div "pdf (3).pdf" at bounding box center [620, 187] width 340 height 18
click at [568, 204] on div "pdf (2).pdf" at bounding box center [620, 207] width 340 height 18
click at [565, 226] on div "pdf (1).pdf" at bounding box center [620, 227] width 340 height 18
click at [475, 463] on div "Soff-OV-24112914550.pdf" at bounding box center [620, 459] width 340 height 18
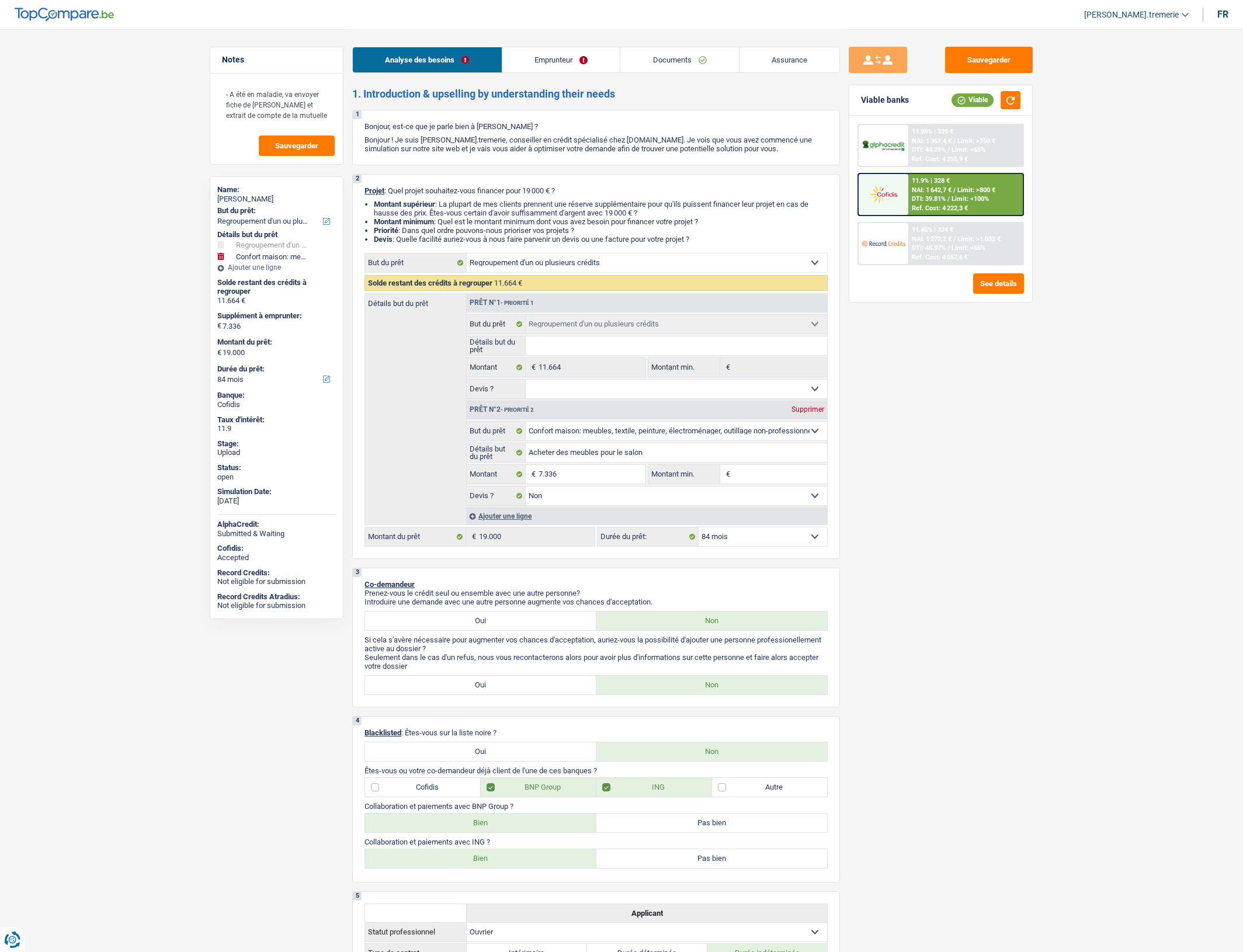
select select "refinancing"
select select "household"
select select "84"
select select "refinancing"
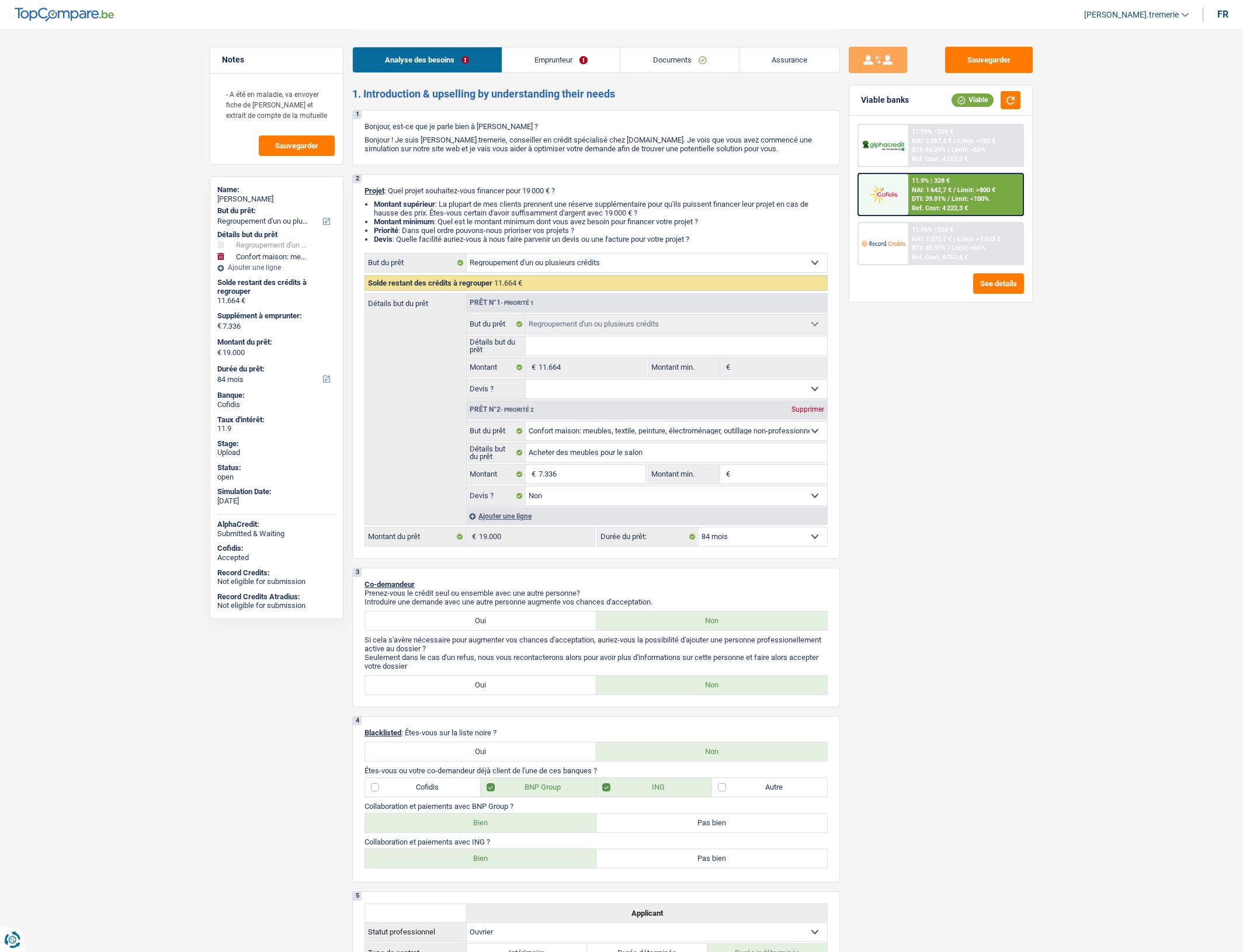
select select "refinancing"
select select "household"
select select "false"
select select "84"
select select "worker"
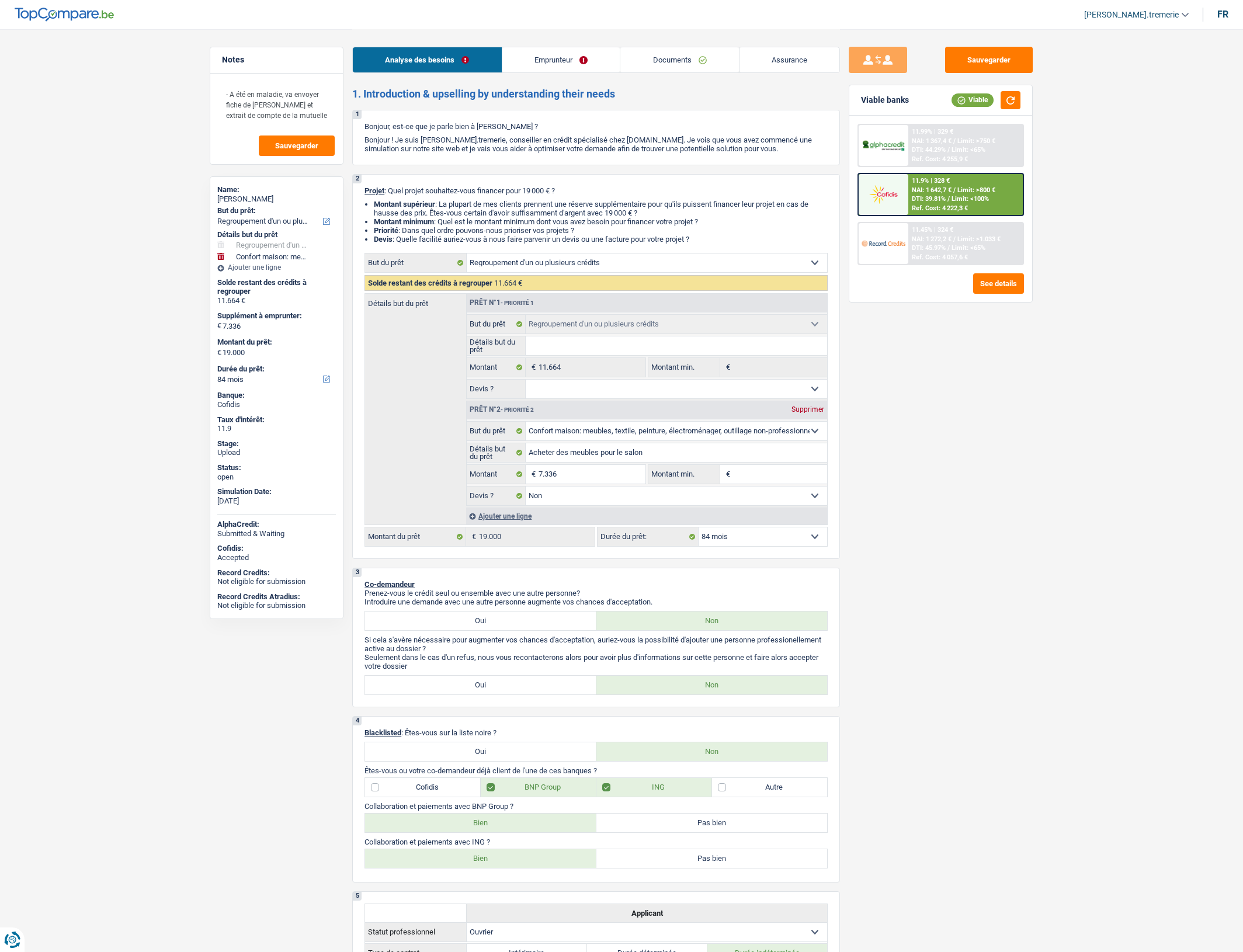
select select "familyAllowances"
select select "netSalary"
select select "alimony"
select select "ownerWithMortgage"
select select "personalLoan"
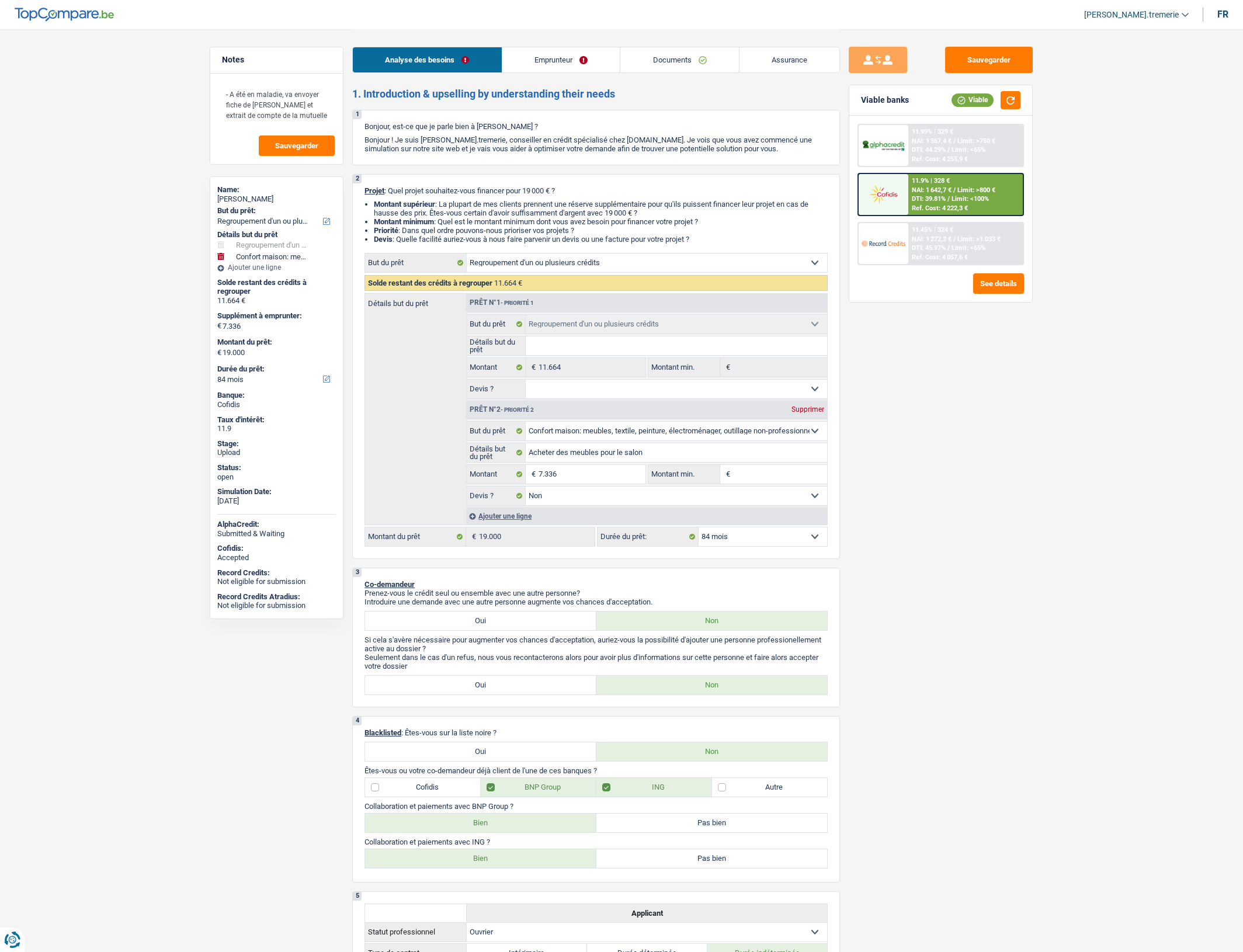
select select "smallWorks"
select select "24"
select select "cardOrCredit"
select select "creditConsolidation"
select select "84"
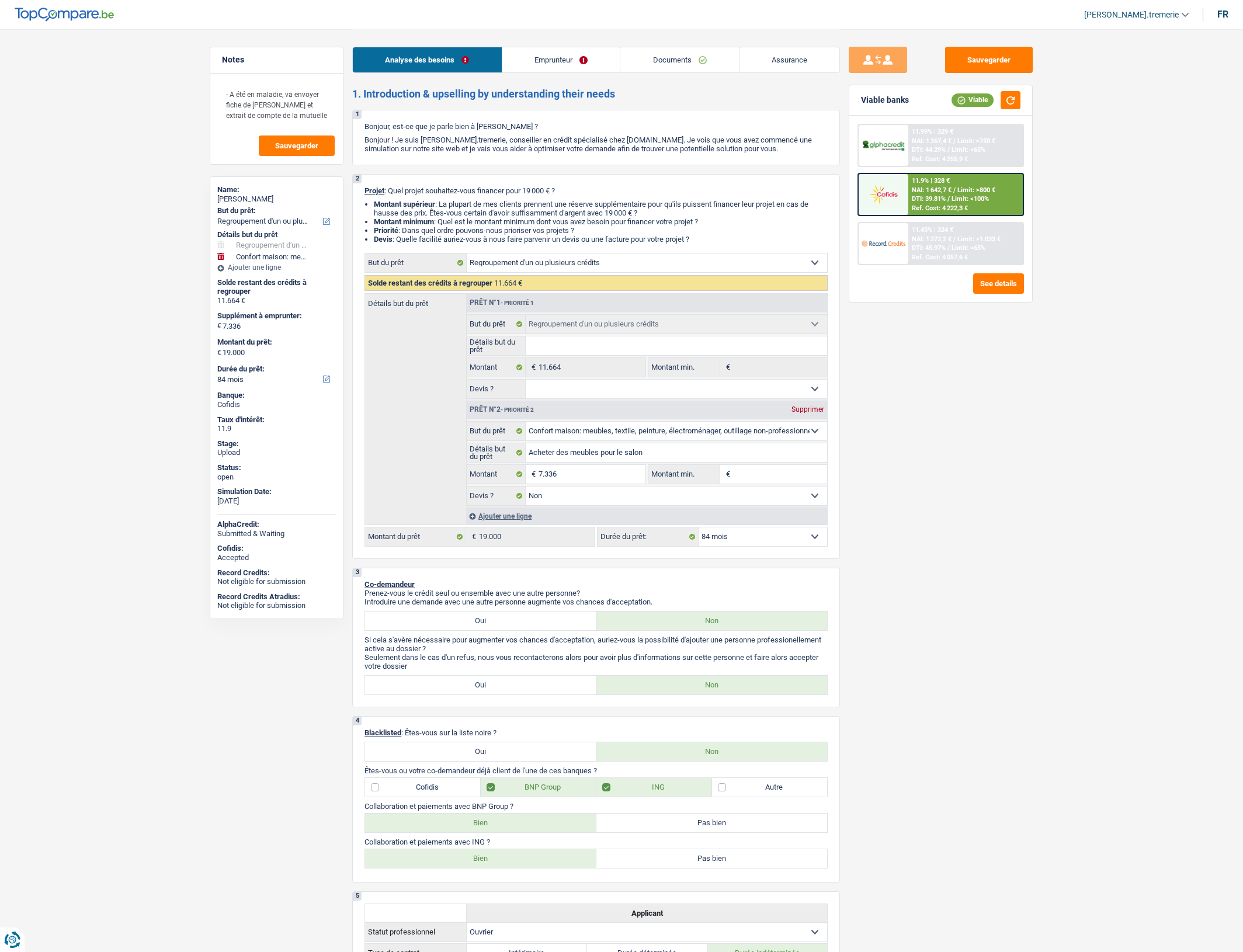
select select "mortgage"
select select "300"
select select "refinancing"
select select "household"
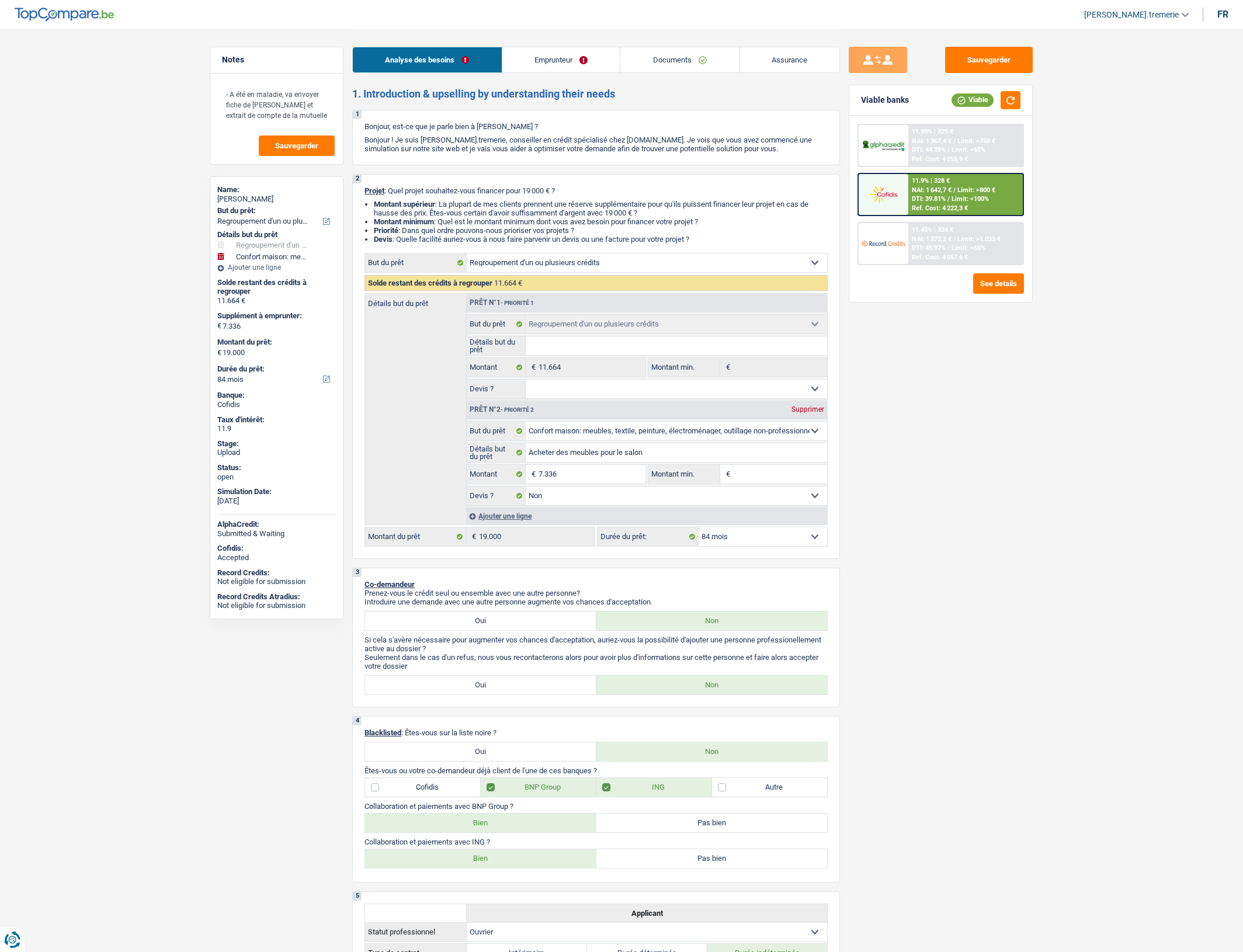
select select "false"
select select "84"
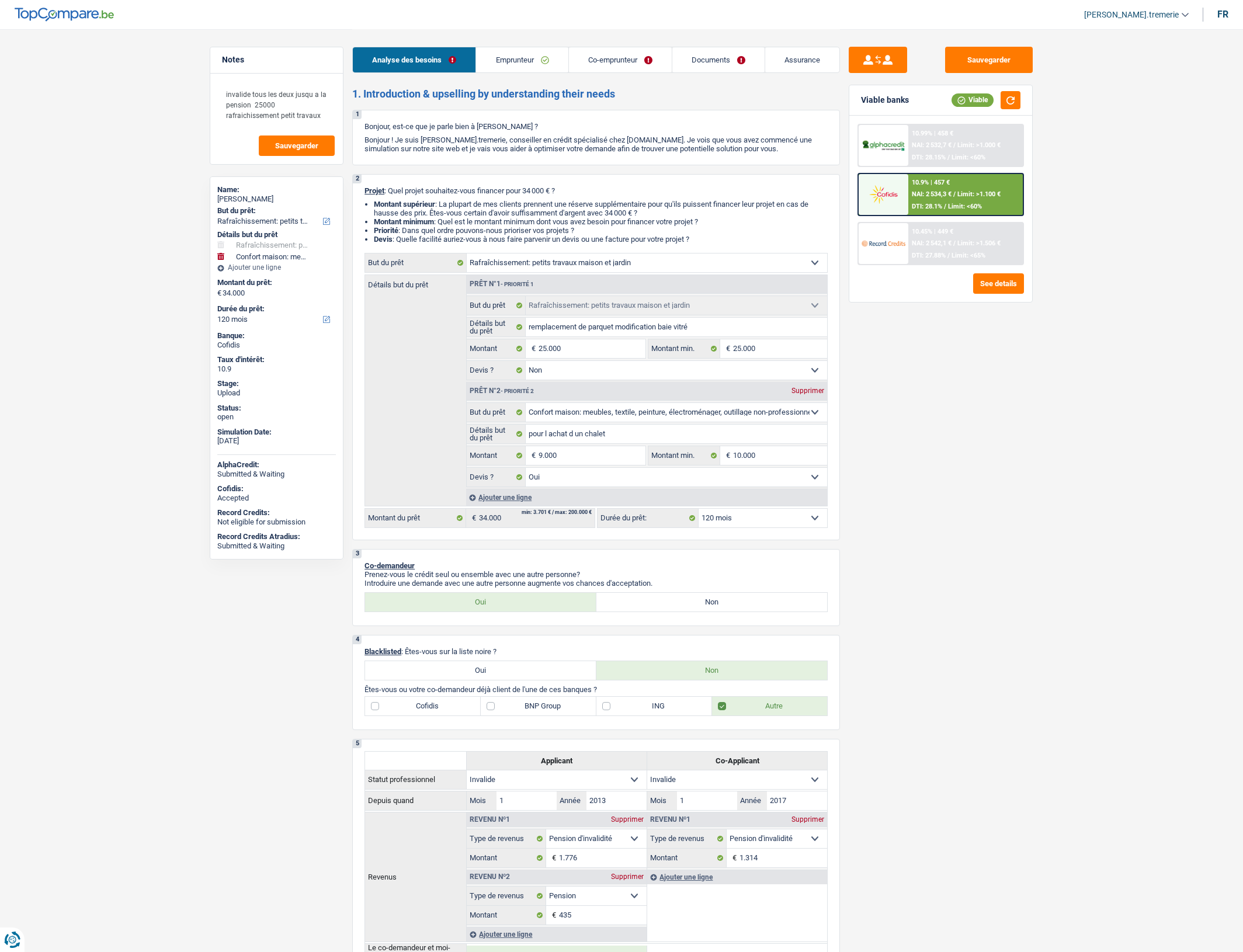
select select "houseOrGarden"
select select "household"
select select "120"
select select "houseOrGarden"
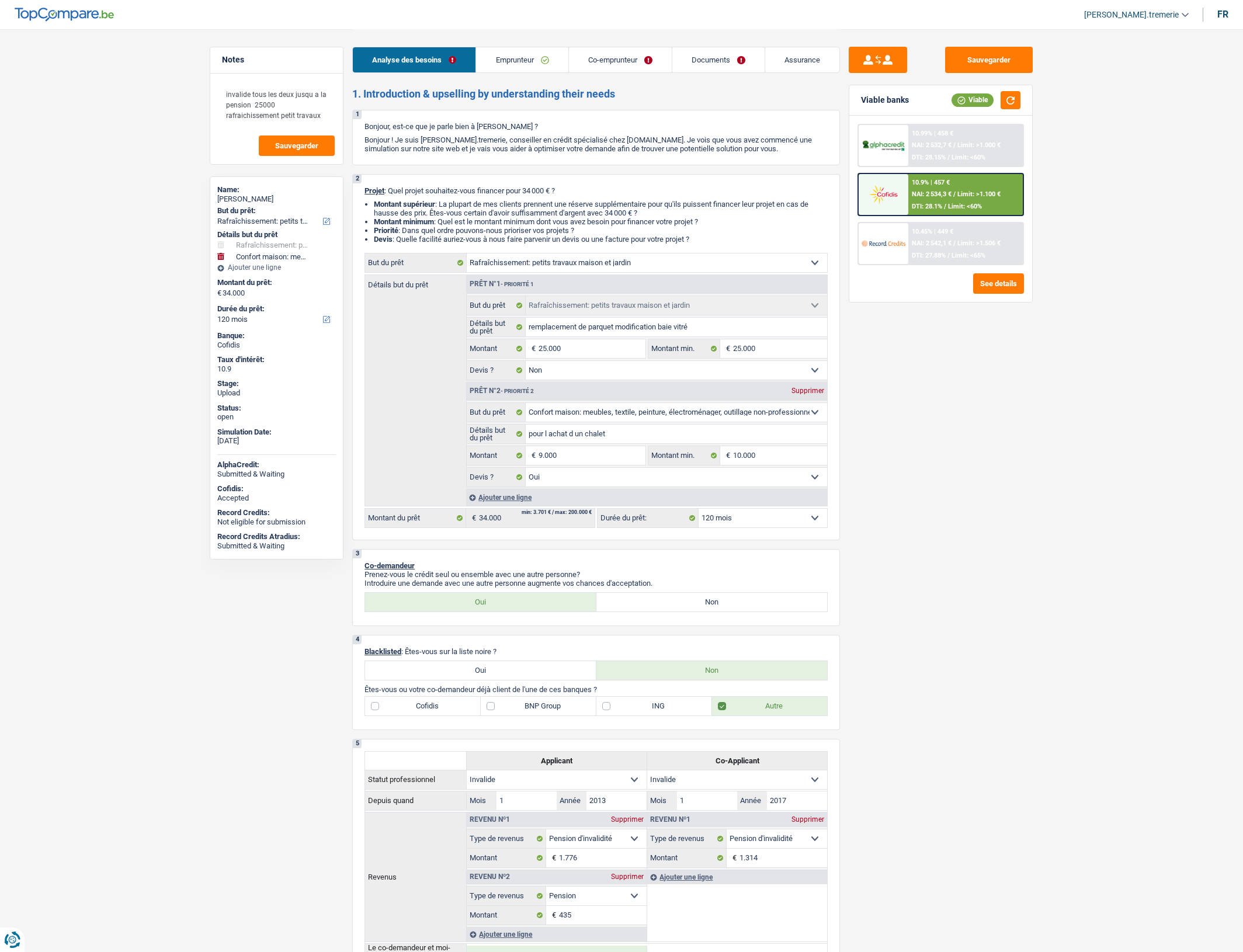
select select "houseOrGarden"
select select "false"
select select "household"
select select "yes"
select select "120"
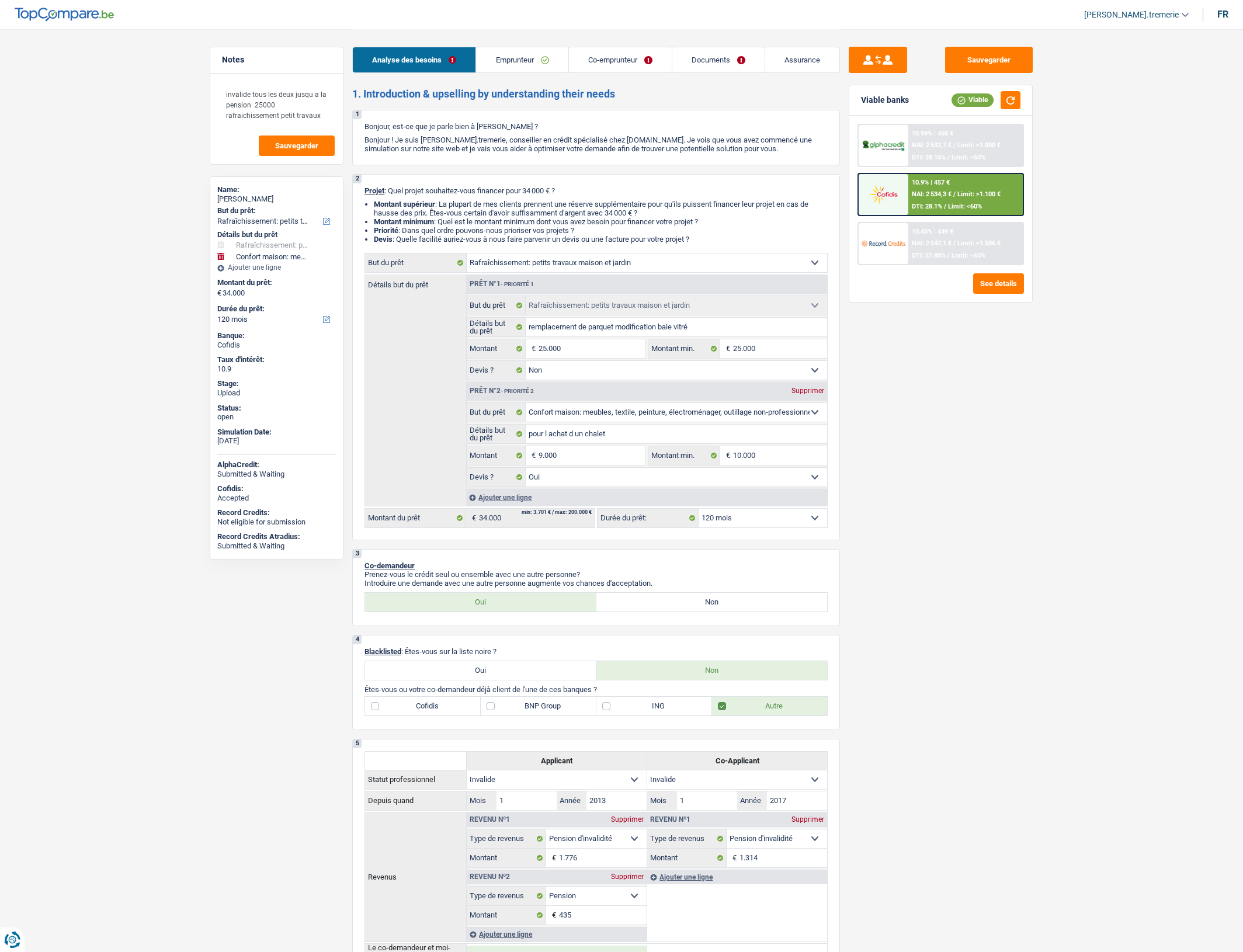
select select "invalid"
select select "disabilityPension"
select select "pension"
select select "disabilityPension"
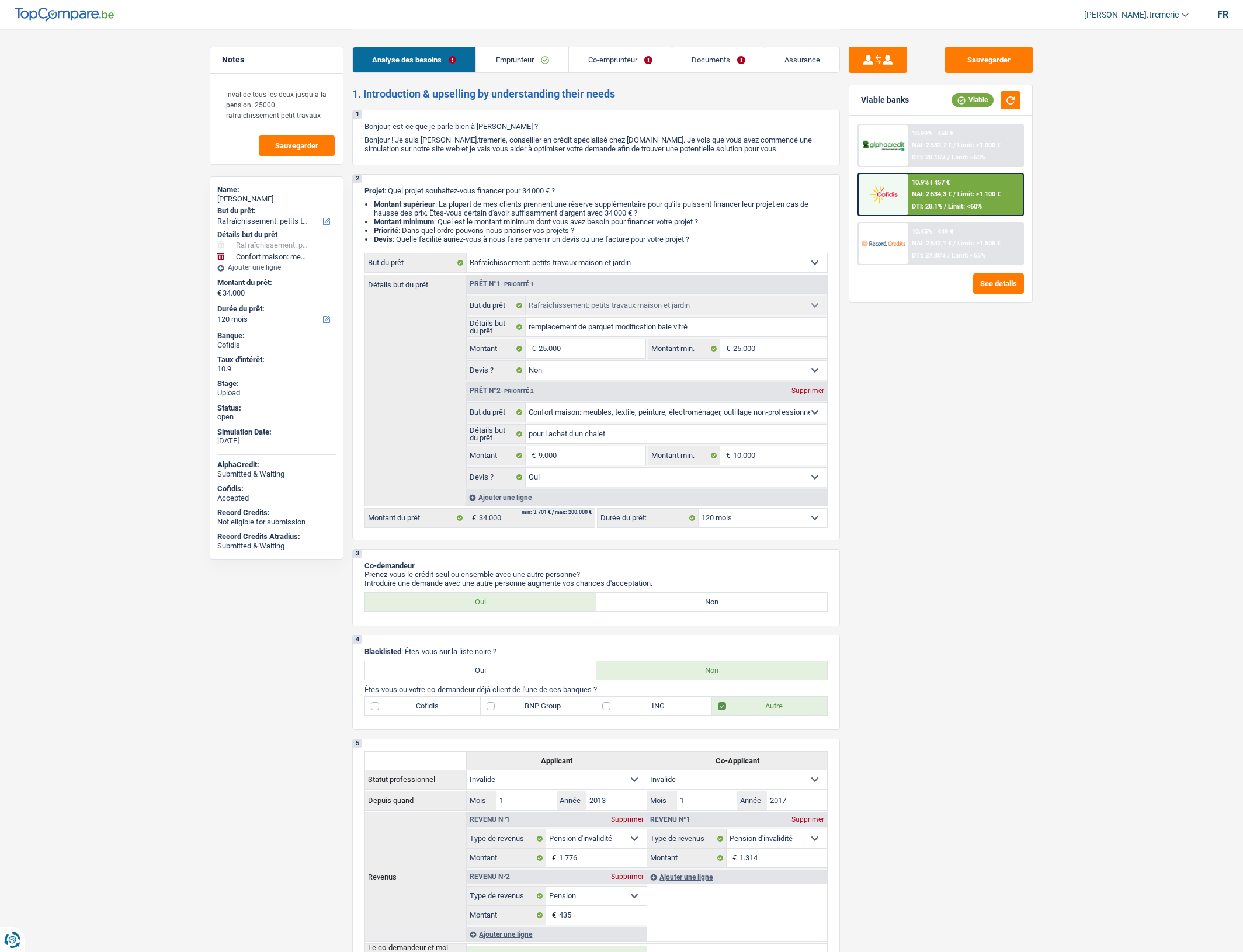
select select "ownerWithoutMortgage"
select select "personalLoan"
select select "other"
select select "60"
select select "houseOrGarden"
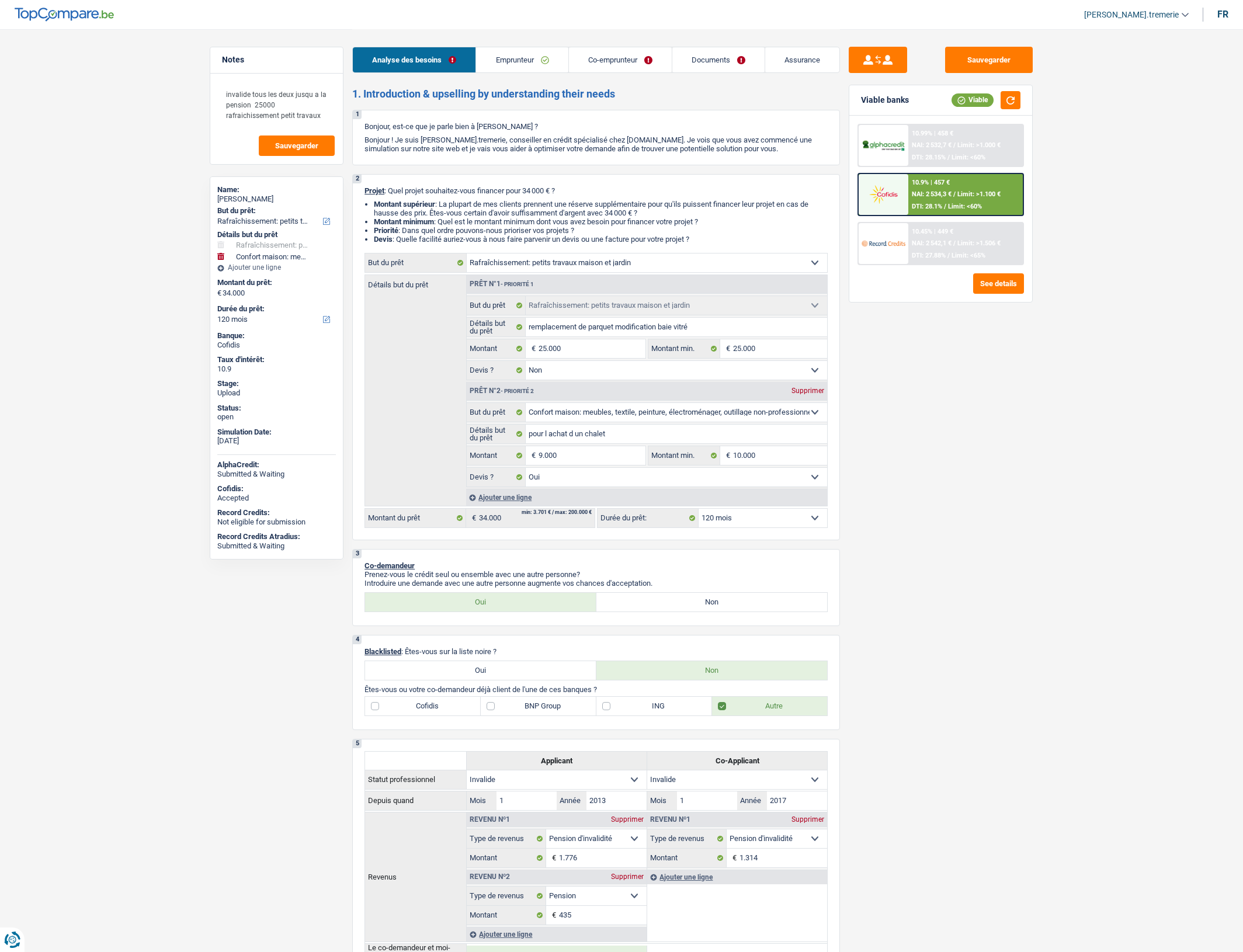
select select "houseOrGarden"
select select "false"
select select "household"
select select "yes"
select select "120"
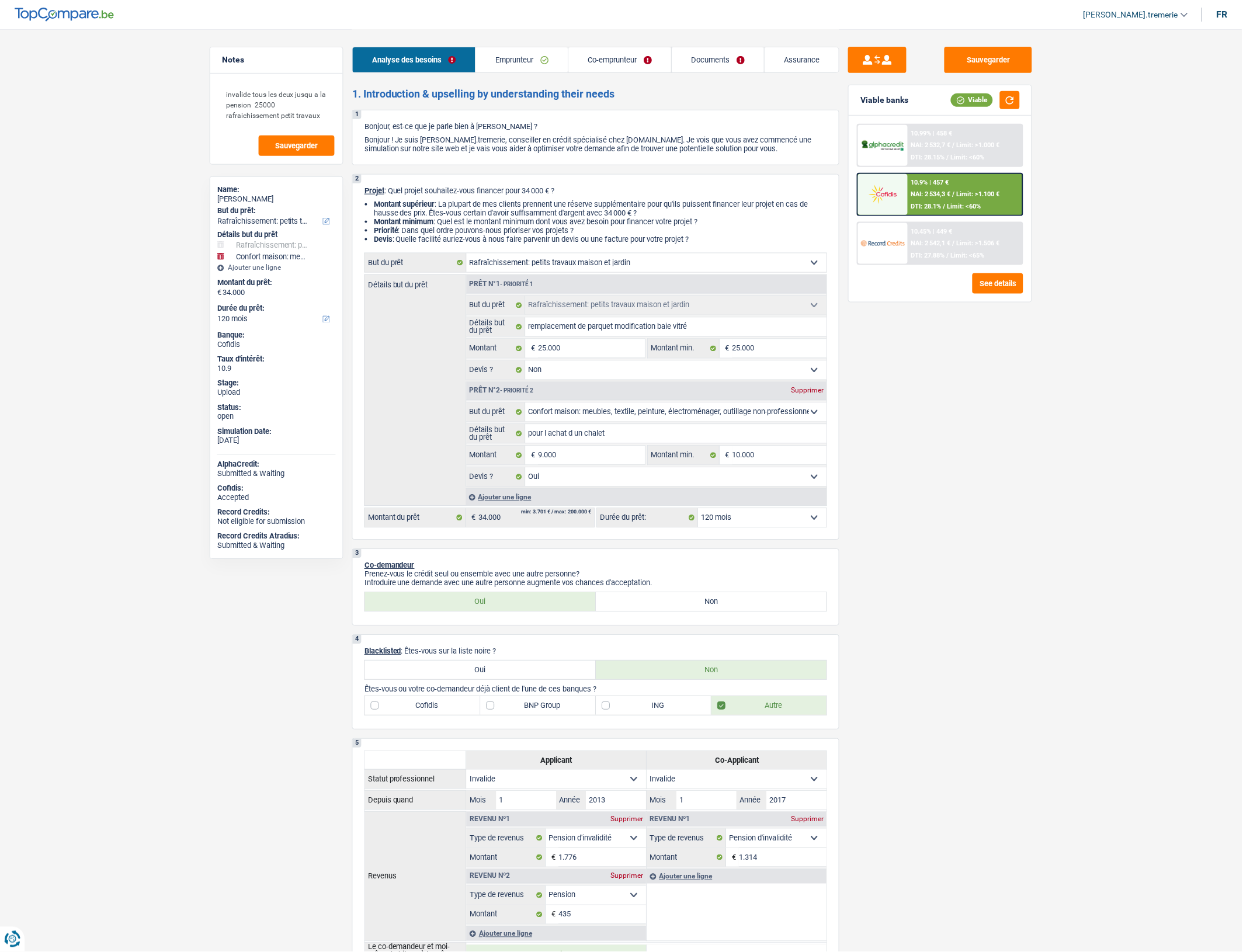
click at [956, 197] on div "10.9% | 457 € NAI: 2 534,3 € / Limit: >1.100 € DTI: 28.1% / Limit: <60%" at bounding box center [966, 194] width 115 height 41
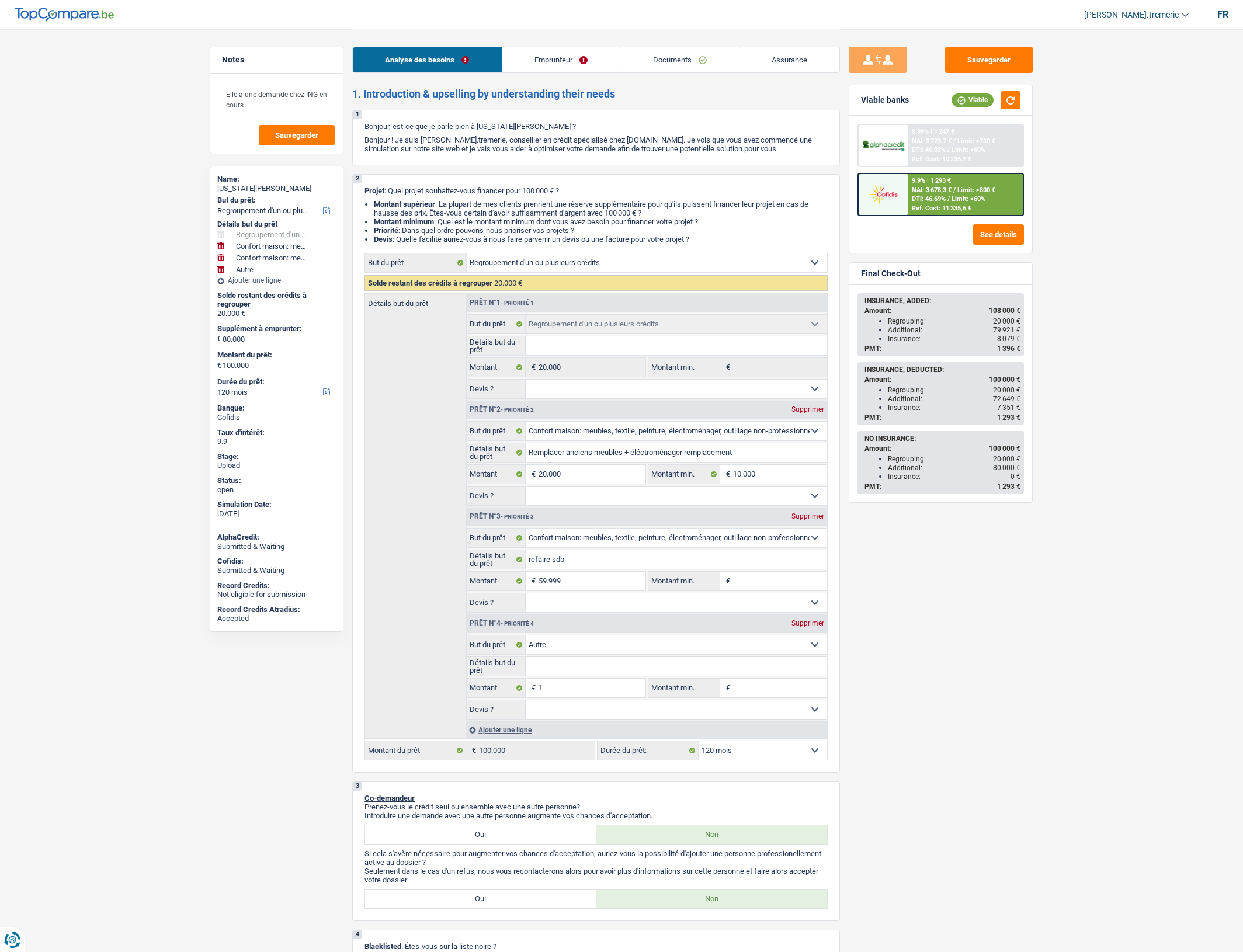
select select "refinancing"
select select "household"
select select "other"
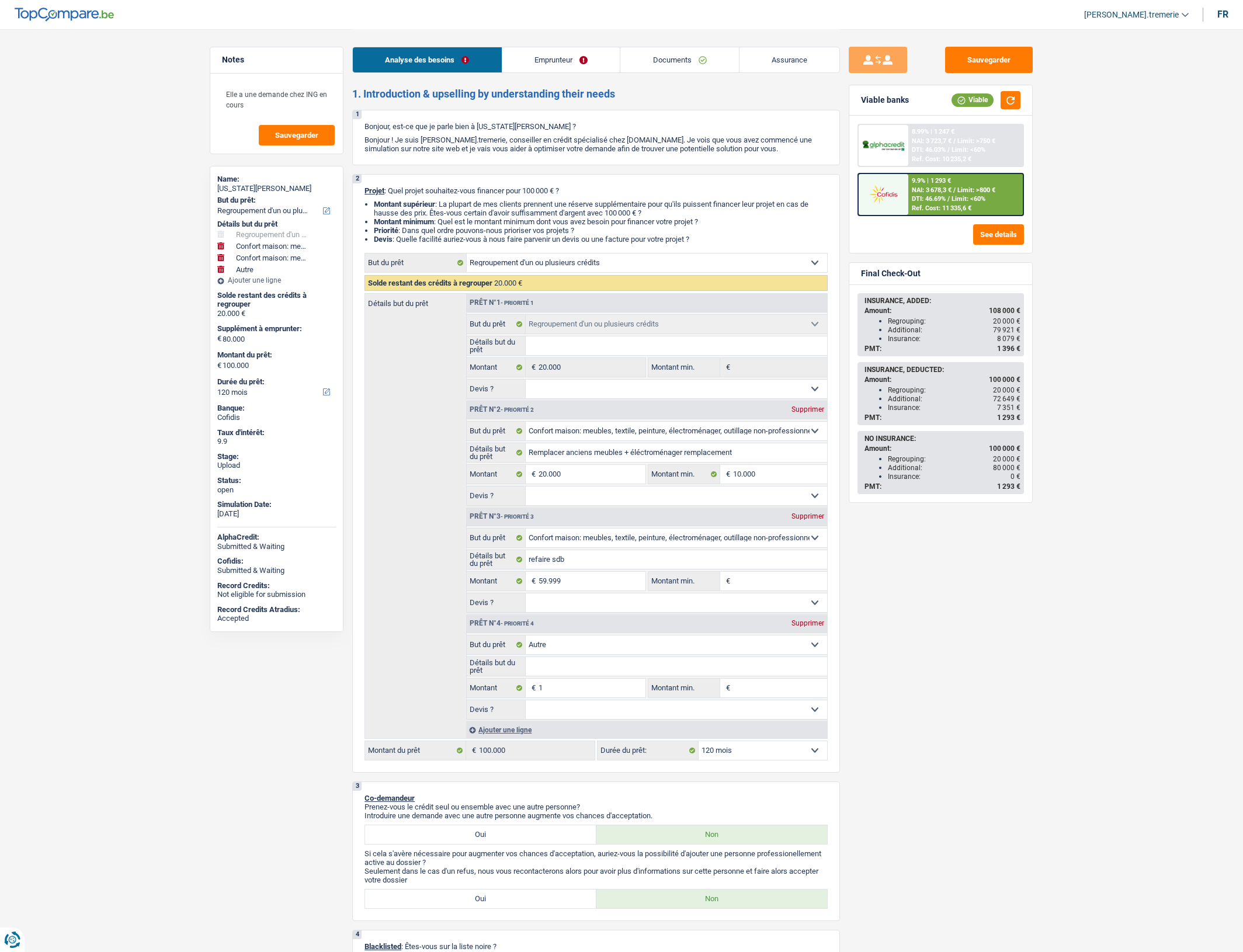
select select "120"
select select "refinancing"
select select "household"
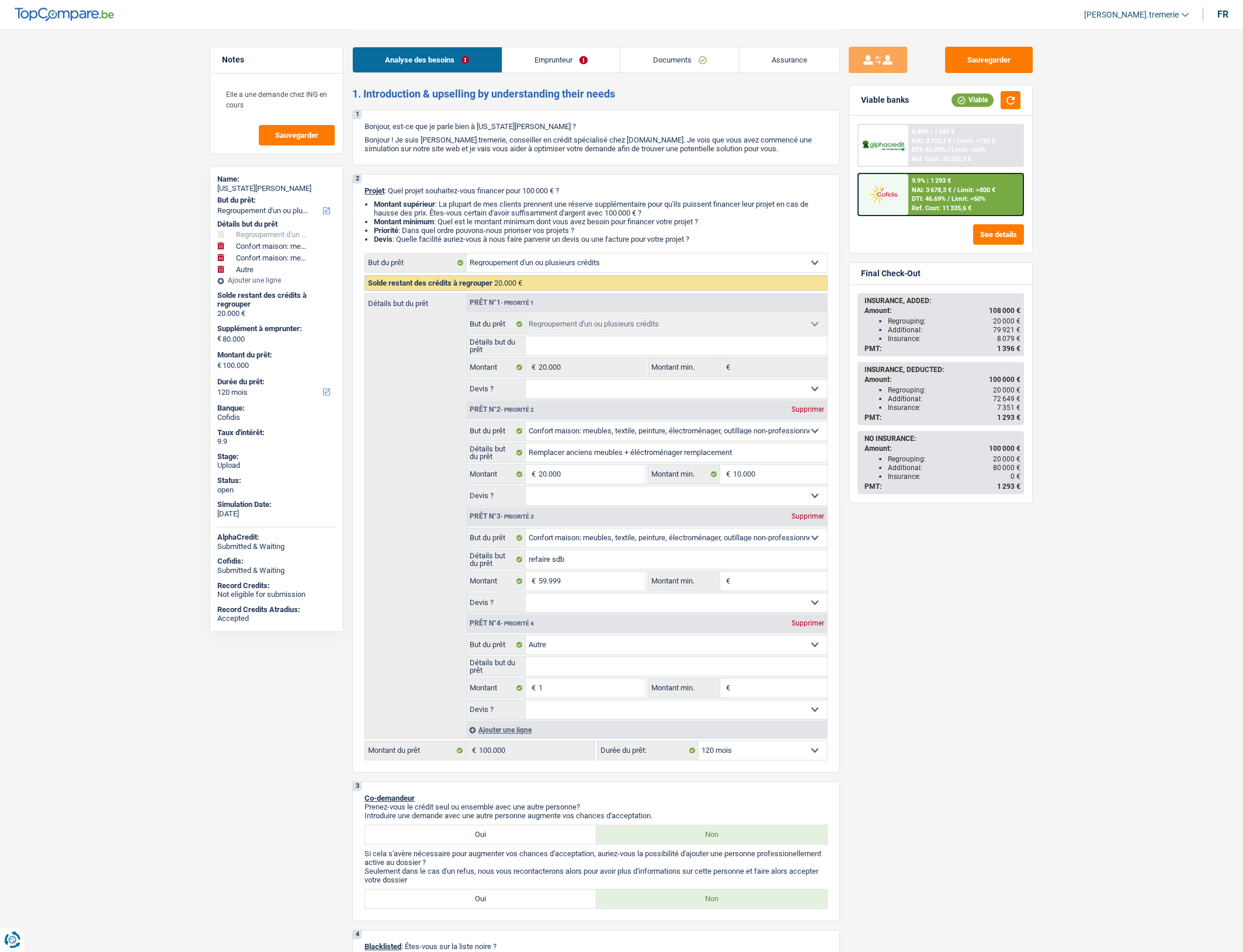
select select "other"
select select "120"
select select "publicEmployee"
select select "netSalary"
select select "mealVouchers"
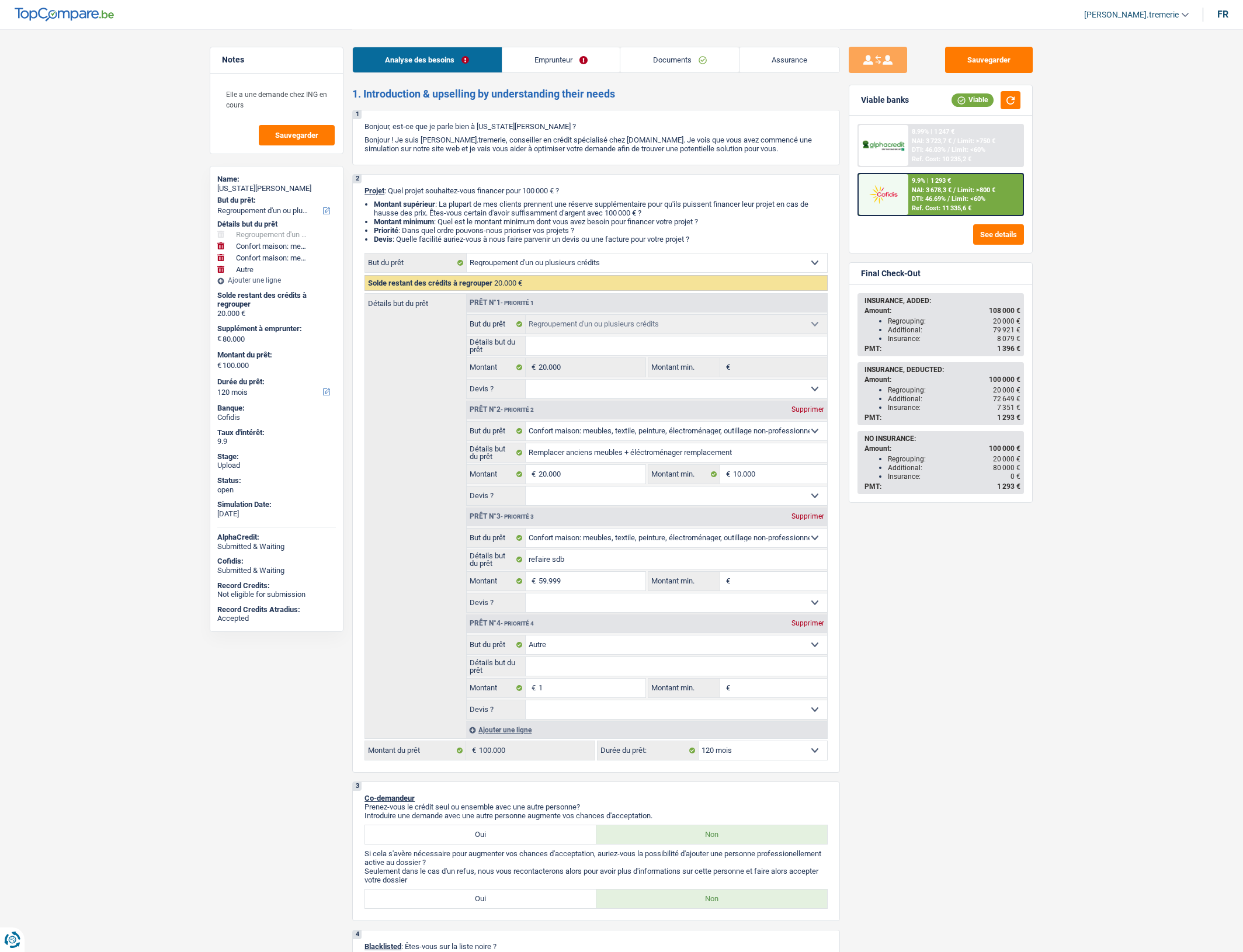
select select "familyAllowances"
select select "ownerWithMortgage"
select select "mortgage"
select select "240"
select select "cardOrCredit"
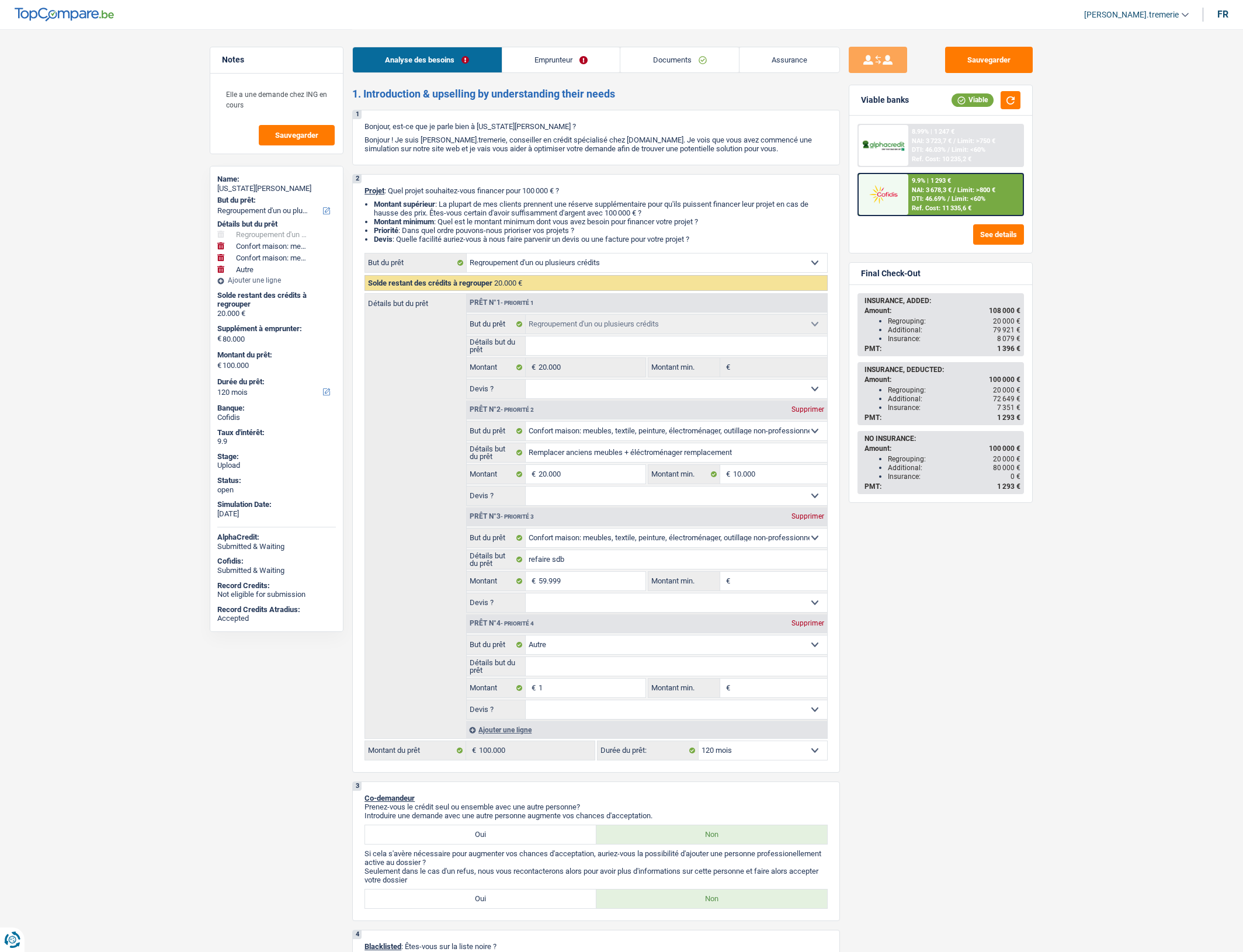
select select "cardOrCredit"
select select "renovationLoan"
select select "84"
select select "refinancing"
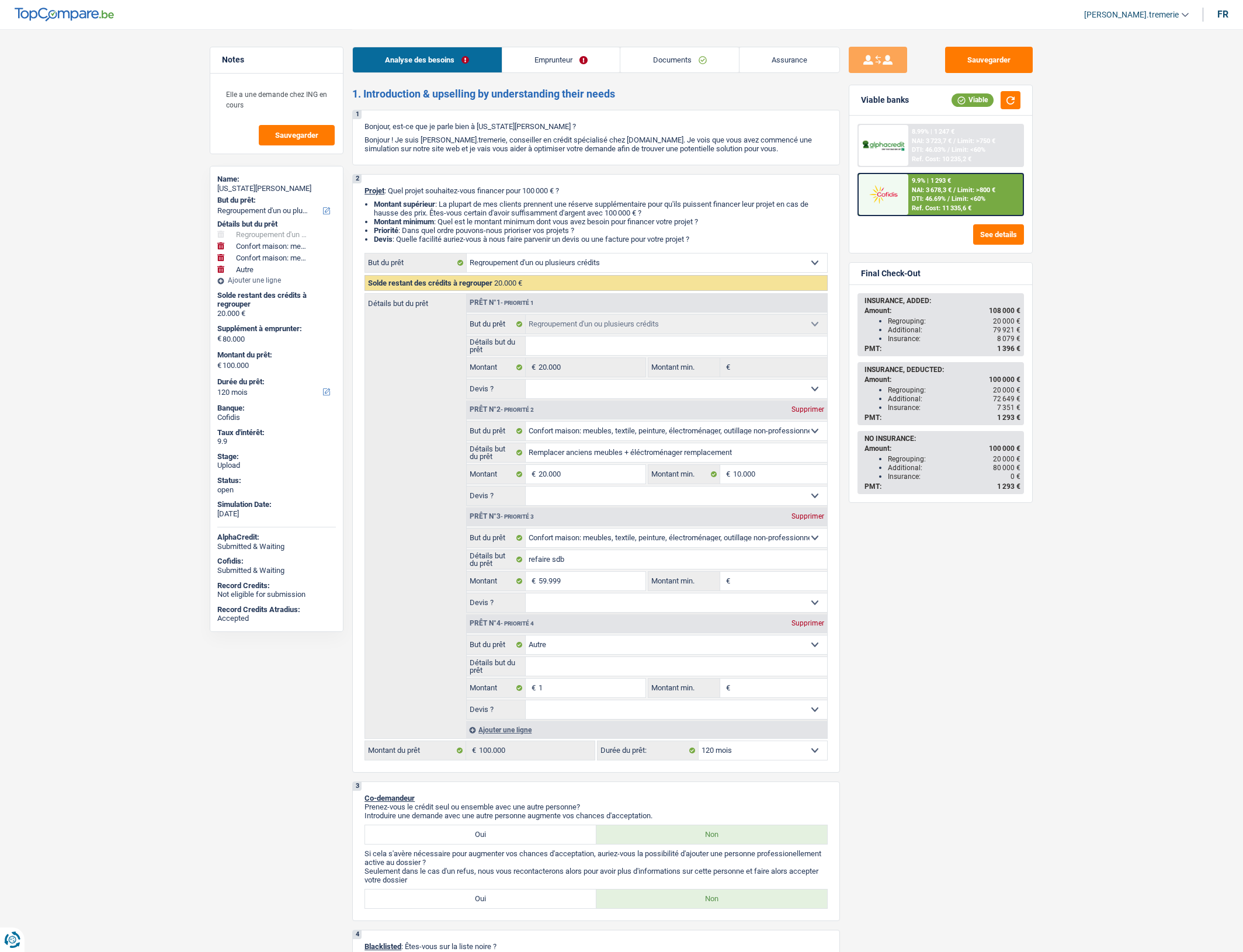
select select "household"
select select "other"
select select "120"
select select "refinancing"
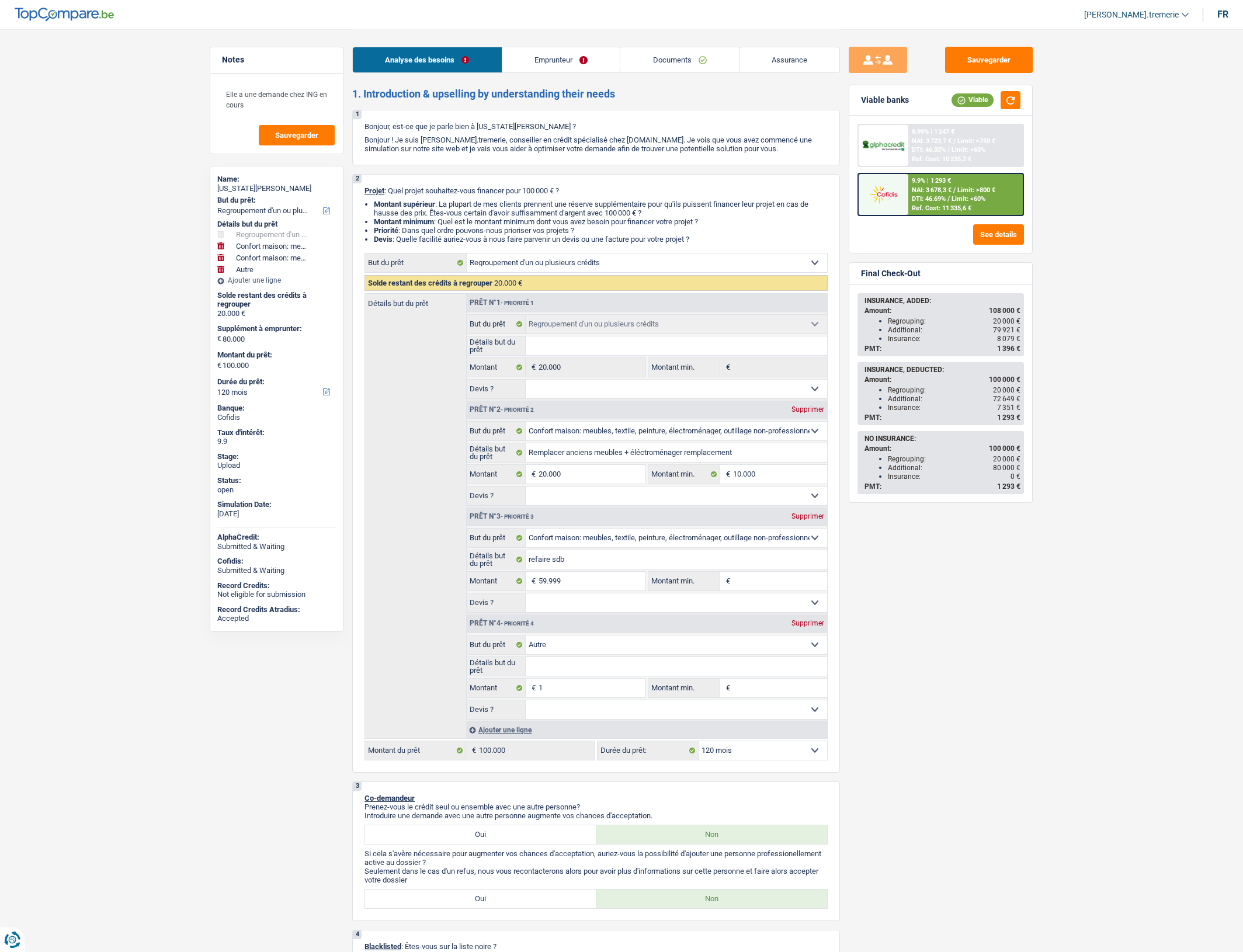
select select "refinancing"
select select "household"
select select "other"
select select "120"
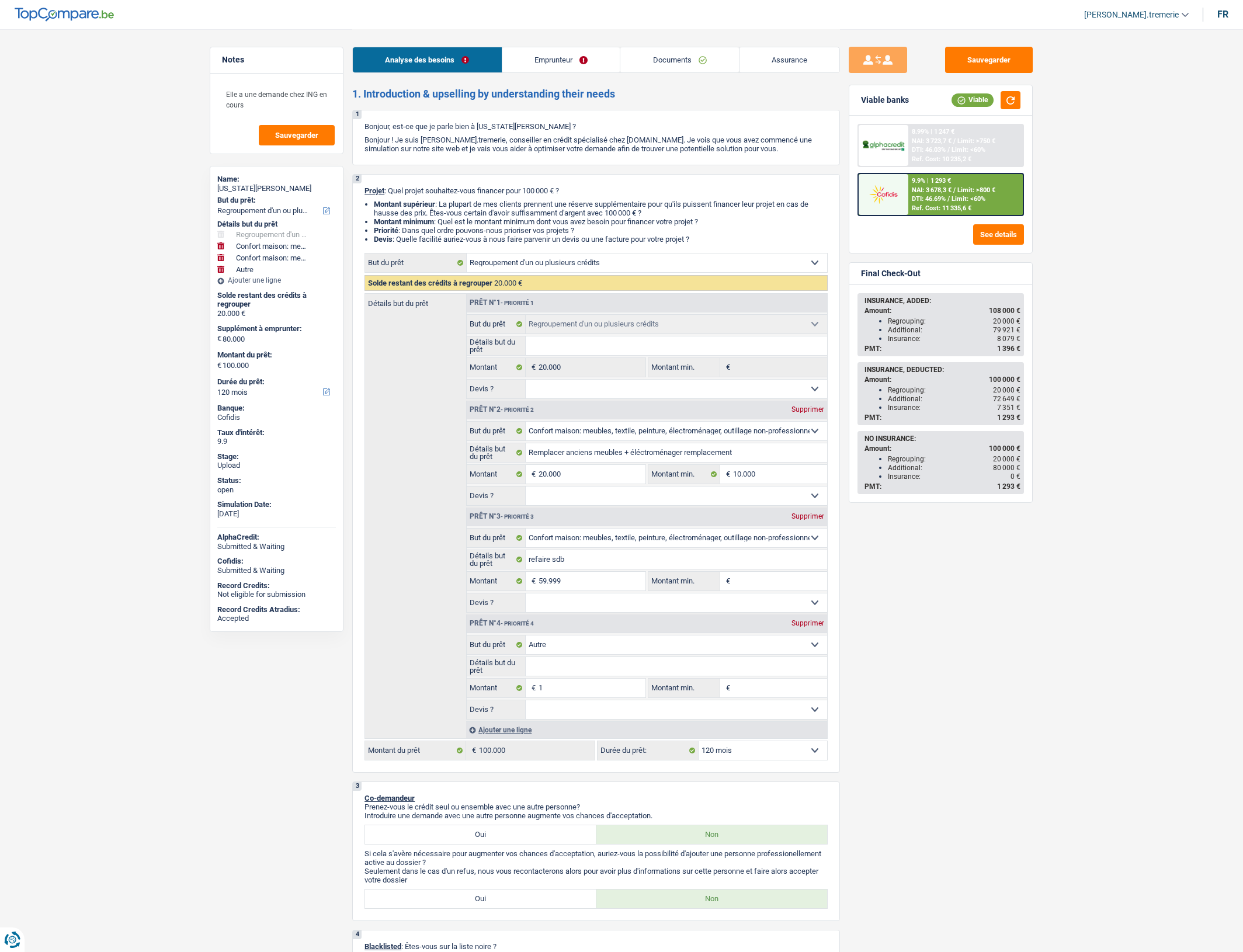
select select "refinancing"
select select "household"
select select "other"
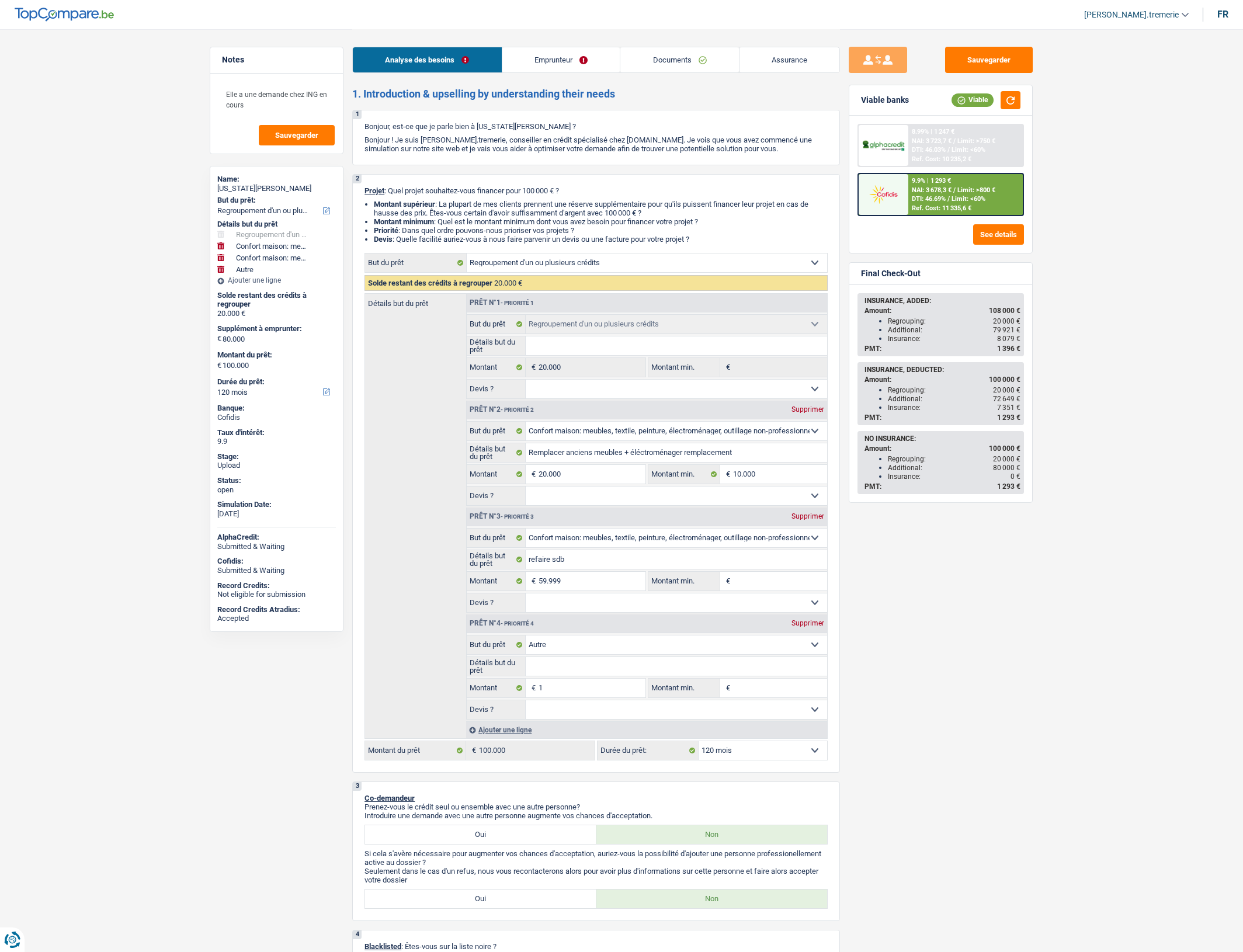
select select "120"
select select "publicEmployee"
select select "netSalary"
select select "mealVouchers"
select select "familyAllowances"
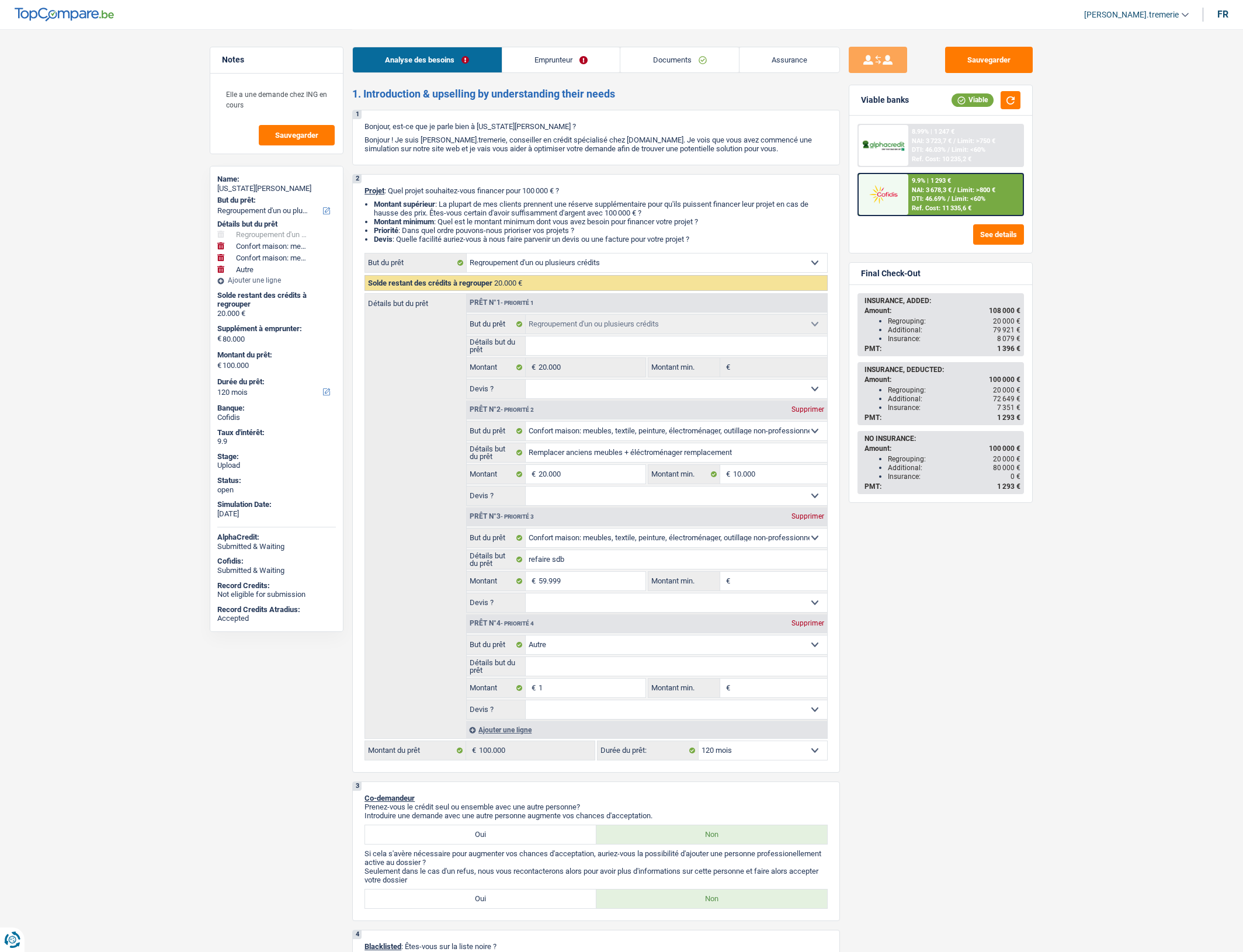
select select "ownerWithMortgage"
select select "mortgage"
select select "240"
select select "cardOrCredit"
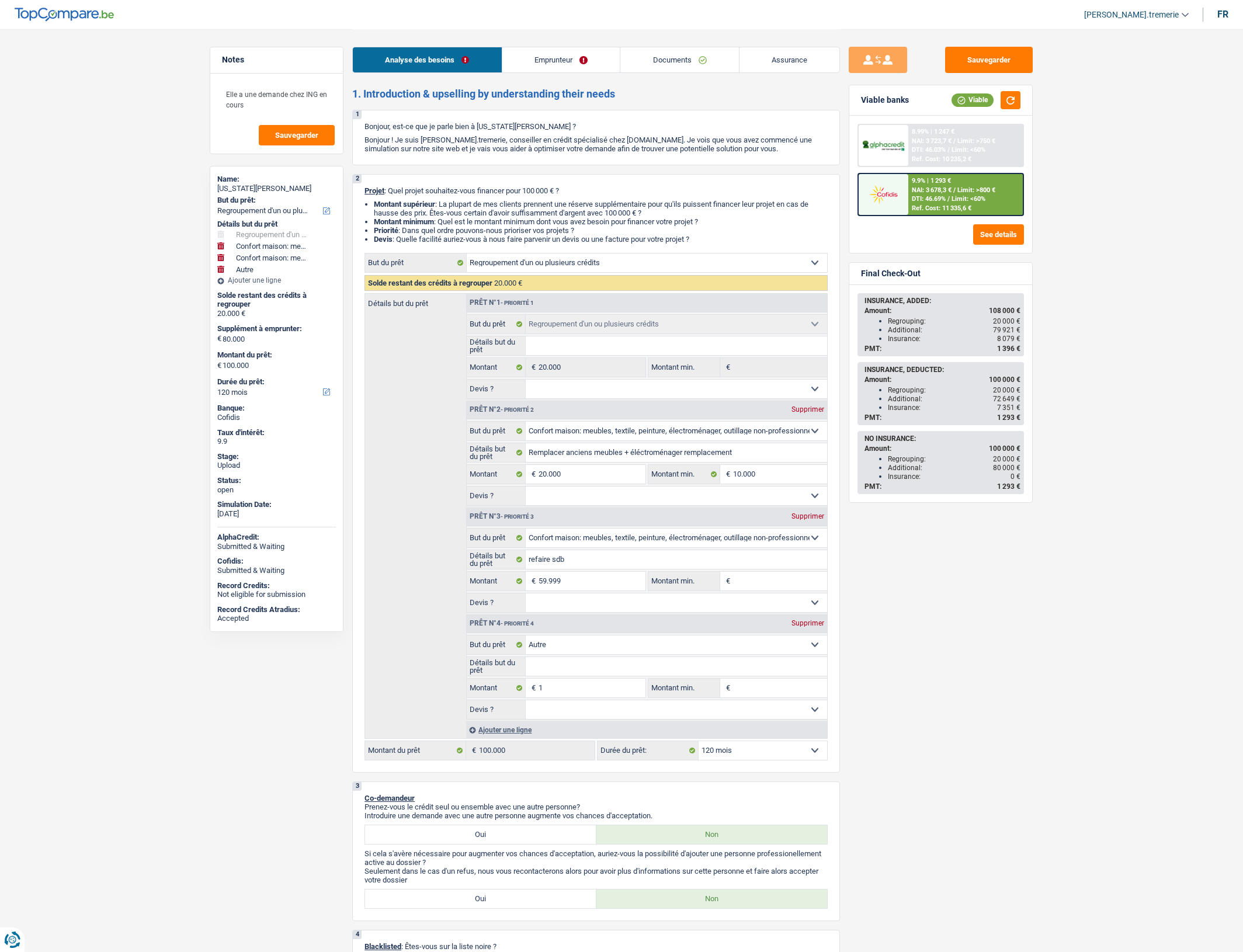
select select "renovationLoan"
select select "84"
select select "refinancing"
select select "household"
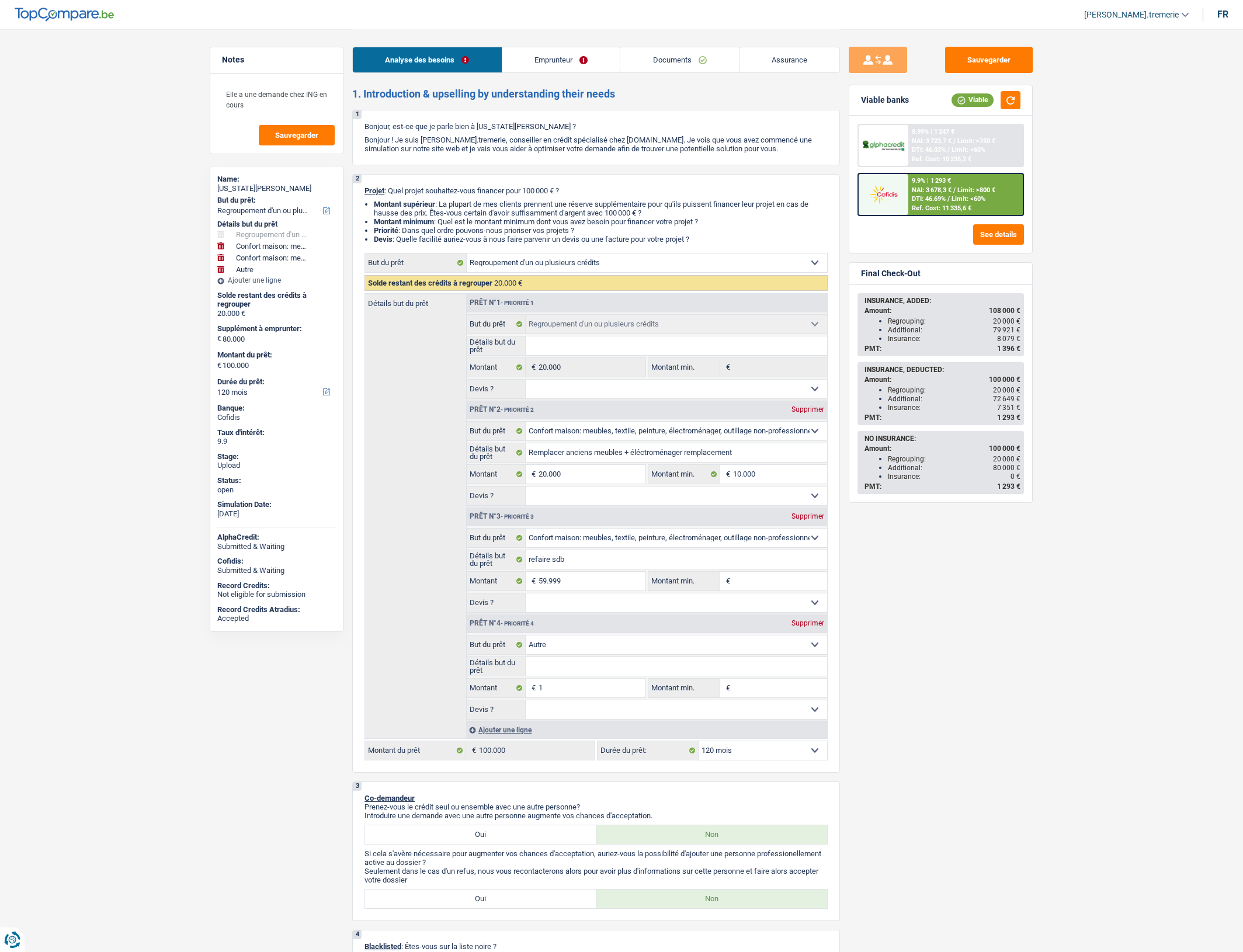
select select "household"
select select "other"
select select "120"
click at [558, 55] on link "Emprunteur" at bounding box center [561, 60] width 118 height 25
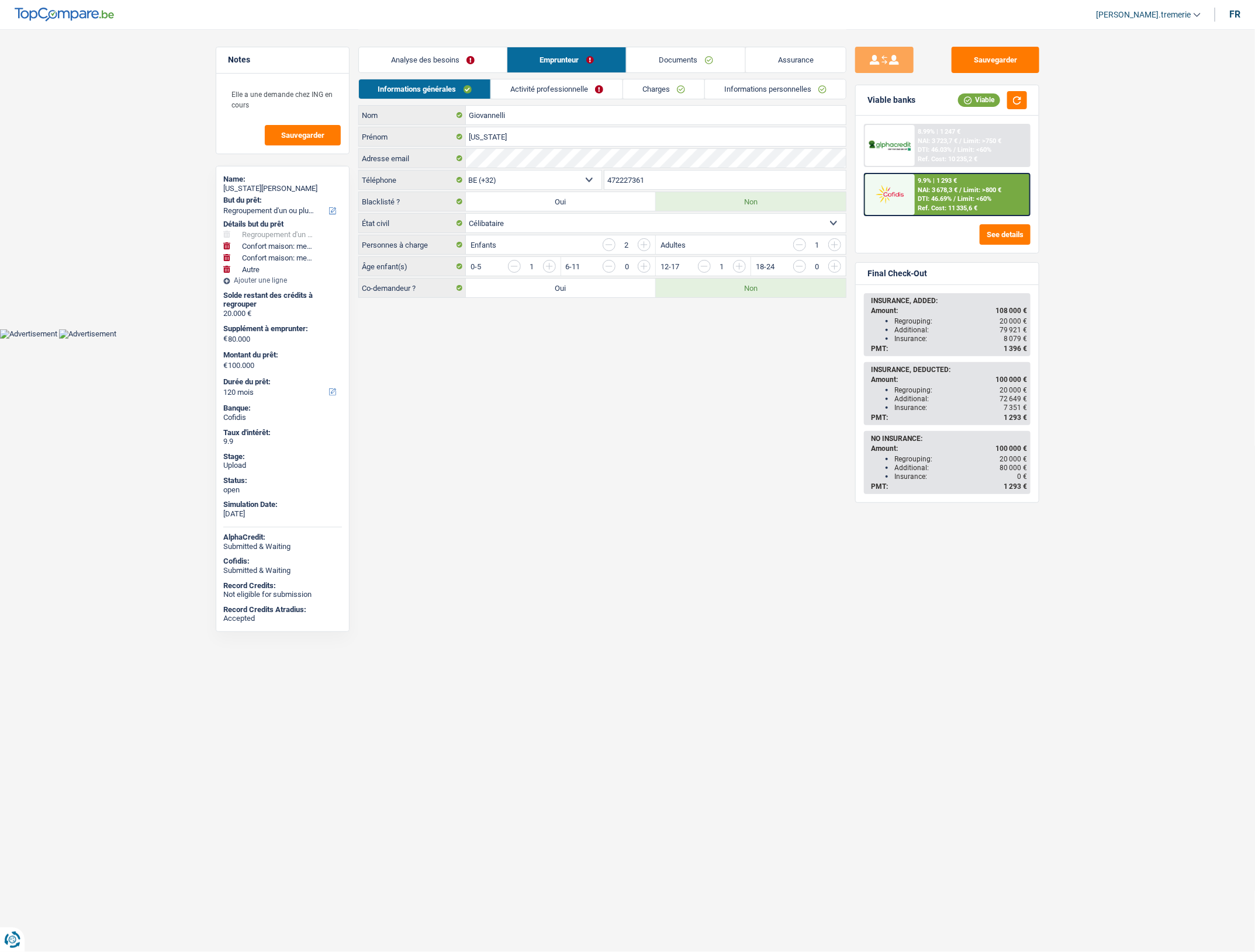
click at [678, 85] on link "Charges" at bounding box center [664, 88] width 81 height 19
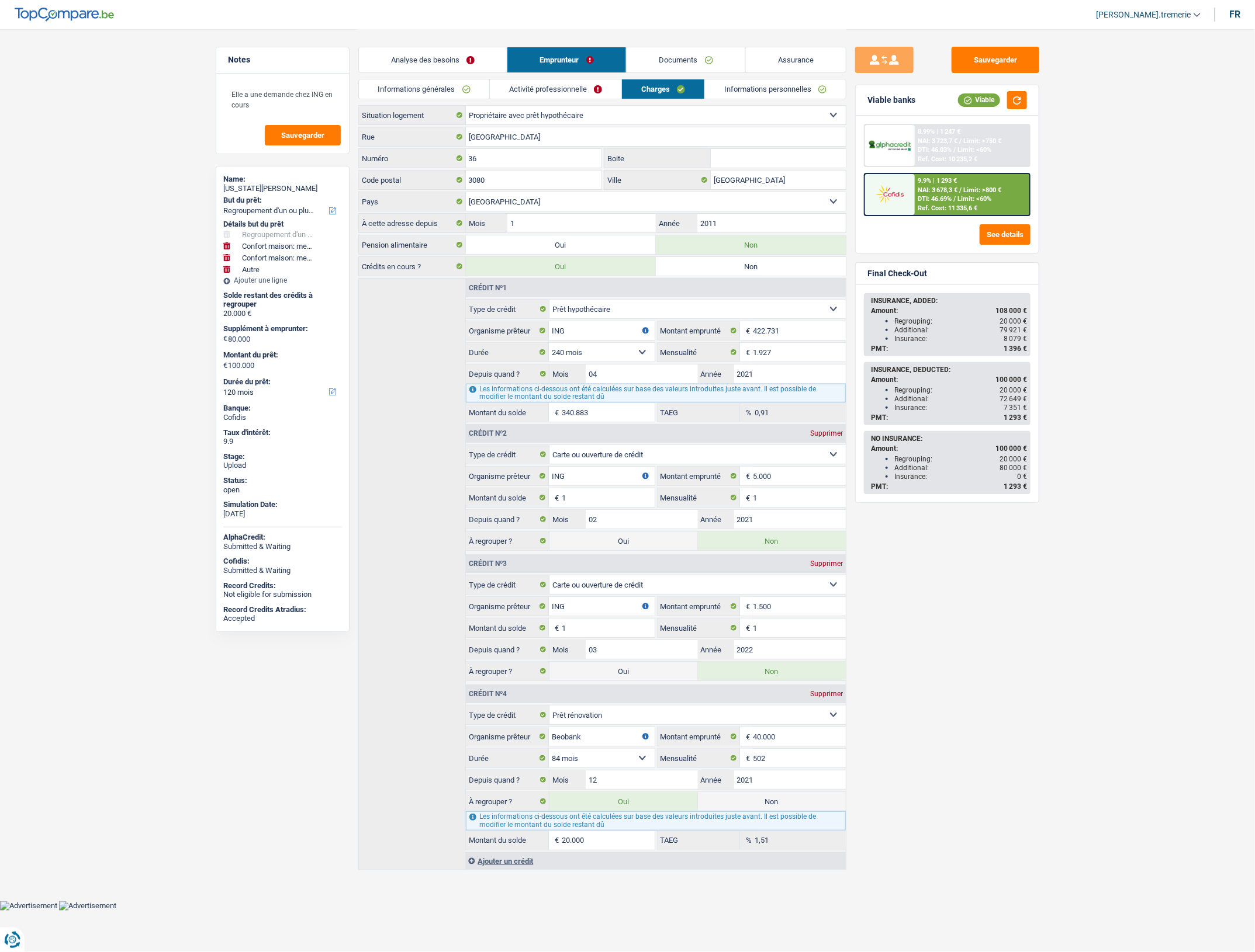
click at [693, 48] on link "Documents" at bounding box center [686, 60] width 118 height 25
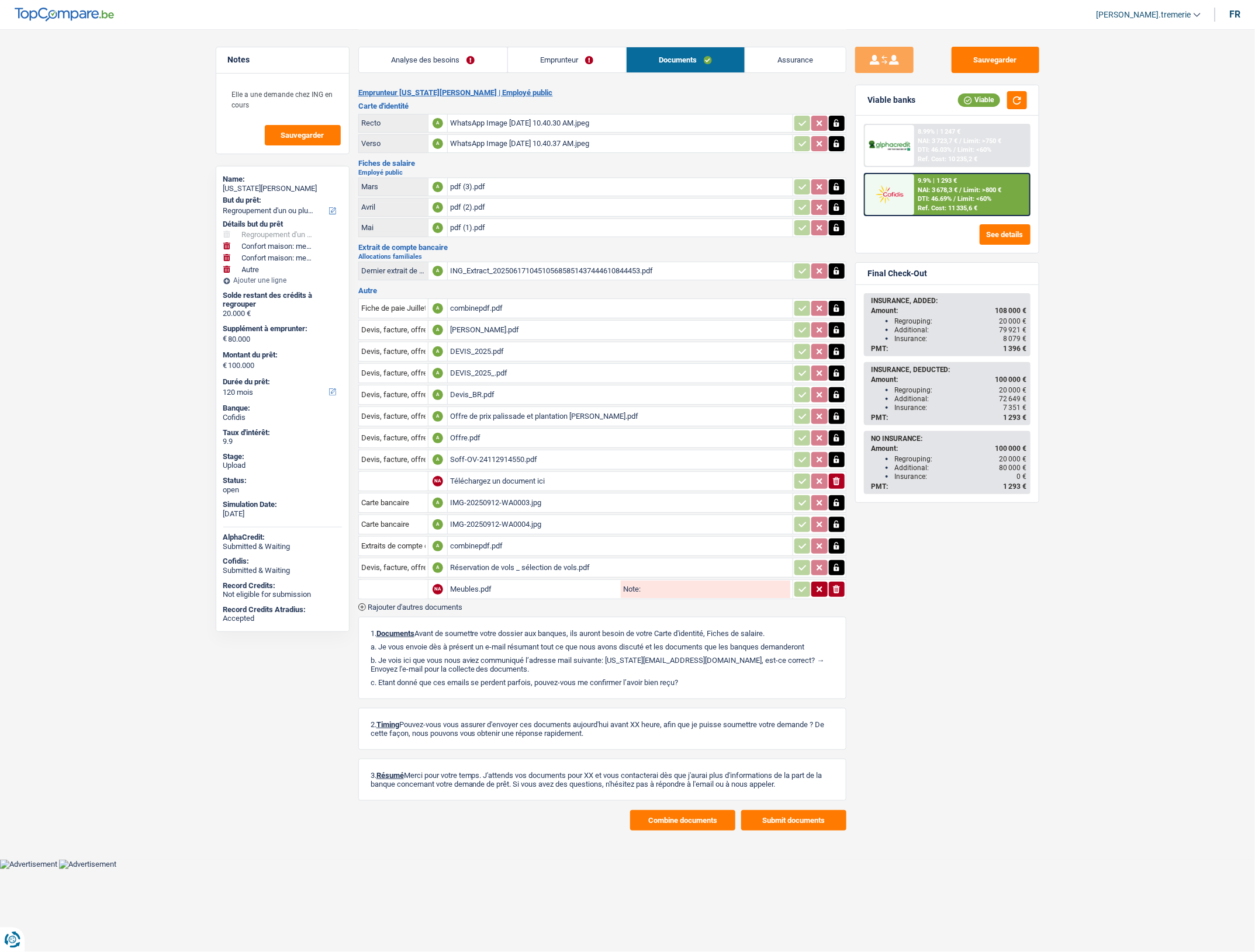
click at [412, 60] on link "Analyse des besoins" at bounding box center [432, 60] width 148 height 25
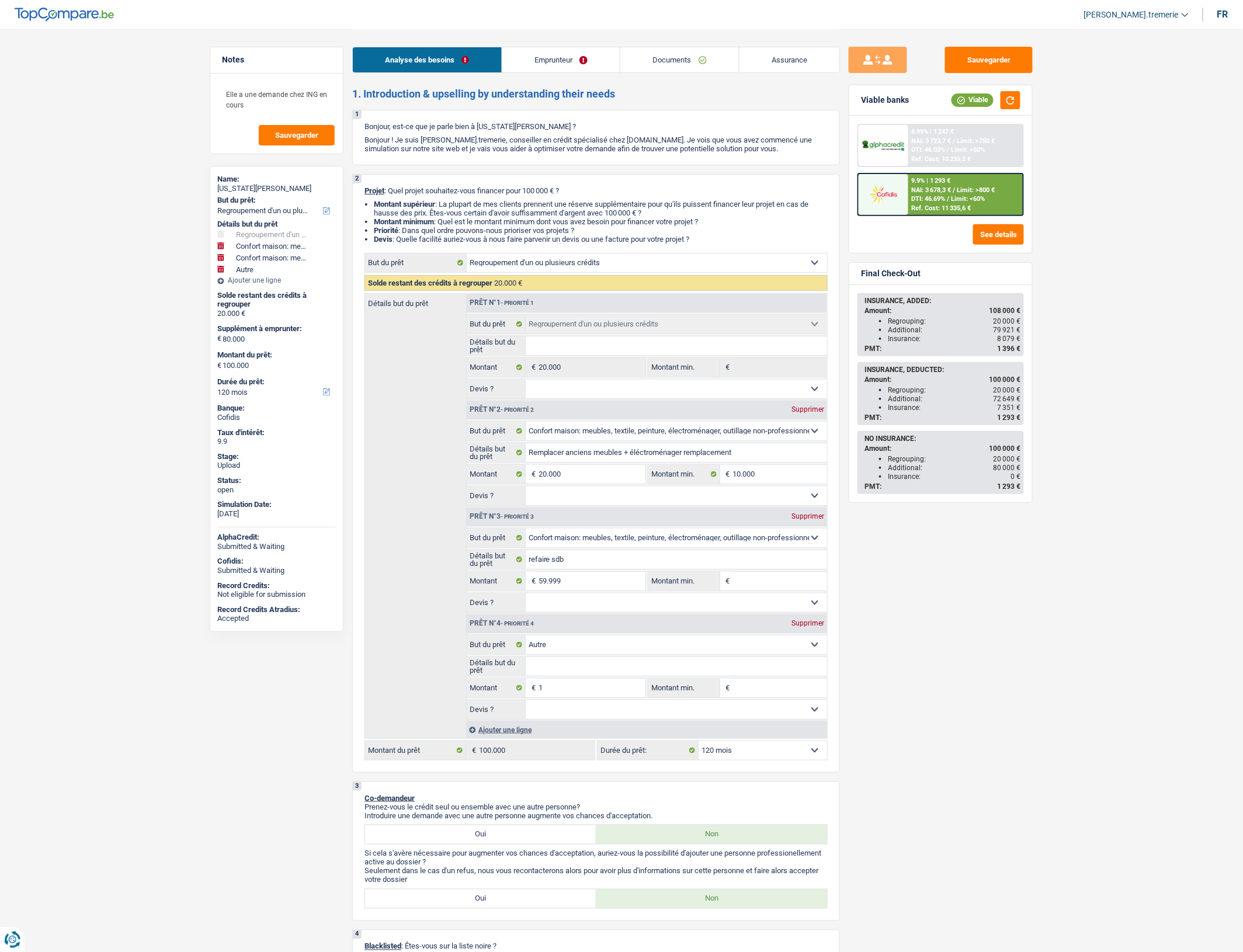
click at [573, 62] on link "Emprunteur" at bounding box center [561, 60] width 118 height 25
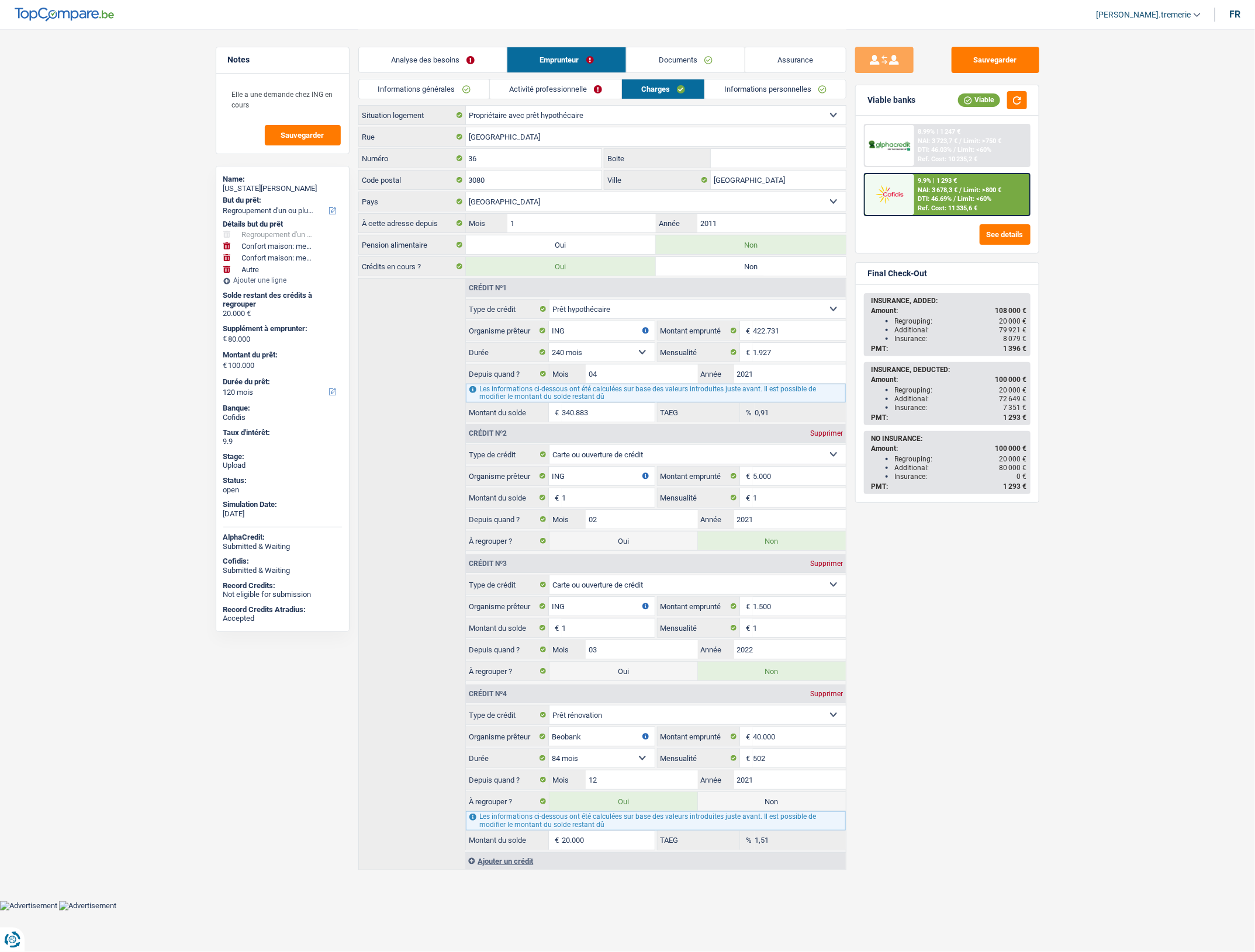
click at [773, 89] on link "Informations personnelles" at bounding box center [775, 88] width 141 height 19
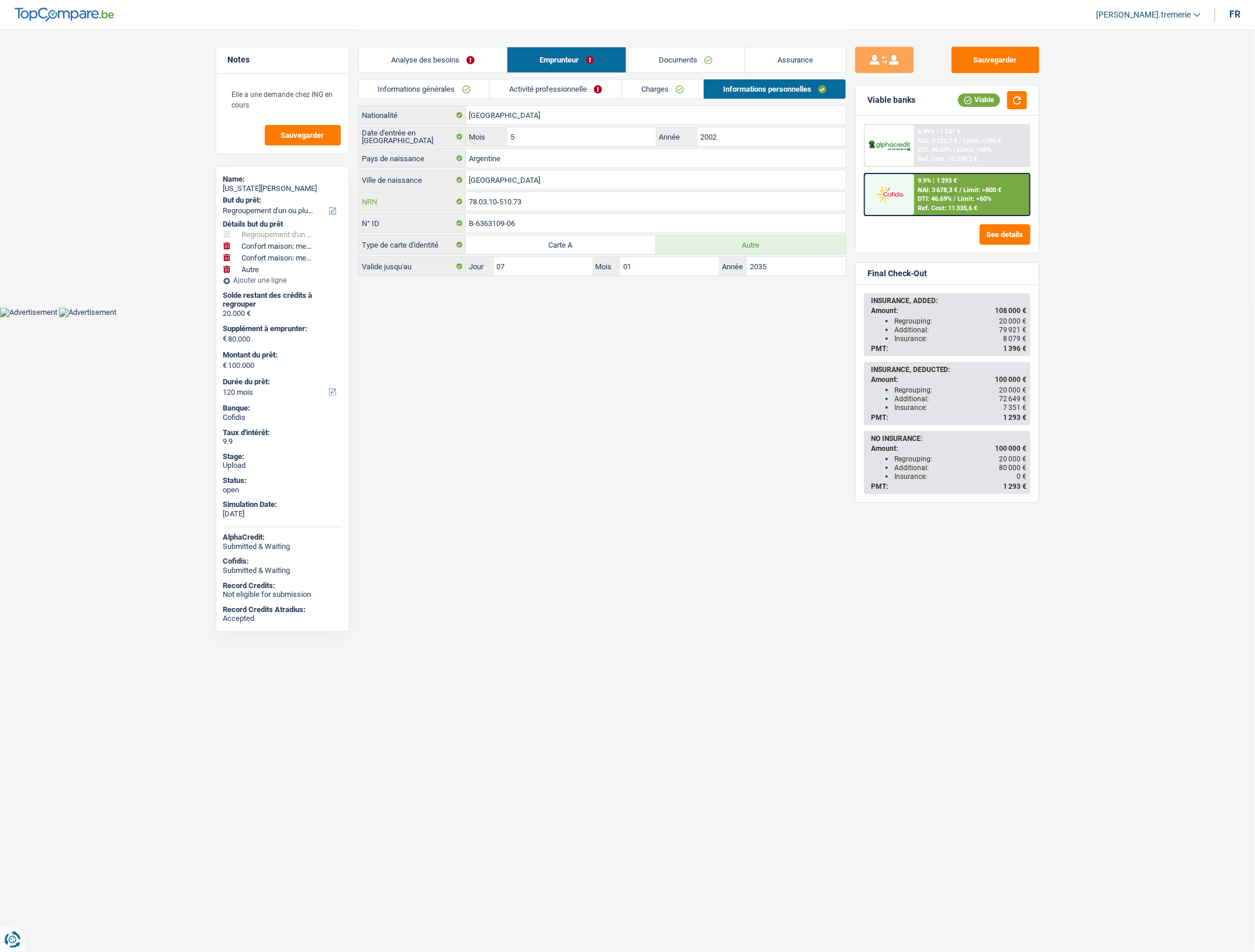
drag, startPoint x: 495, startPoint y: 213, endPoint x: 424, endPoint y: 209, distance: 71.1
click at [424, 209] on div "78.03.10-510.73 NRN" at bounding box center [602, 201] width 487 height 18
click at [658, 85] on link "Charges" at bounding box center [663, 88] width 81 height 19
